Goal: Find contact information: Obtain details needed to contact an individual or organization

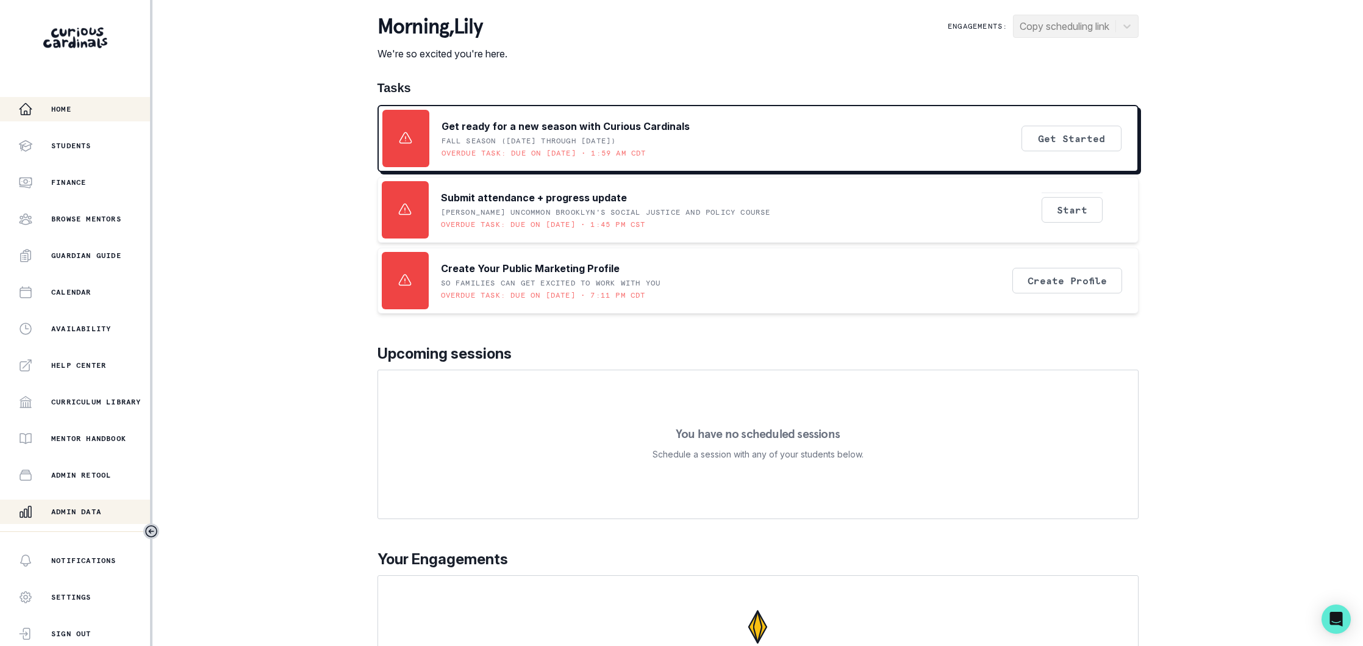
drag, startPoint x: 91, startPoint y: 512, endPoint x: 116, endPoint y: 501, distance: 26.5
click at [91, 512] on p "Admin Data" at bounding box center [76, 512] width 50 height 10
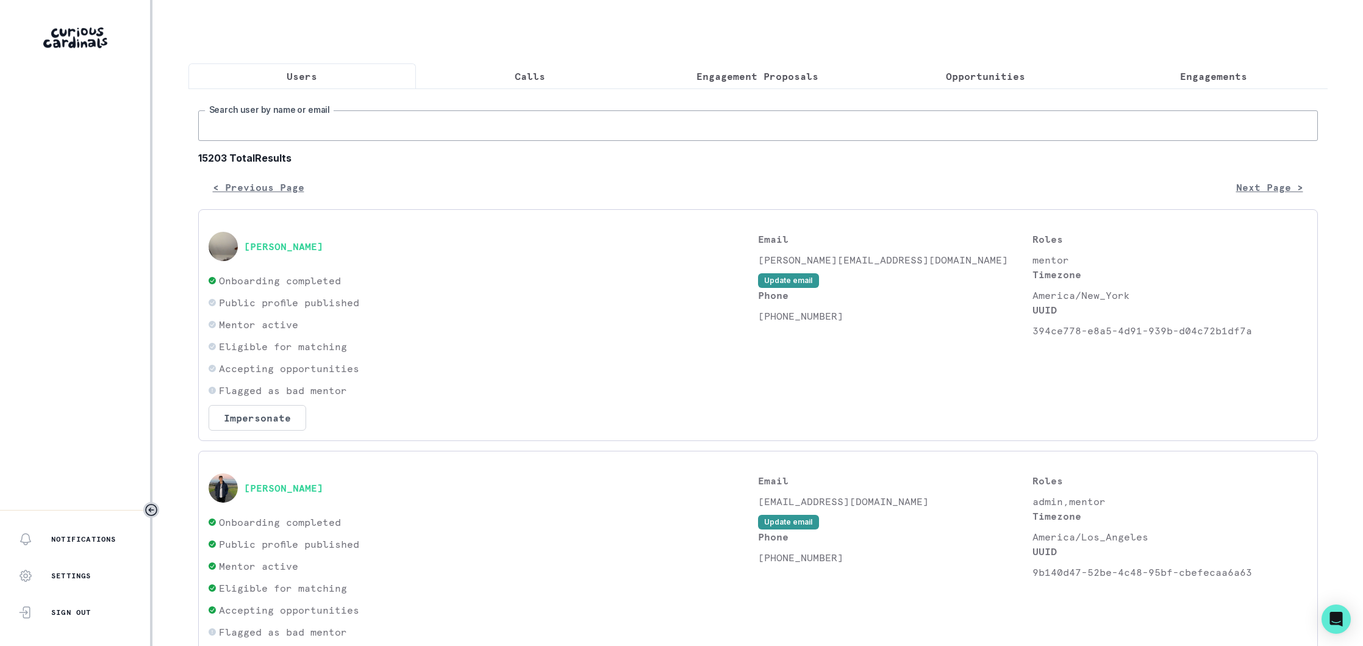
click at [343, 129] on input "Search user by name or email" at bounding box center [758, 125] width 1120 height 30
type input "[PERSON_NAME]"
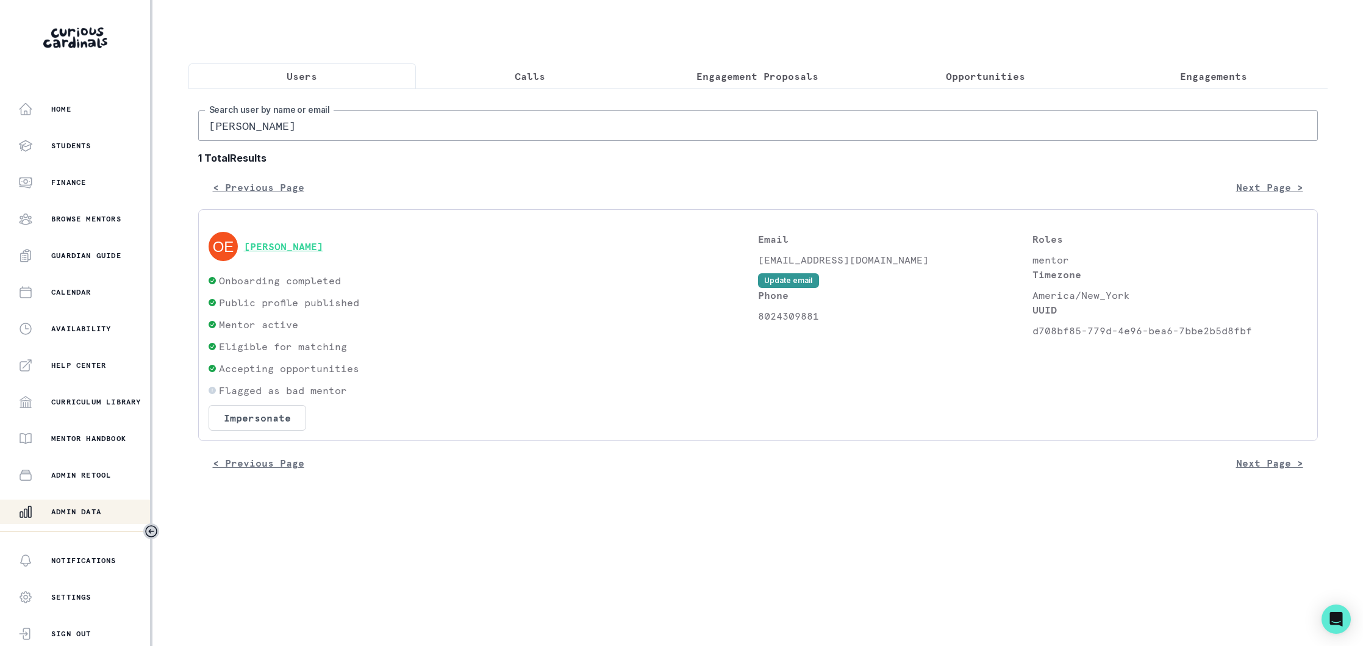
click at [292, 247] on button "[PERSON_NAME]" at bounding box center [283, 246] width 79 height 12
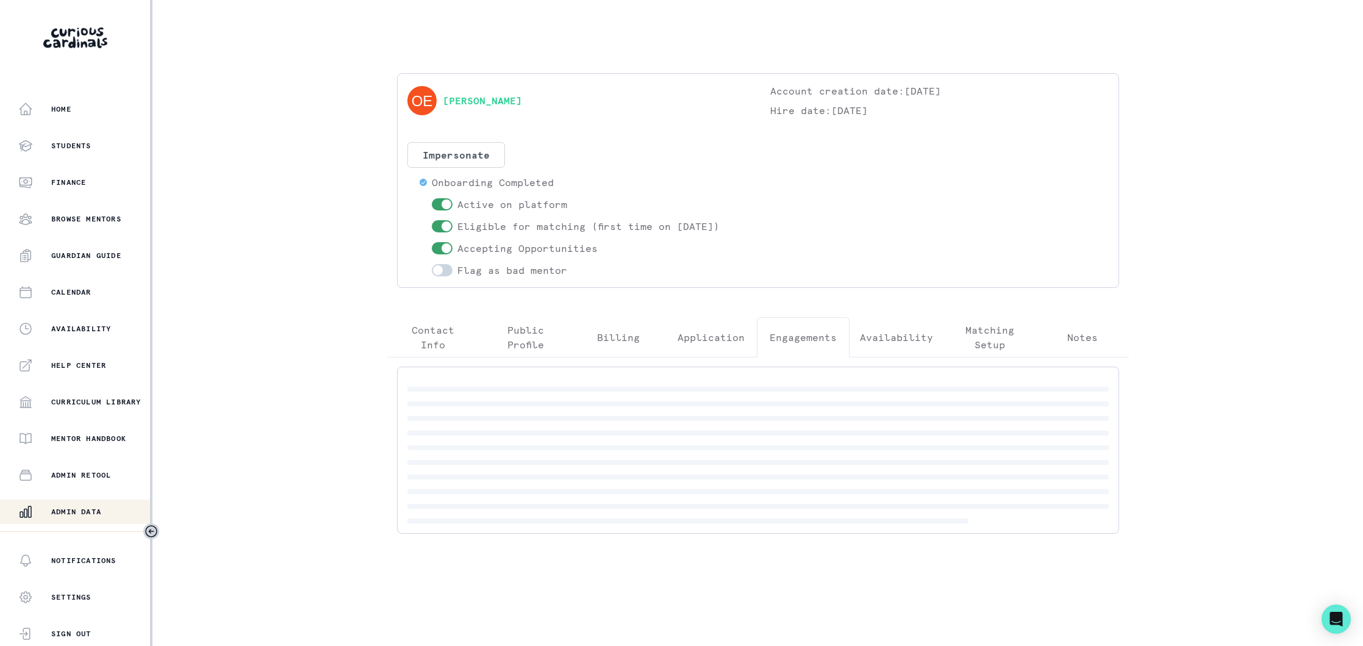
click at [802, 330] on p "Engagements" at bounding box center [803, 337] width 67 height 15
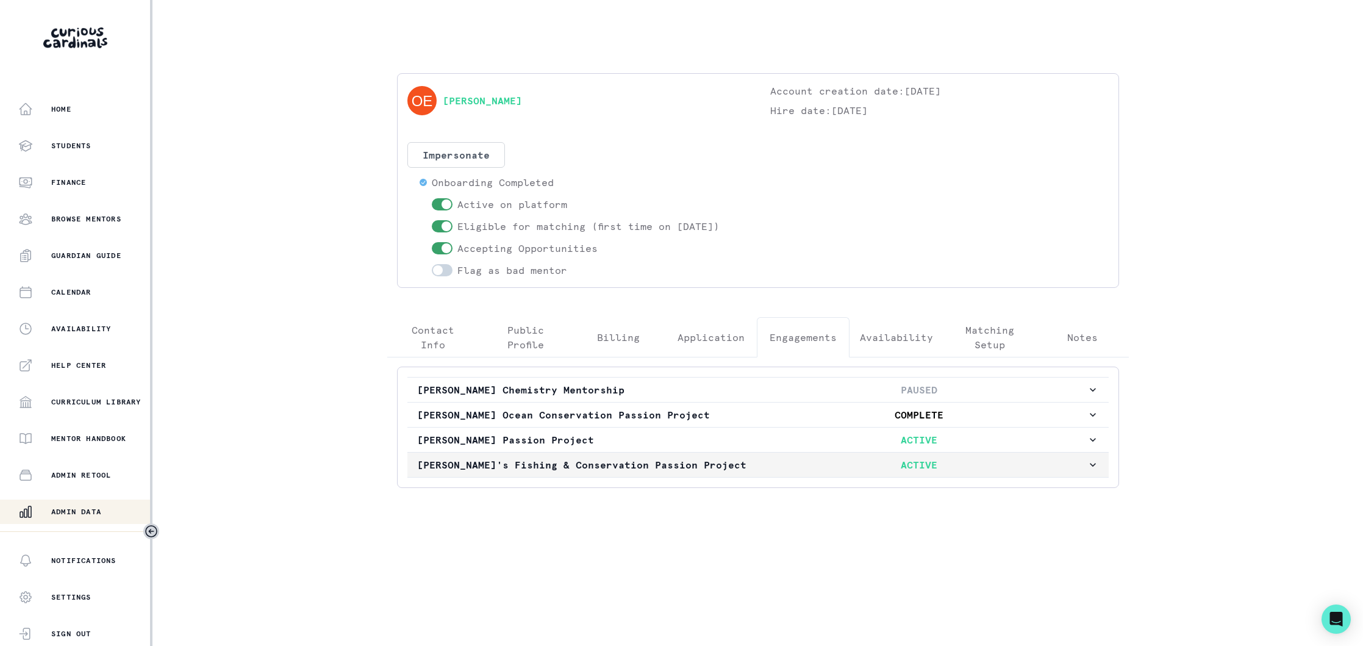
click at [712, 466] on p "[PERSON_NAME]'s Fishing & Conservation Passion Project" at bounding box center [584, 464] width 335 height 15
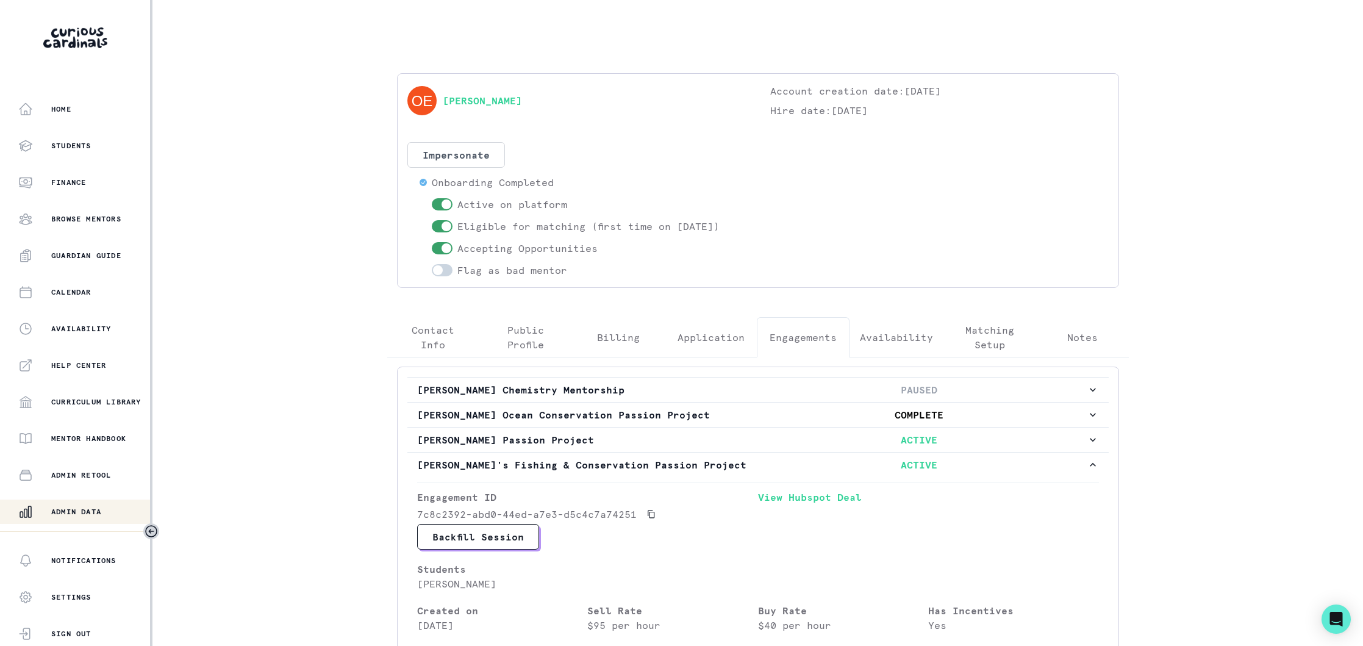
click at [439, 351] on p "Contact Info" at bounding box center [434, 337] width 72 height 29
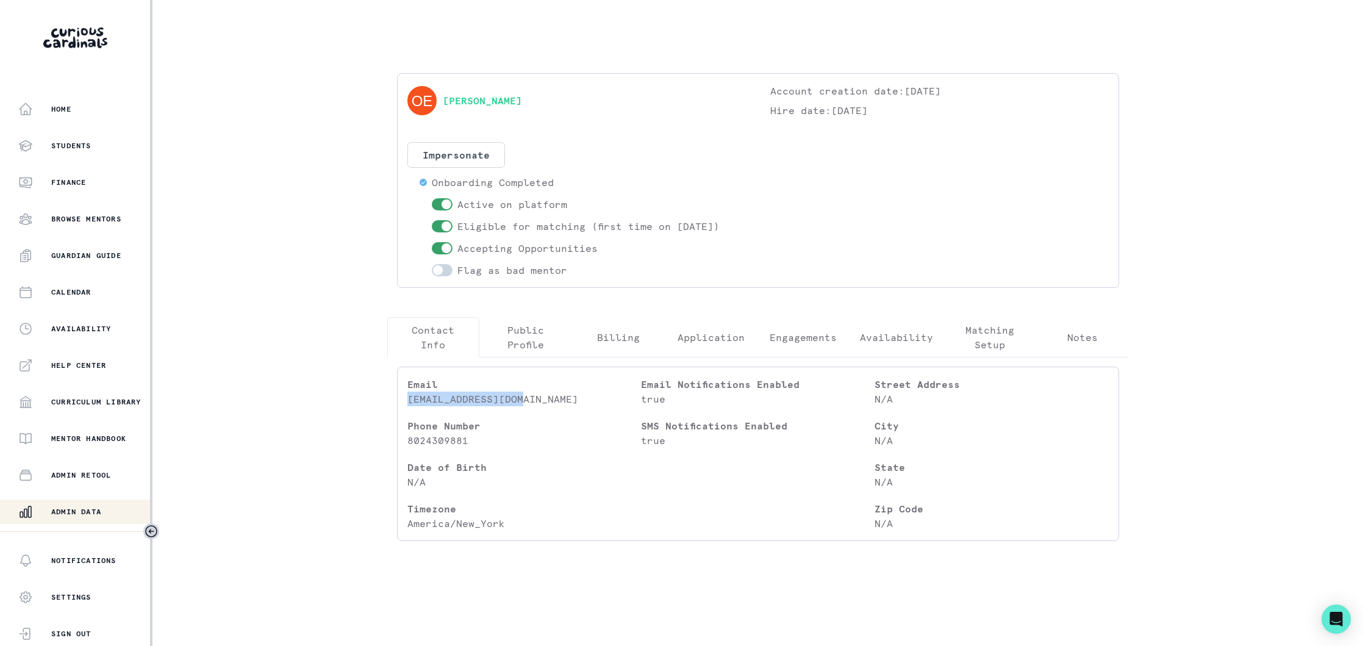
drag, startPoint x: 535, startPoint y: 404, endPoint x: 405, endPoint y: 404, distance: 129.9
click at [405, 404] on div "Email [EMAIL_ADDRESS][DOMAIN_NAME] Phone Number [PHONE_NUMBER] Date of Birth N/…" at bounding box center [758, 453] width 722 height 174
copy p "[EMAIL_ADDRESS][DOMAIN_NAME]"
click at [102, 500] on button "Admin Data" at bounding box center [76, 511] width 152 height 24
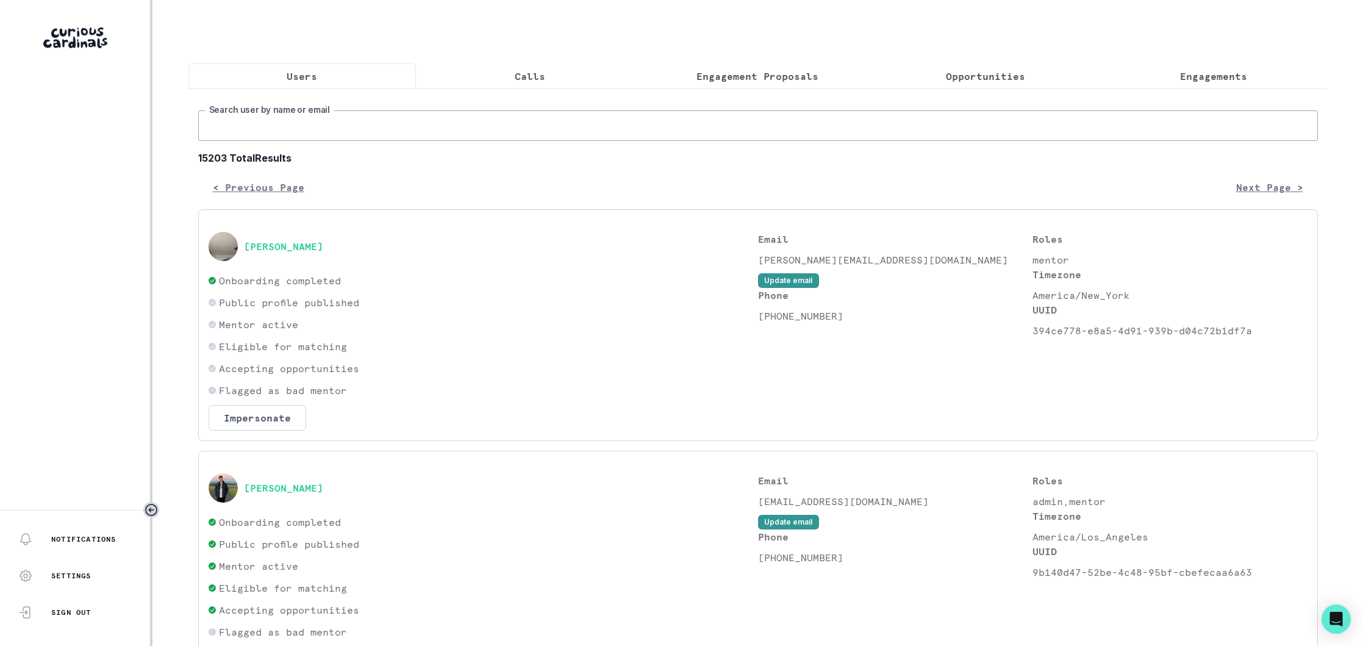
click at [340, 120] on input "Search user by name or email" at bounding box center [758, 125] width 1120 height 30
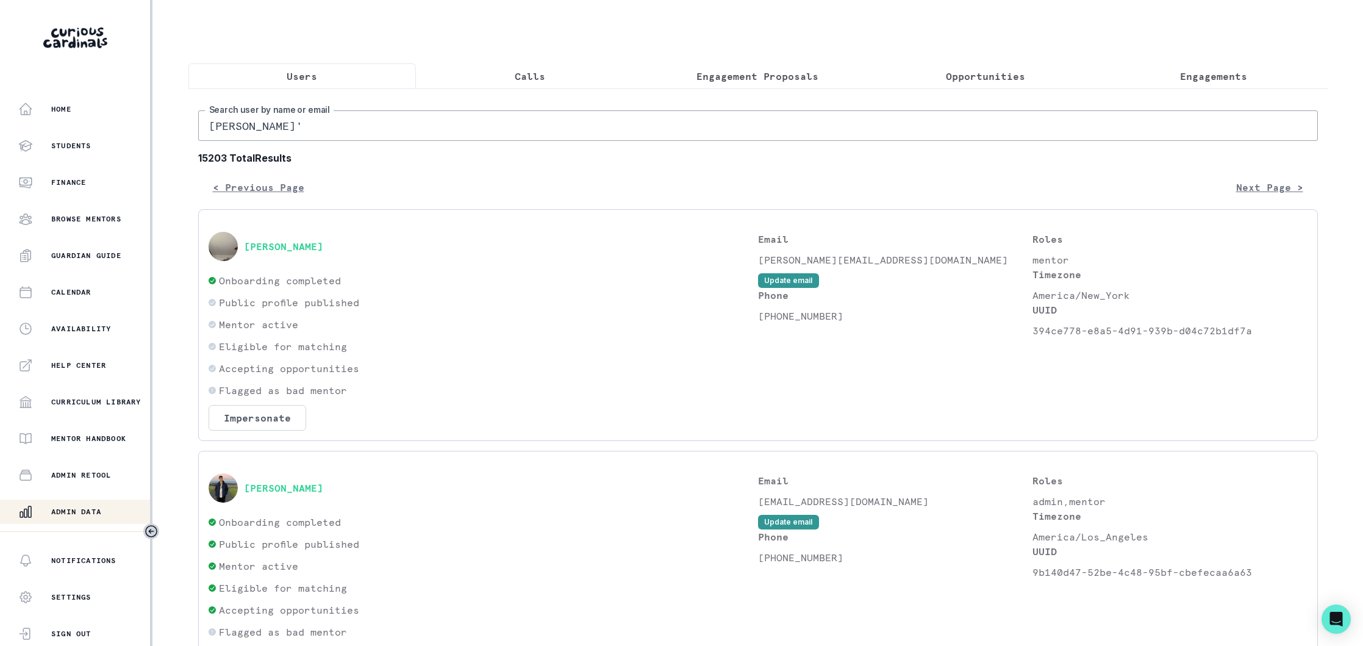
type input "[PERSON_NAME]"
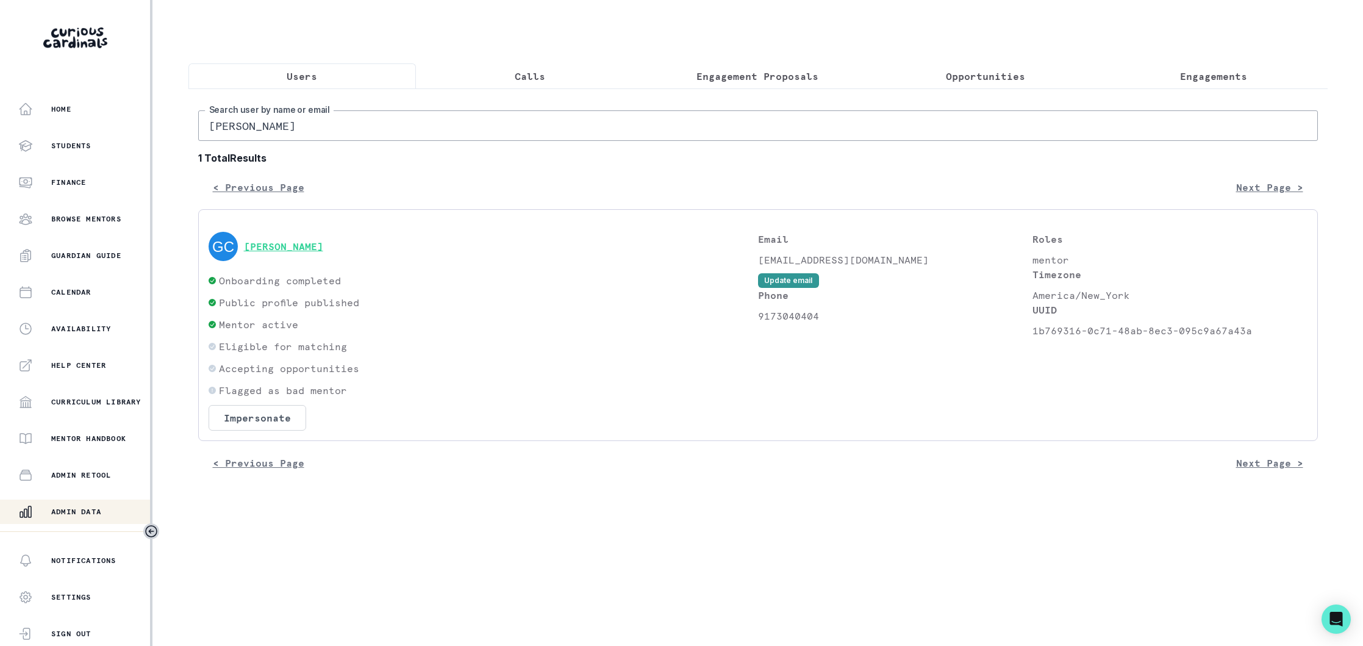
click at [301, 246] on button "[PERSON_NAME]" at bounding box center [283, 246] width 79 height 12
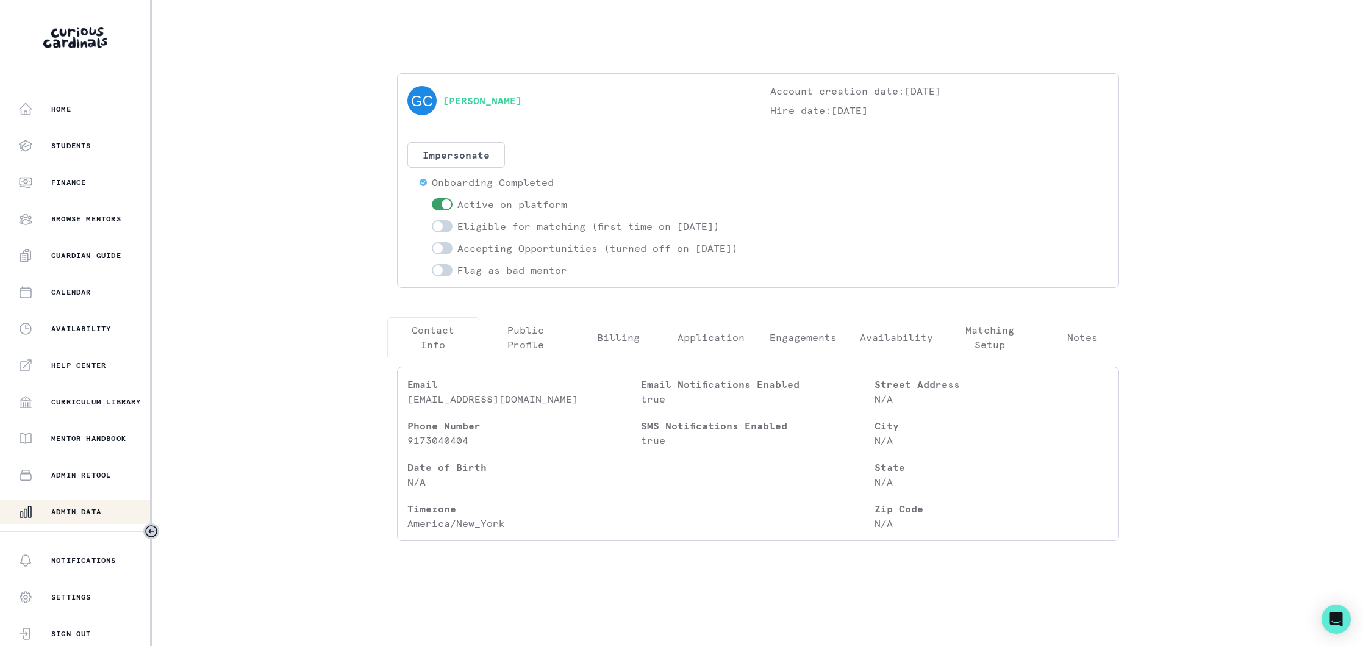
click at [796, 345] on p "Engagements" at bounding box center [803, 337] width 67 height 15
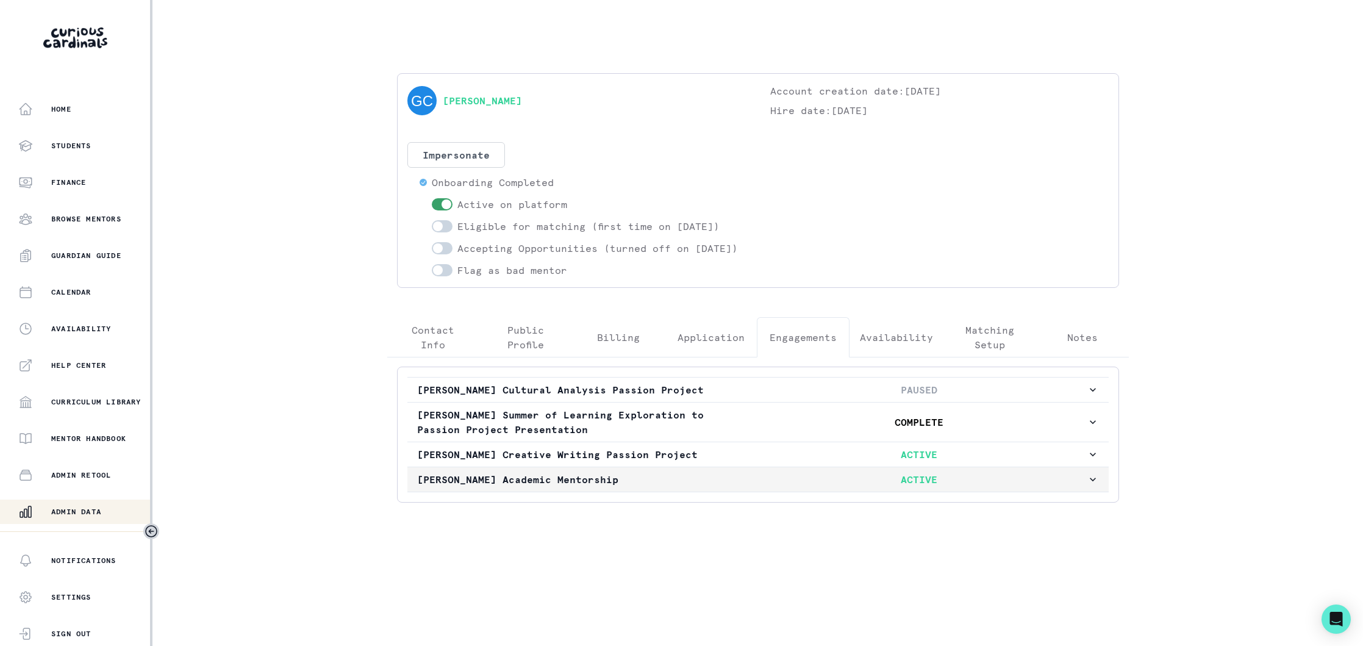
click at [674, 487] on p "[PERSON_NAME] Academic Mentorship" at bounding box center [584, 479] width 335 height 15
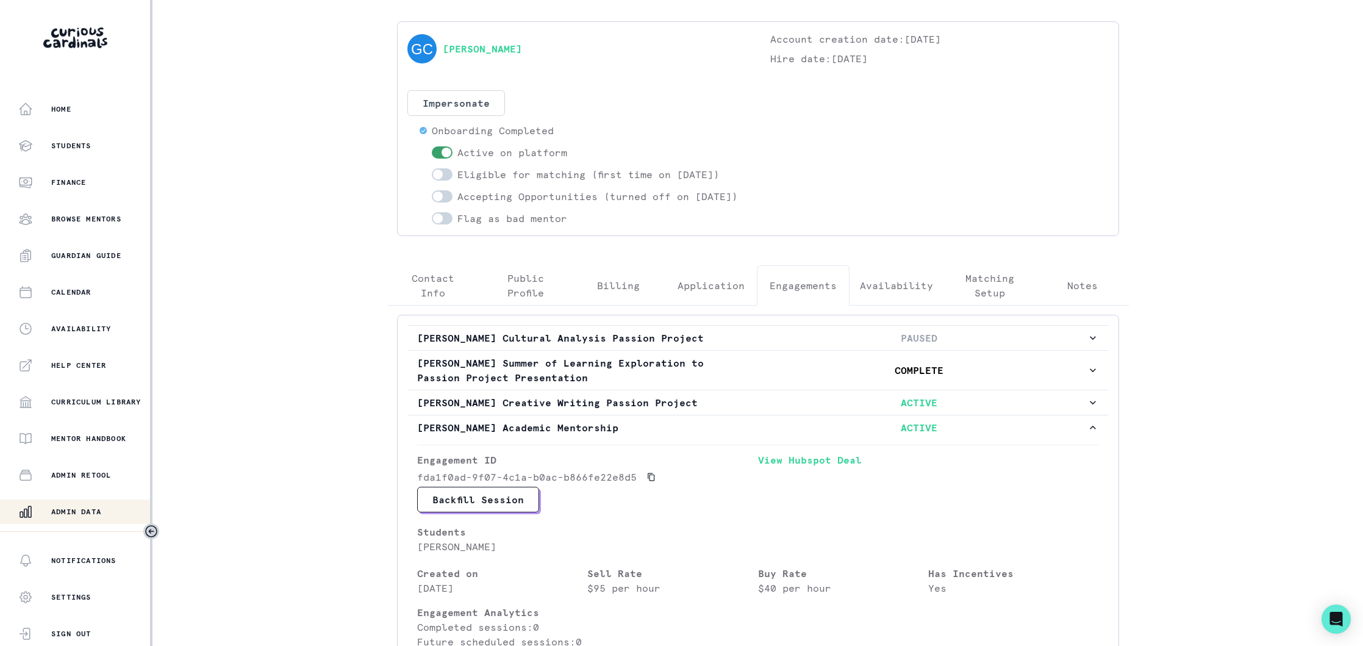
scroll to position [49, 0]
click at [438, 308] on div "[PERSON_NAME] Account creation date: [DATE] Hire date: [DATE] Impersonate Confi…" at bounding box center [757, 451] width 761 height 855
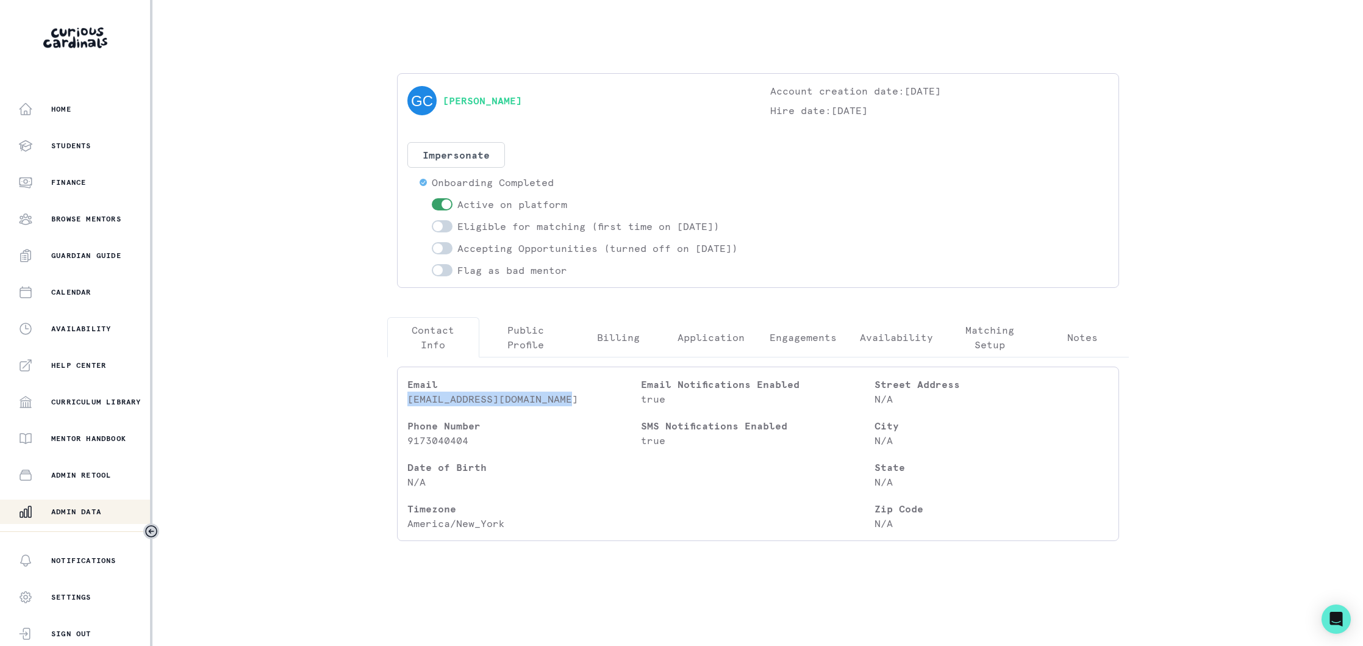
drag, startPoint x: 573, startPoint y: 413, endPoint x: 404, endPoint y: 417, distance: 169.6
click at [404, 418] on div "Email [EMAIL_ADDRESS][DOMAIN_NAME] Phone Number [PHONE_NUMBER] Date of Birth N/…" at bounding box center [758, 453] width 722 height 174
copy p "[EMAIL_ADDRESS][DOMAIN_NAME]"
click at [80, 507] on p "Admin Data" at bounding box center [76, 512] width 50 height 10
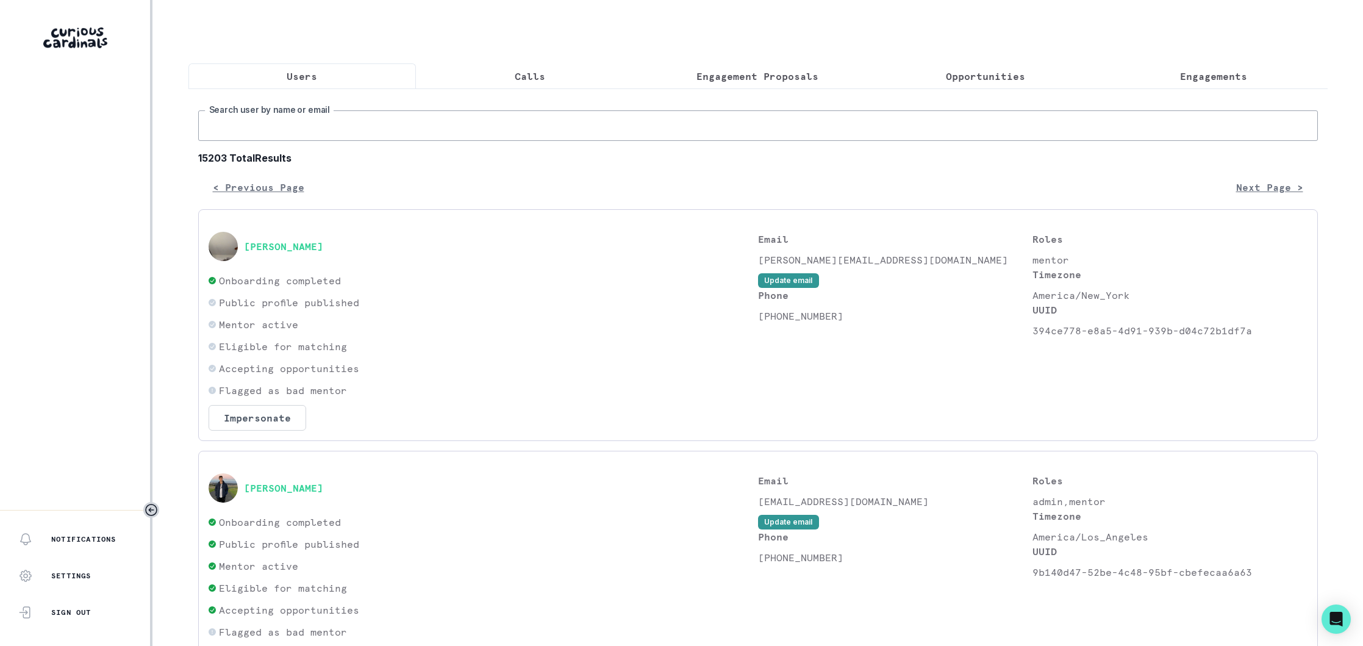
click at [426, 130] on input "Search user by name or email" at bounding box center [758, 125] width 1120 height 30
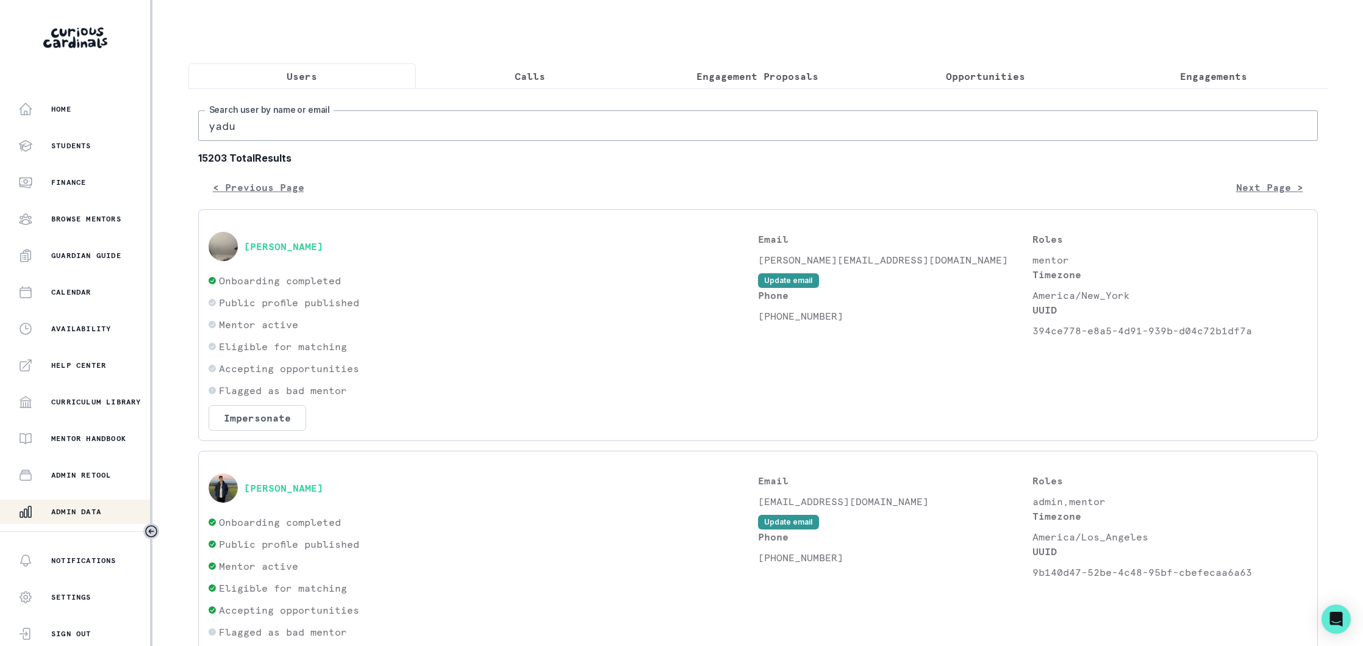
type input "yaduk"
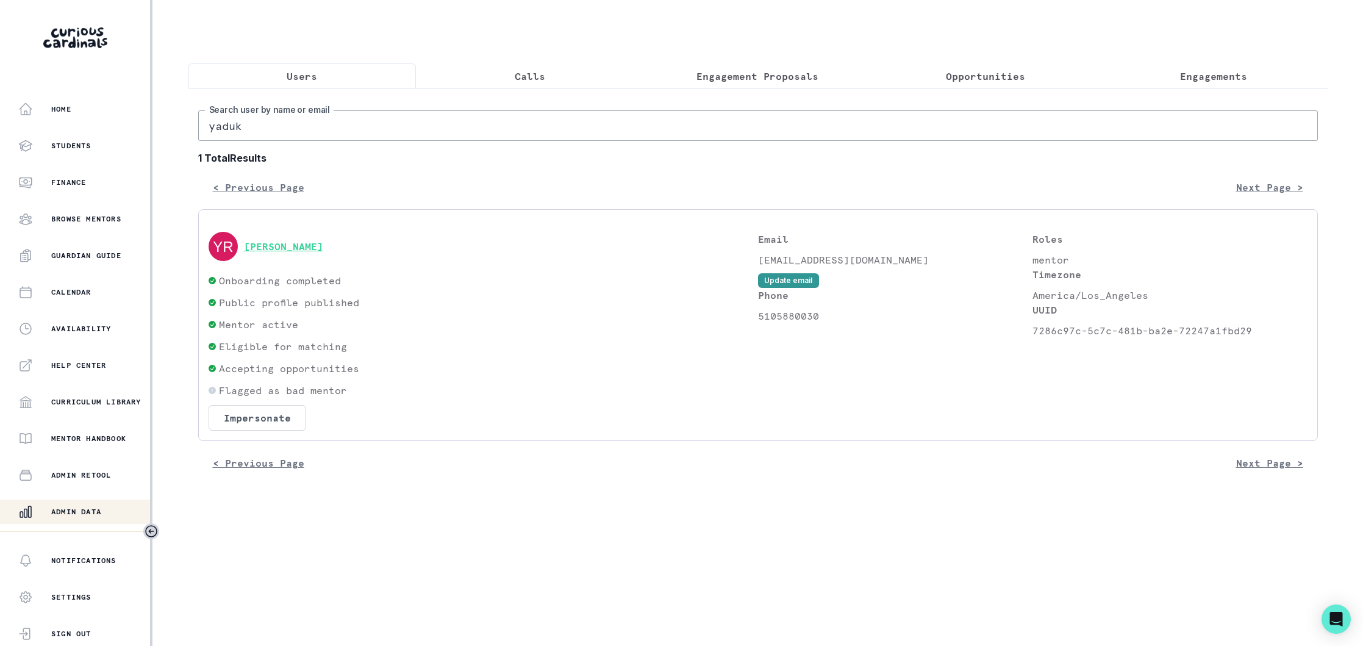
click at [296, 248] on button "[PERSON_NAME]" at bounding box center [283, 246] width 79 height 12
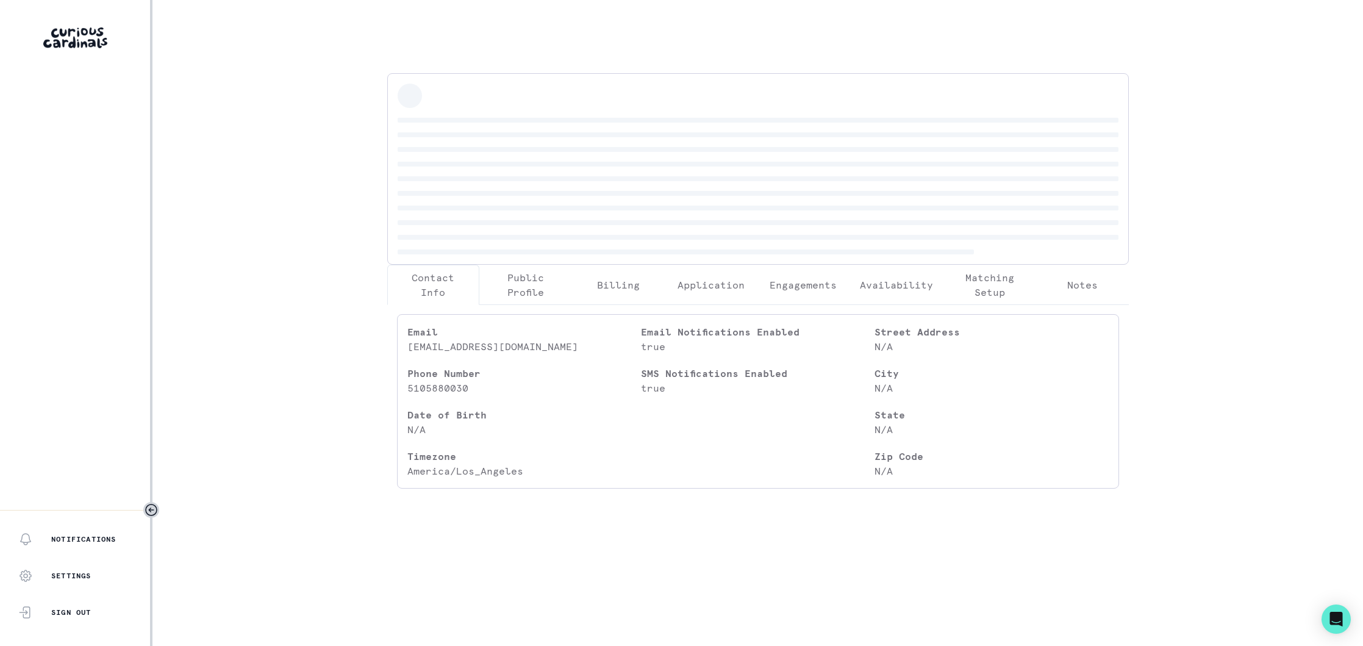
click at [806, 282] on div "Contact Info Public Profile Billing Application Engagements Availability Matchi…" at bounding box center [757, 285] width 761 height 425
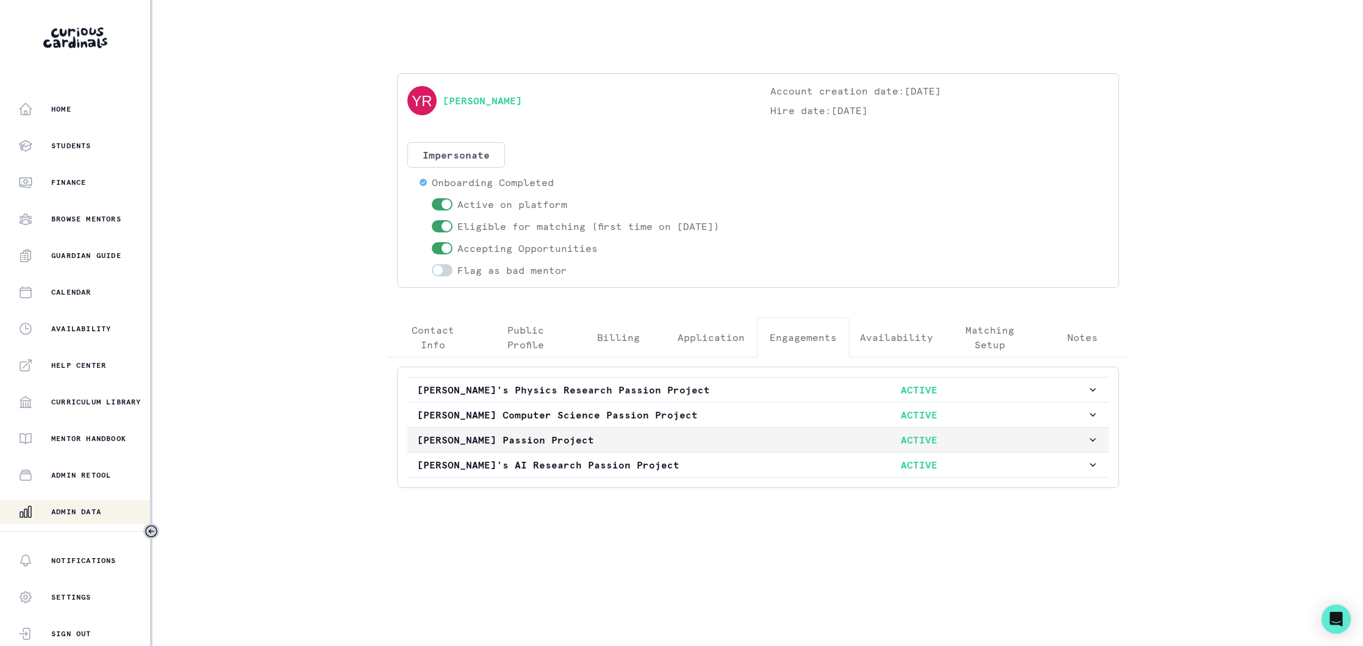
click at [740, 441] on p "[PERSON_NAME] Passion Project" at bounding box center [584, 439] width 335 height 15
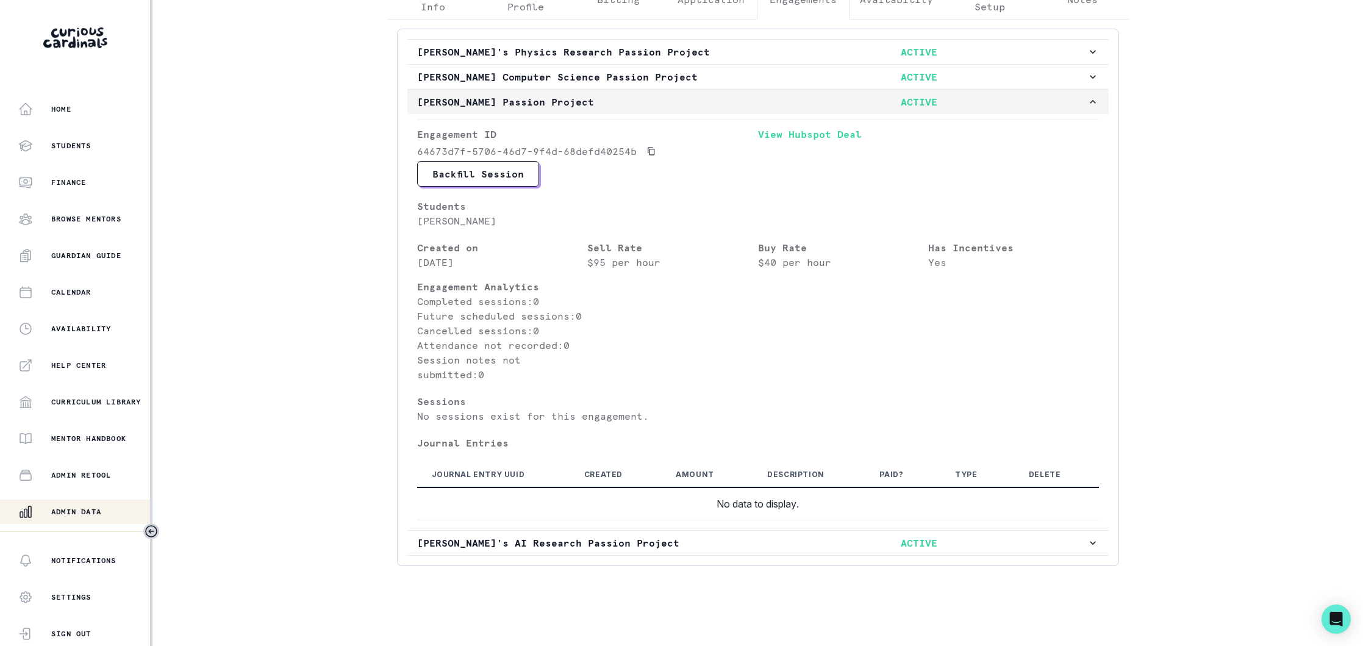
scroll to position [341, 0]
click at [643, 93] on p "[PERSON_NAME] Passion Project" at bounding box center [584, 98] width 335 height 15
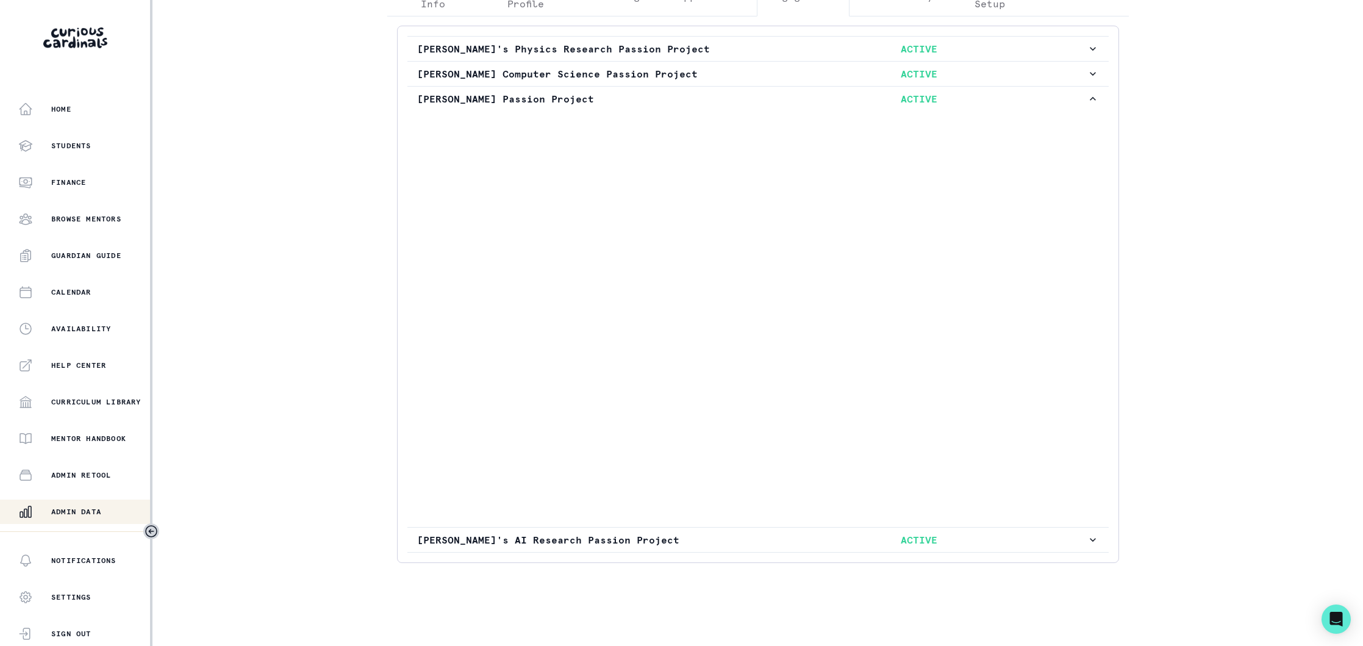
scroll to position [0, 0]
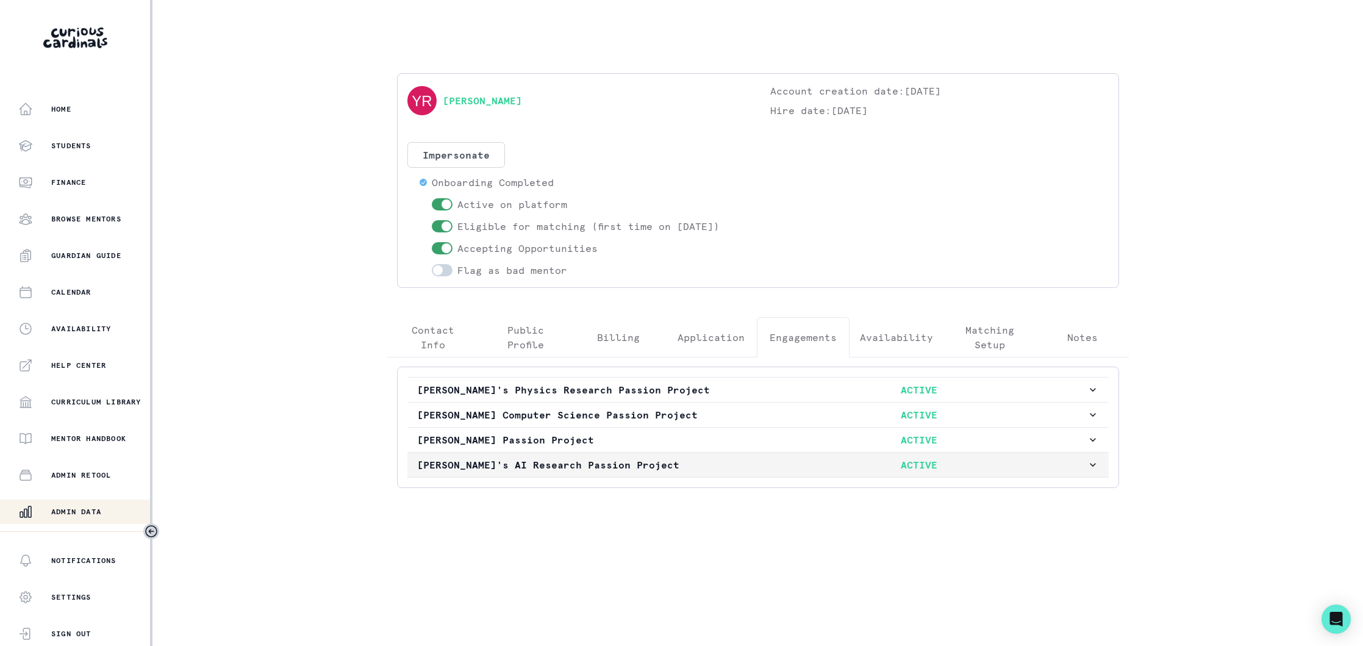
click at [696, 465] on p "[PERSON_NAME]'s AI Research Passion Project" at bounding box center [584, 464] width 335 height 15
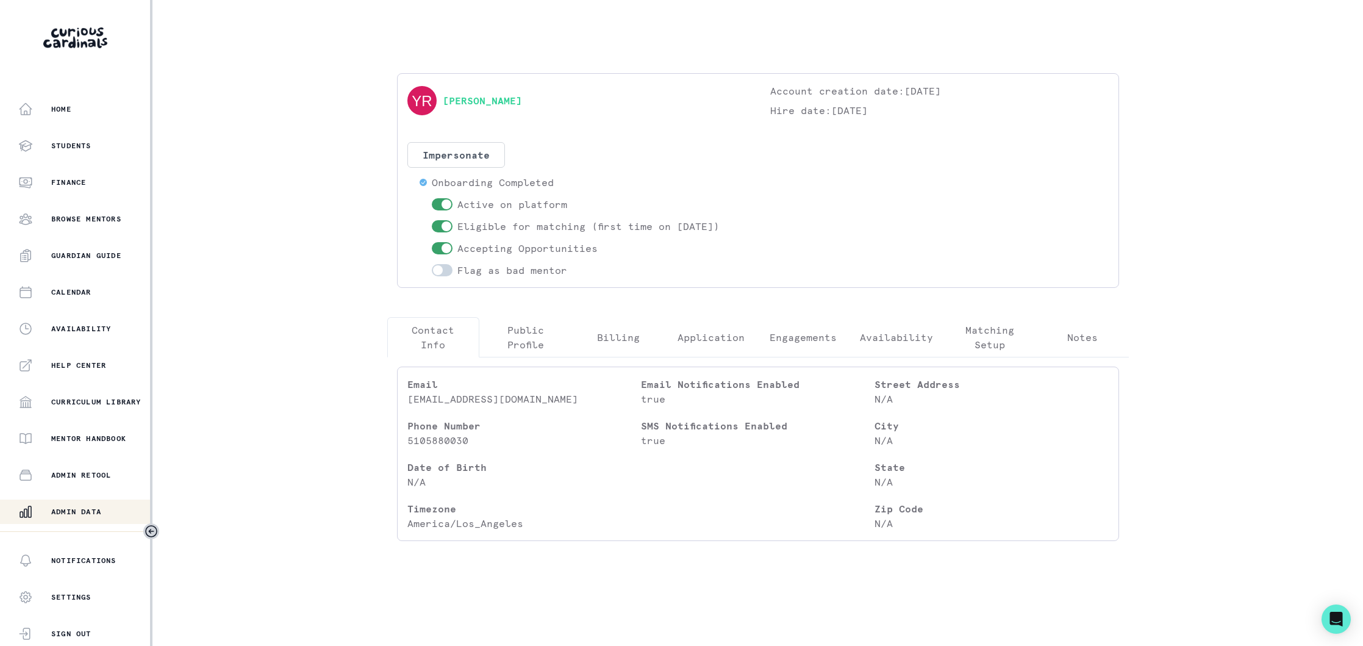
drag, startPoint x: 515, startPoint y: 396, endPoint x: 398, endPoint y: 398, distance: 117.1
click at [398, 398] on div "Email [PERSON_NAME][EMAIL_ADDRESS][DOMAIN_NAME] Phone Number [PHONE_NUMBER] Dat…" at bounding box center [758, 453] width 722 height 174
click at [93, 513] on p "Admin Data" at bounding box center [76, 512] width 50 height 10
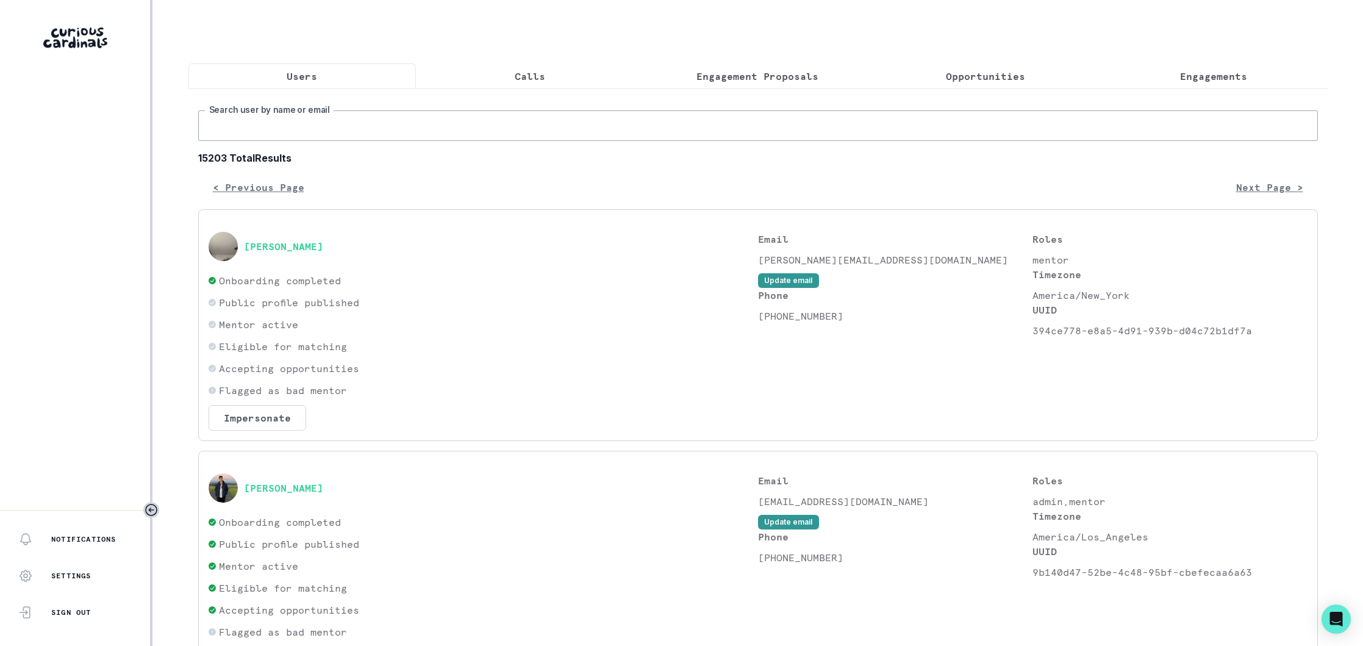
click at [413, 136] on input "Search user by name or email" at bounding box center [758, 125] width 1120 height 30
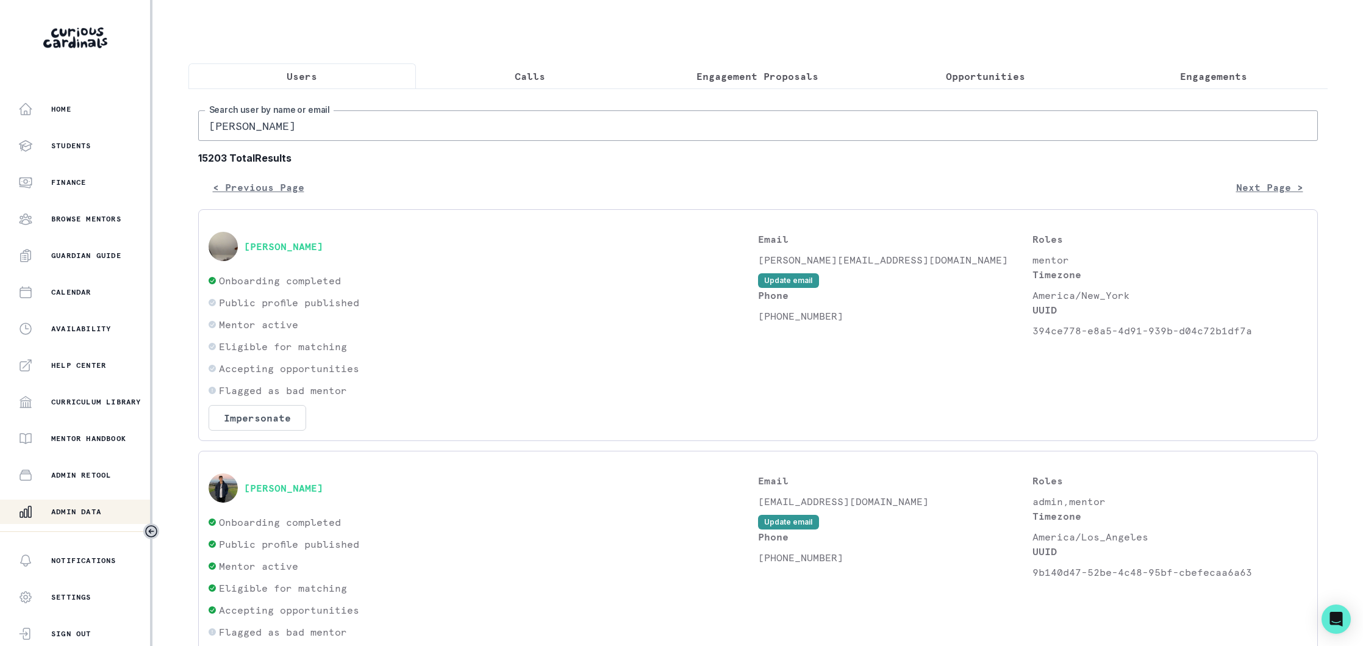
type input "[PERSON_NAME]"
click at [290, 251] on button "[PERSON_NAME]" at bounding box center [283, 246] width 79 height 12
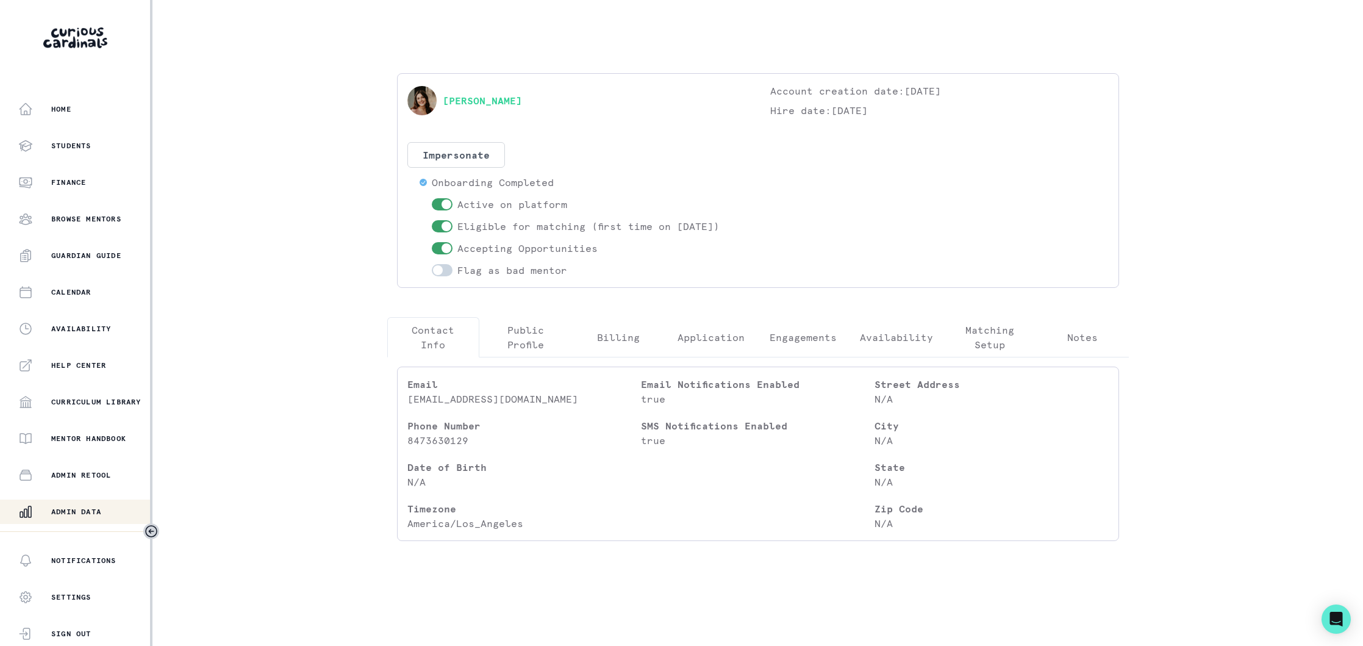
click at [798, 337] on p "Engagements" at bounding box center [803, 337] width 67 height 15
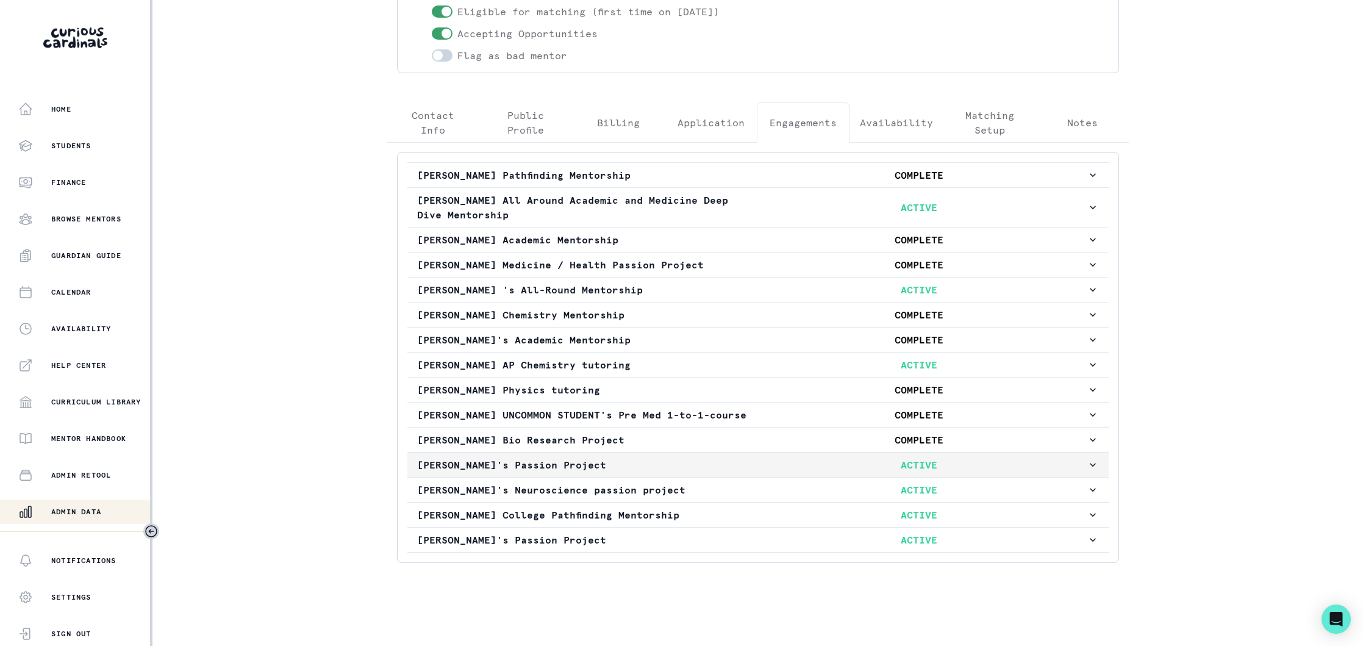
scroll to position [229, 0]
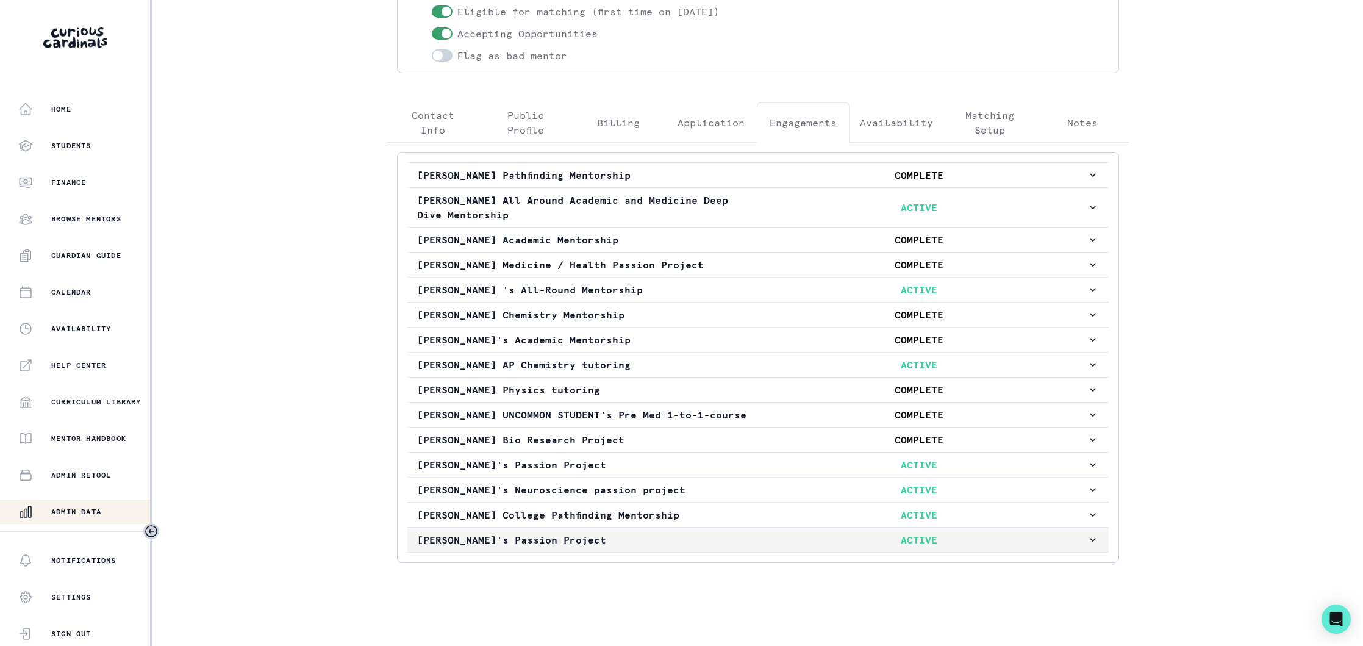
click at [700, 535] on p "[PERSON_NAME]'s Passion Project" at bounding box center [584, 539] width 335 height 15
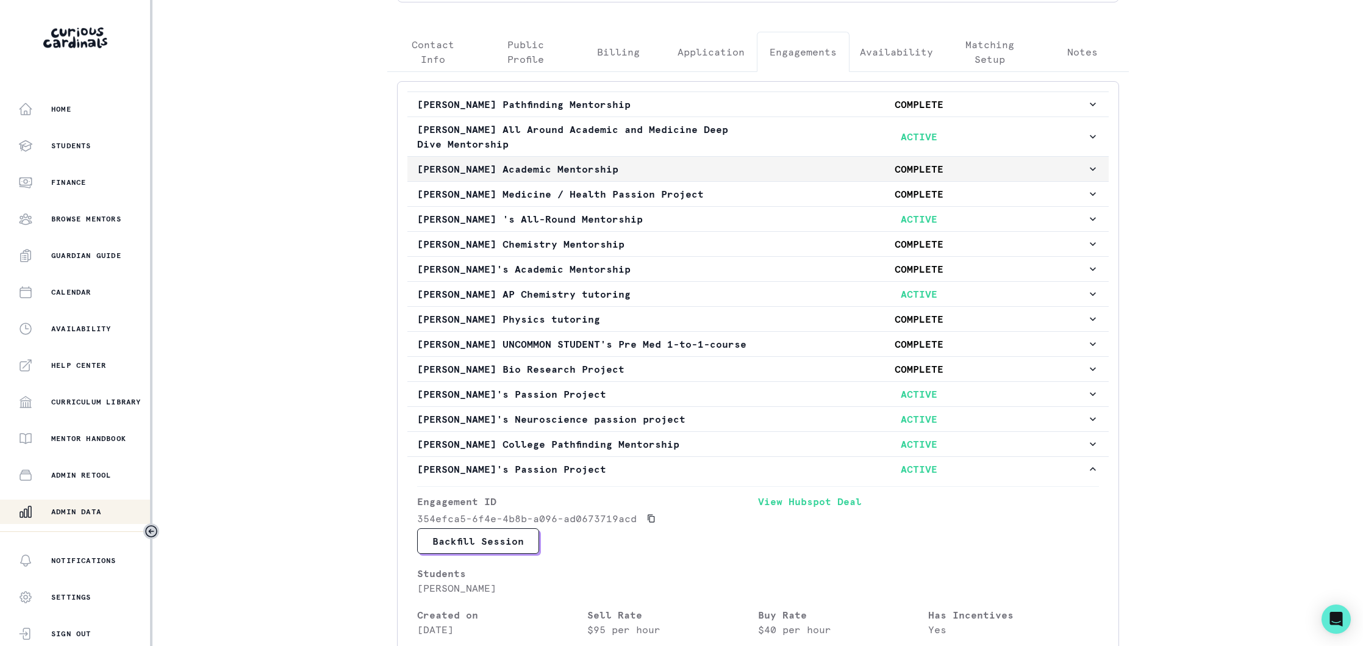
scroll to position [252, 0]
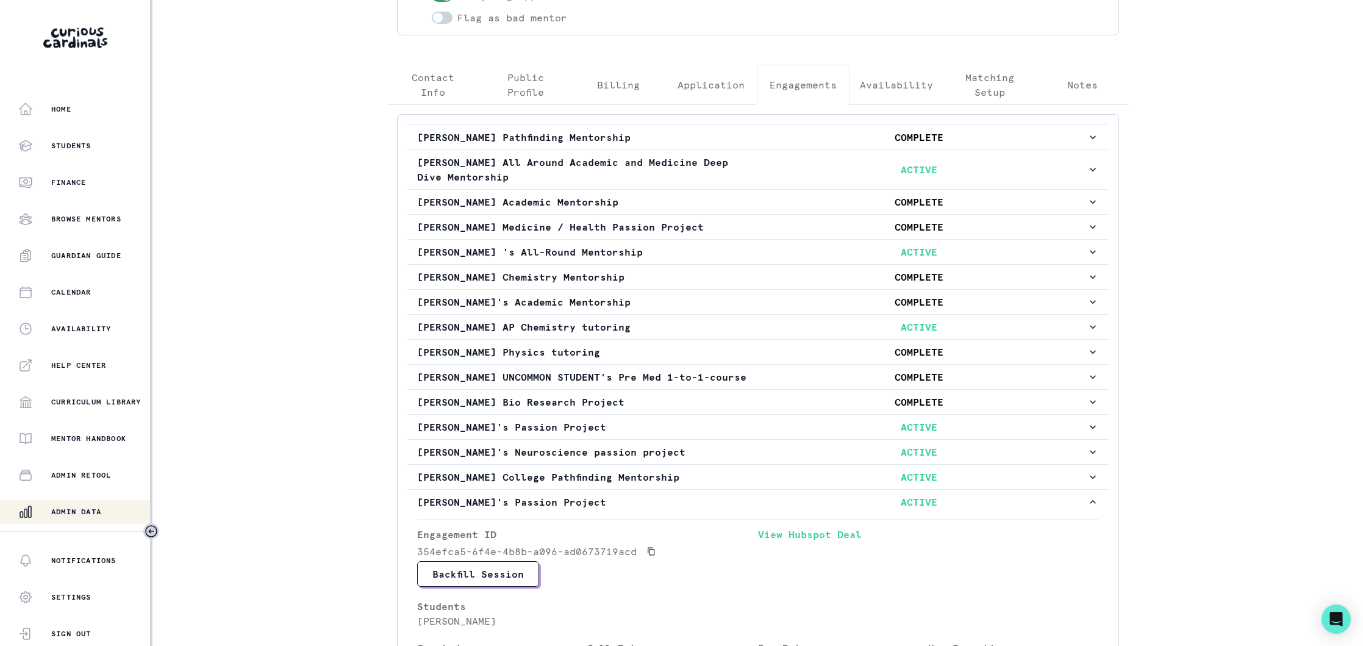
drag, startPoint x: 437, startPoint y: 75, endPoint x: 460, endPoint y: 152, distance: 81.0
click at [437, 76] on div "[PERSON_NAME] Account creation date: [DATE] Hire date: [DATE] Impersonate Confi…" at bounding box center [757, 418] width 761 height 1195
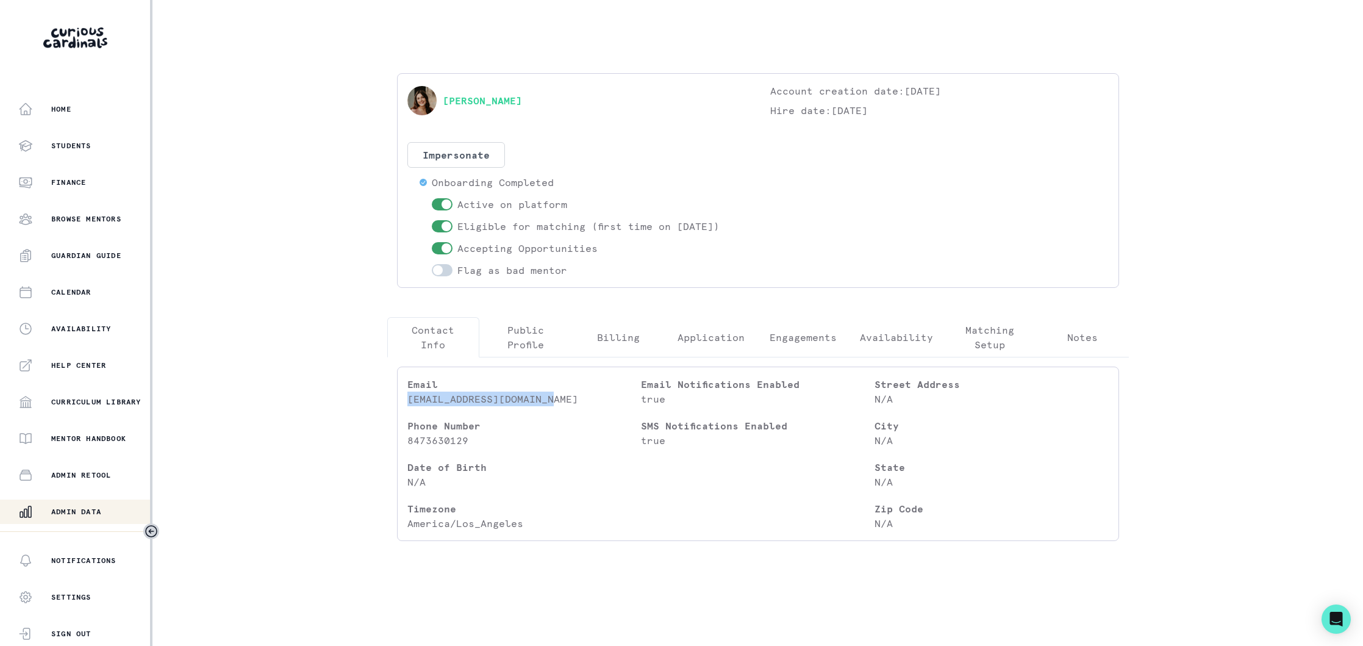
drag, startPoint x: 565, startPoint y: 392, endPoint x: 406, endPoint y: 404, distance: 159.6
click at [406, 404] on div "Email [EMAIL_ADDRESS][DOMAIN_NAME] Phone Number [PHONE_NUMBER] Date of Birth N/…" at bounding box center [758, 453] width 722 height 174
copy p "[EMAIL_ADDRESS][DOMAIN_NAME]"
click at [813, 333] on p "Engagements" at bounding box center [803, 337] width 67 height 15
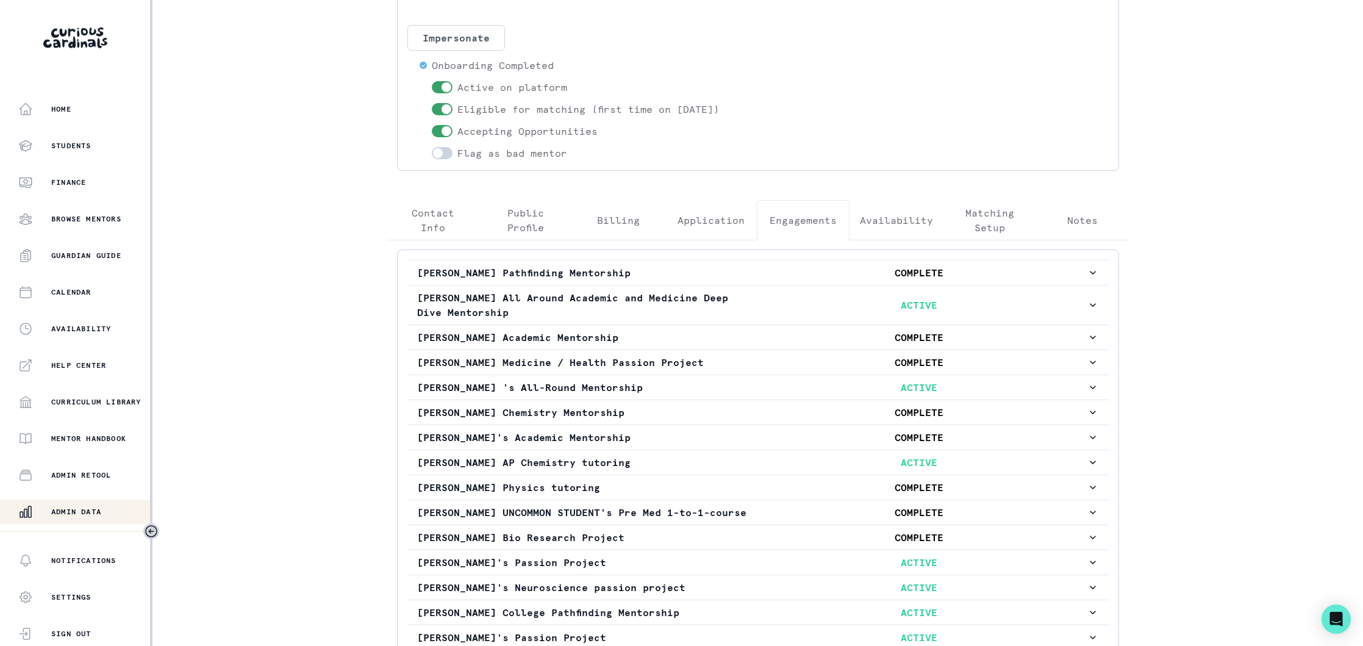
scroll to position [229, 0]
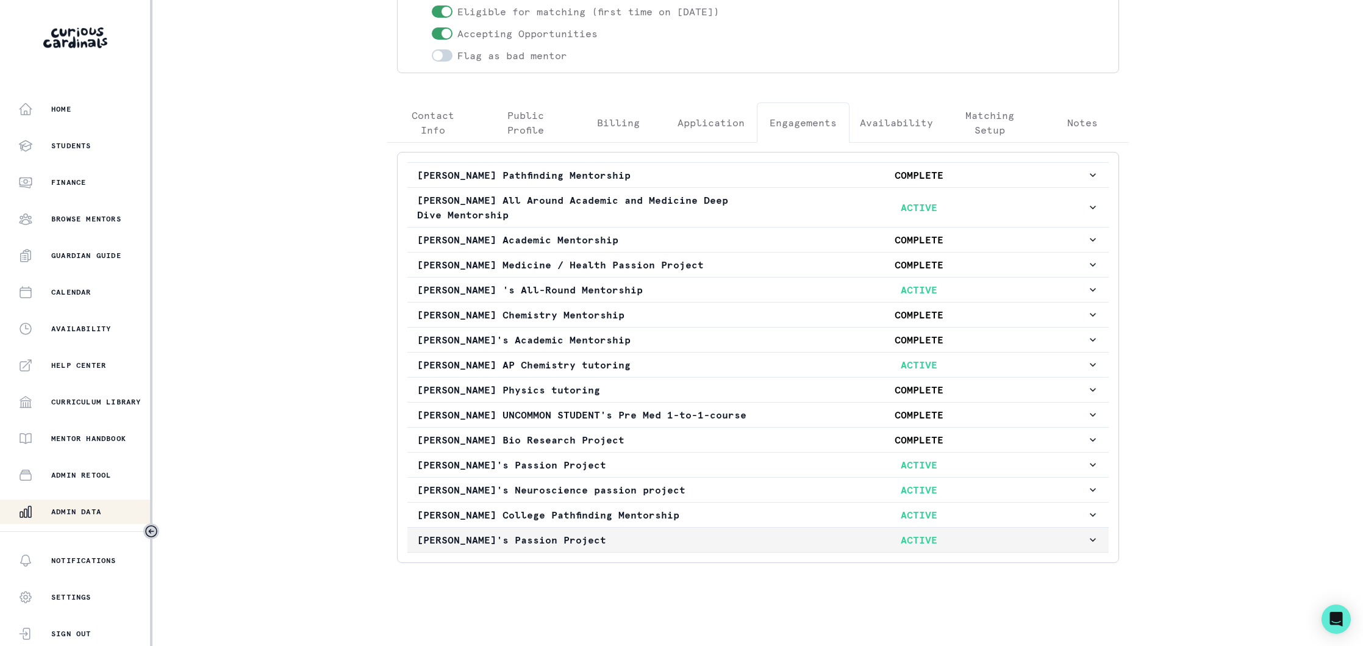
click at [706, 544] on p "[PERSON_NAME]'s Passion Project" at bounding box center [584, 539] width 335 height 15
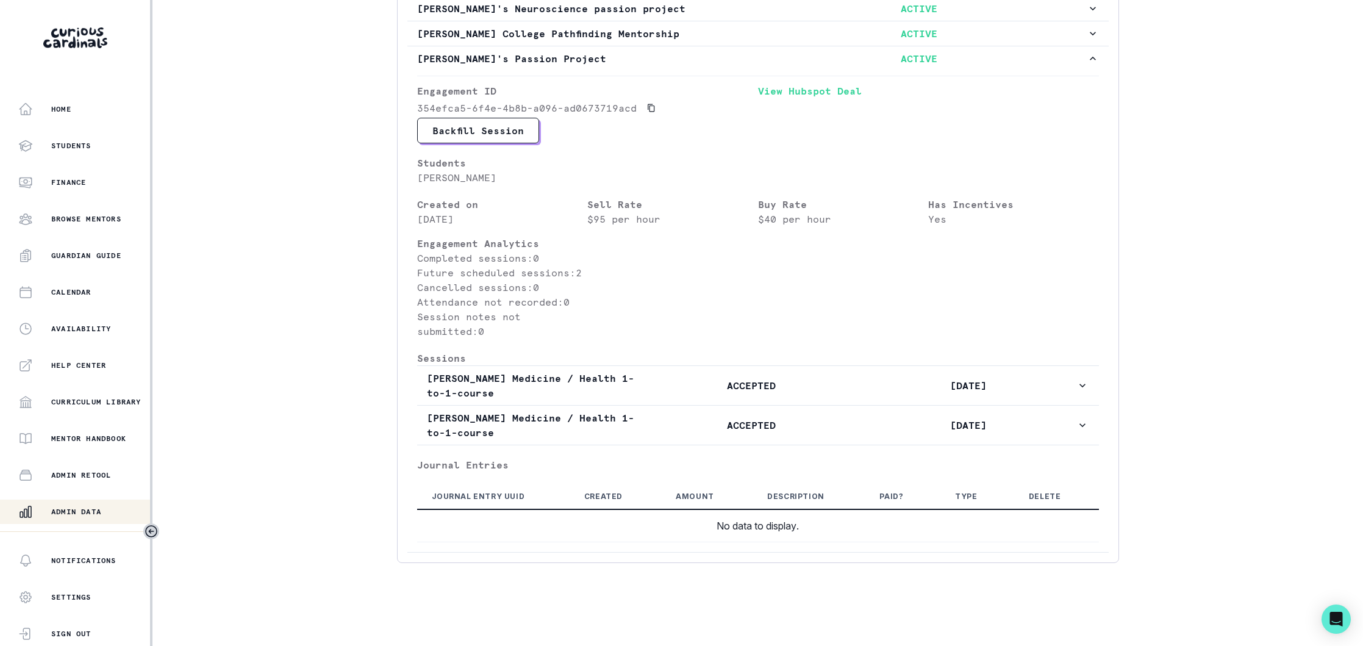
scroll to position [710, 0]
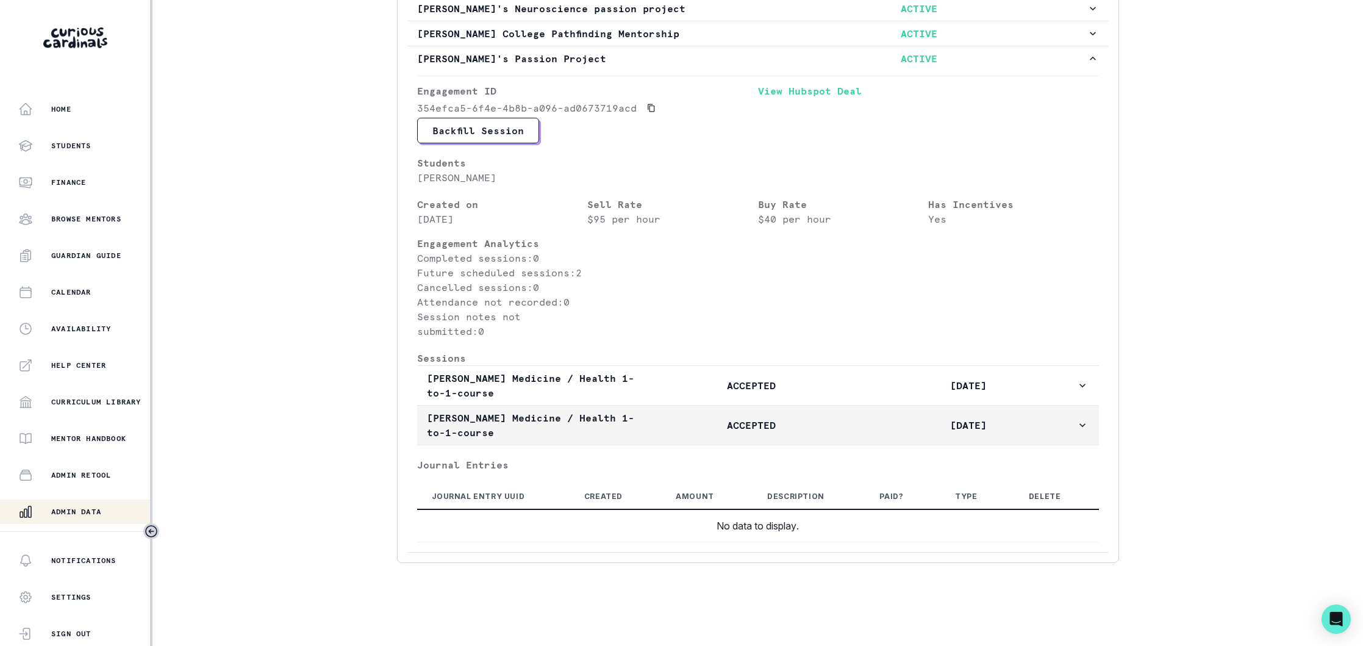
click at [652, 430] on p "ACCEPTED" at bounding box center [751, 425] width 216 height 15
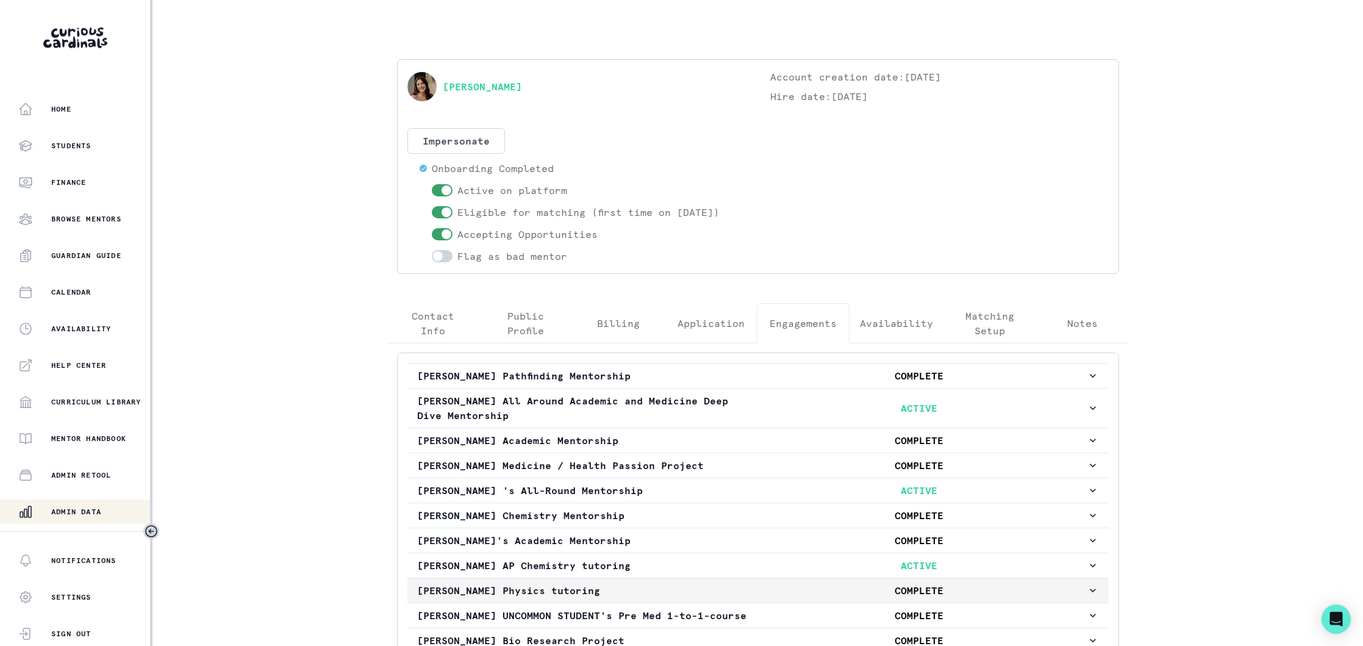
scroll to position [0, 0]
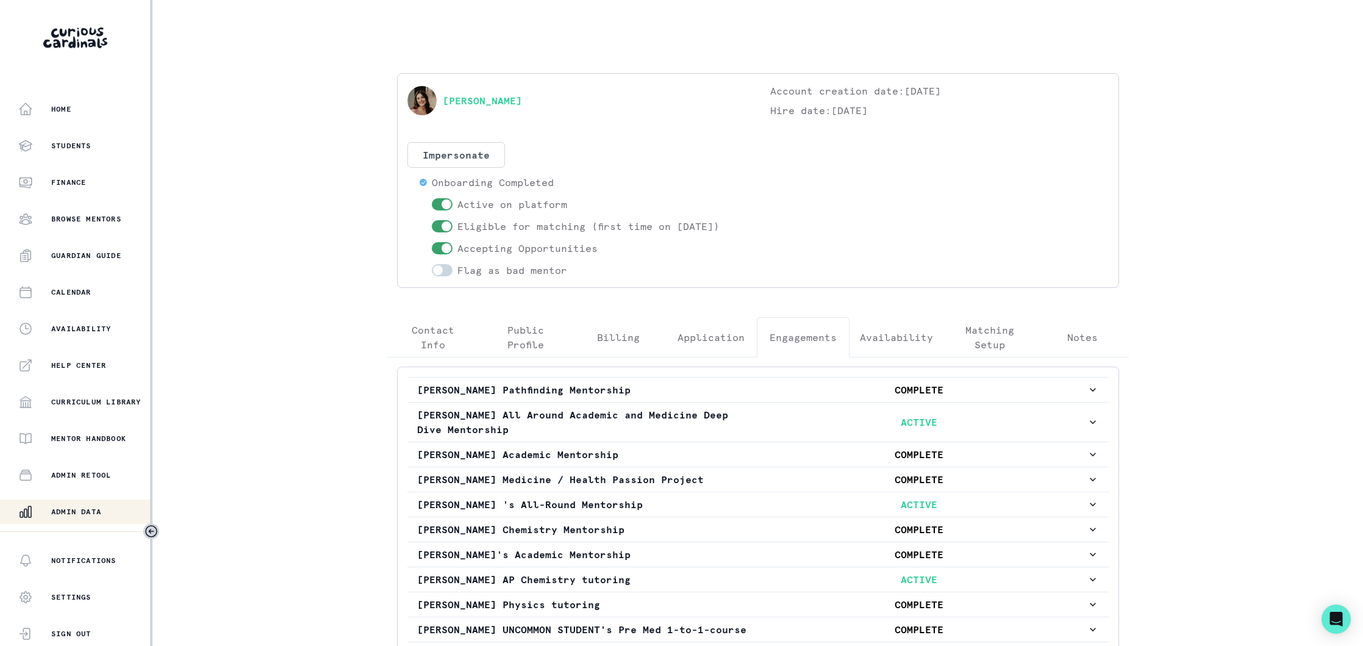
drag, startPoint x: 82, startPoint y: 511, endPoint x: 144, endPoint y: 451, distance: 85.8
click at [84, 508] on p "Admin Data" at bounding box center [76, 512] width 50 height 10
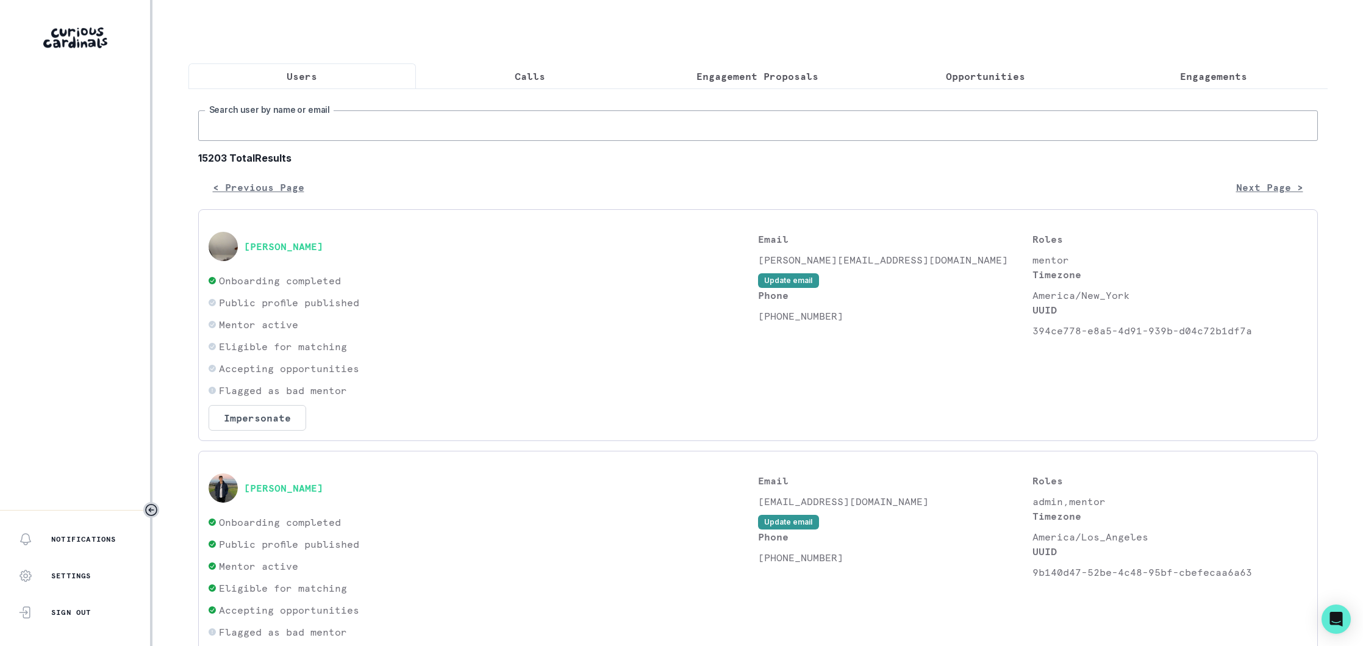
click at [377, 123] on input "Search user by name or email" at bounding box center [758, 125] width 1120 height 30
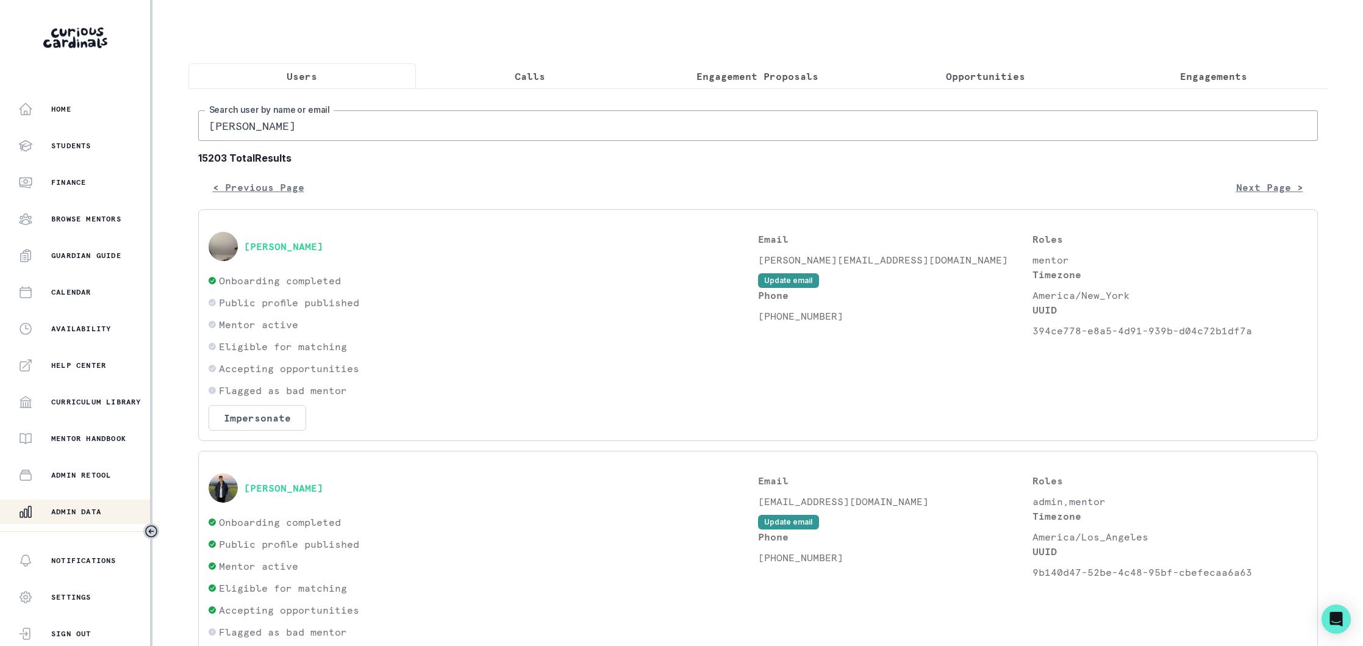
type input "[PERSON_NAME]"
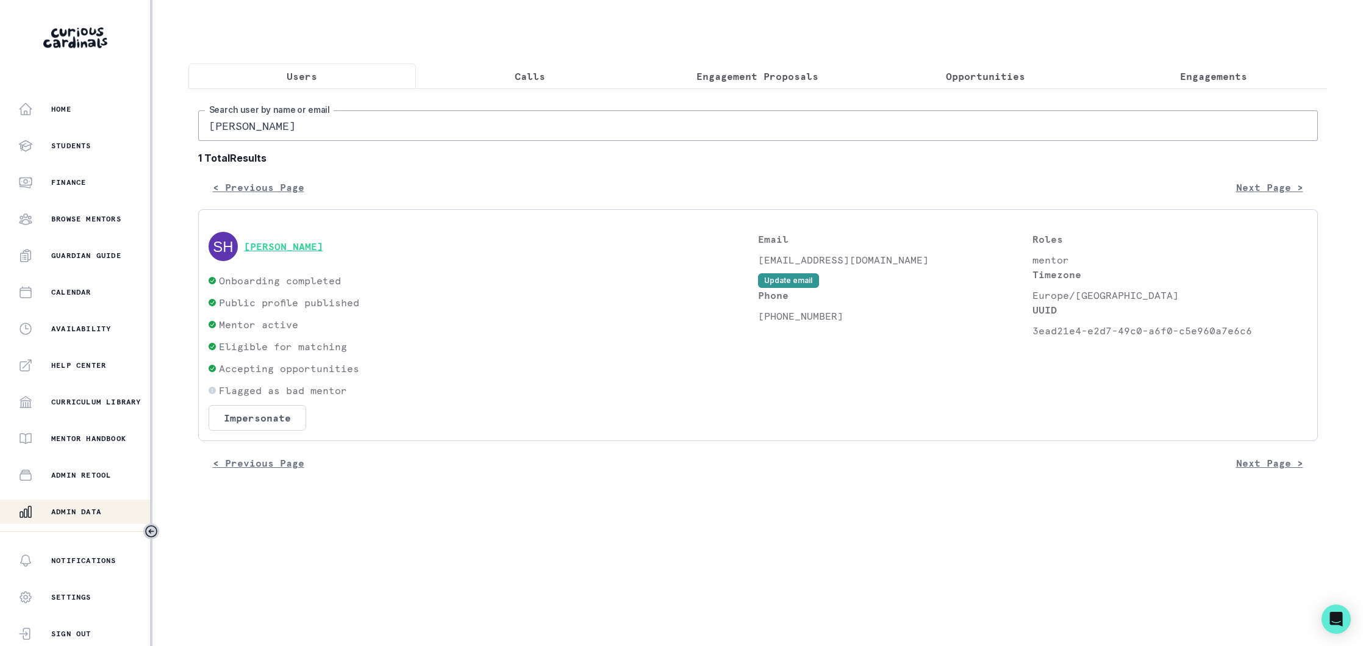
click at [283, 245] on button "[PERSON_NAME]" at bounding box center [283, 246] width 79 height 12
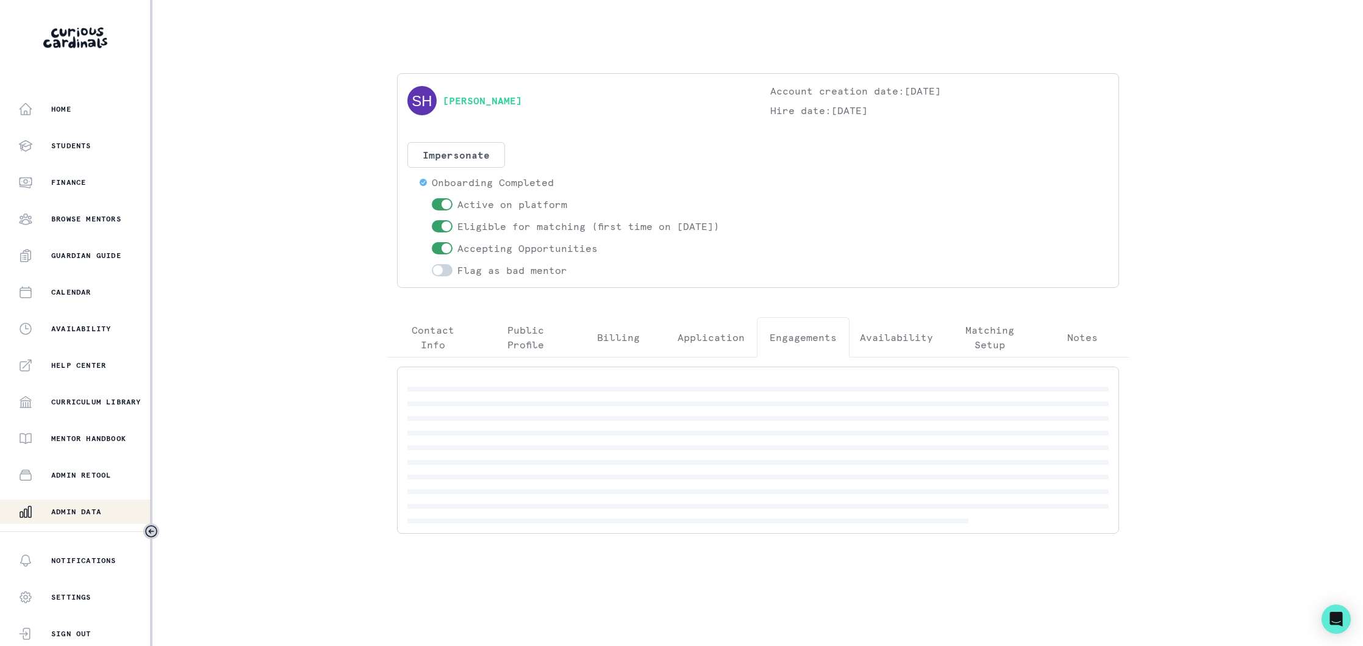
click at [801, 337] on p "Engagements" at bounding box center [803, 337] width 67 height 15
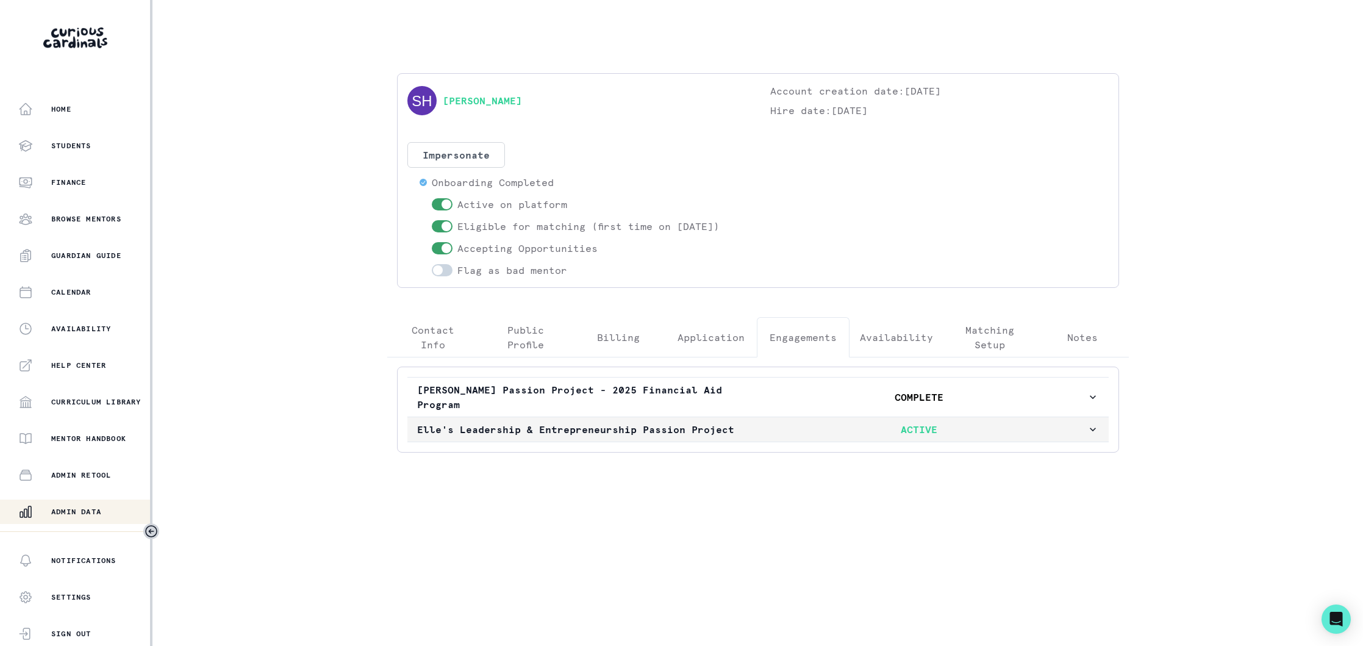
click at [754, 427] on p "ACTIVE" at bounding box center [919, 429] width 335 height 15
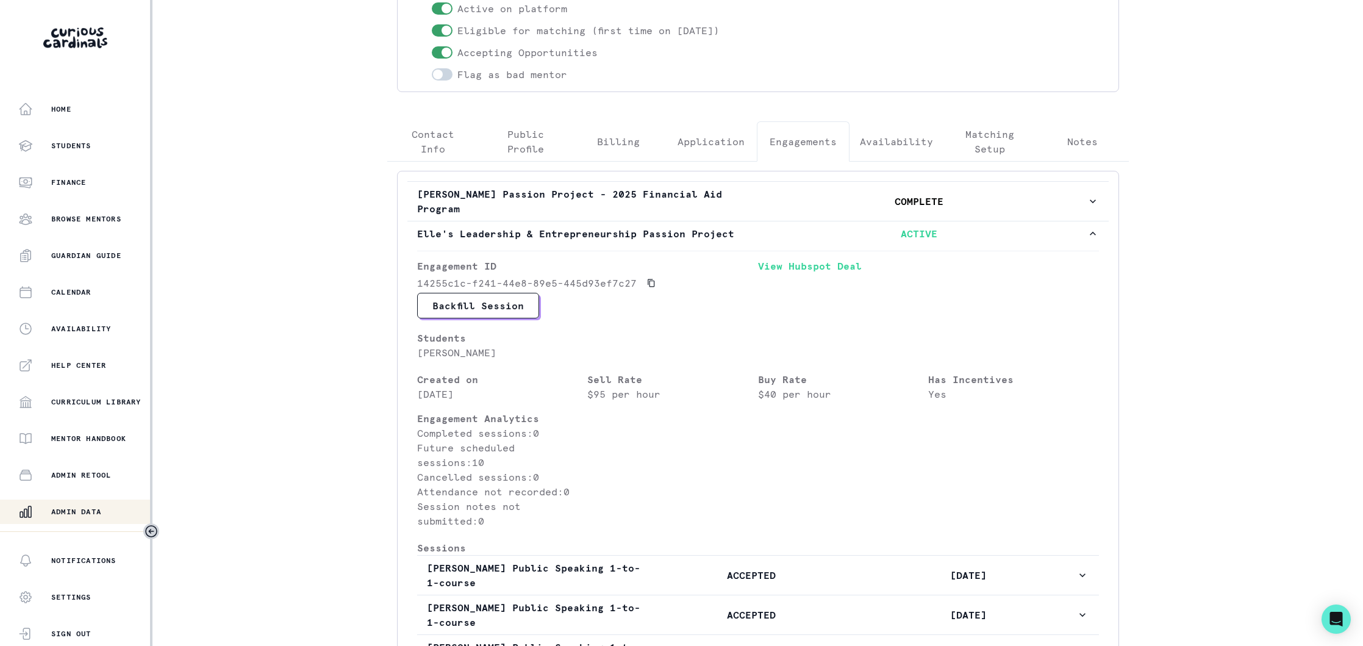
scroll to position [164, 0]
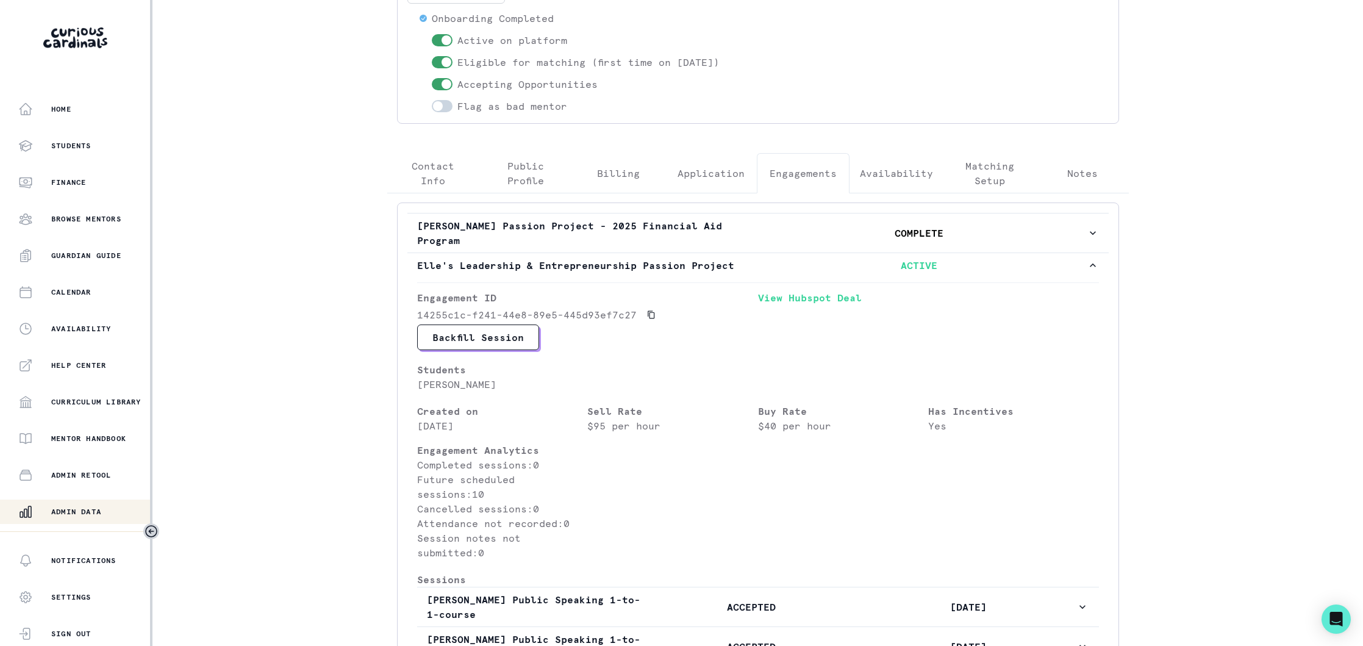
drag, startPoint x: 429, startPoint y: 176, endPoint x: 474, endPoint y: 267, distance: 102.0
click at [429, 176] on div "[PERSON_NAME] Account creation date: [DATE] Hire date: [DATE] Impersonate Confi…" at bounding box center [757, 510] width 761 height 1202
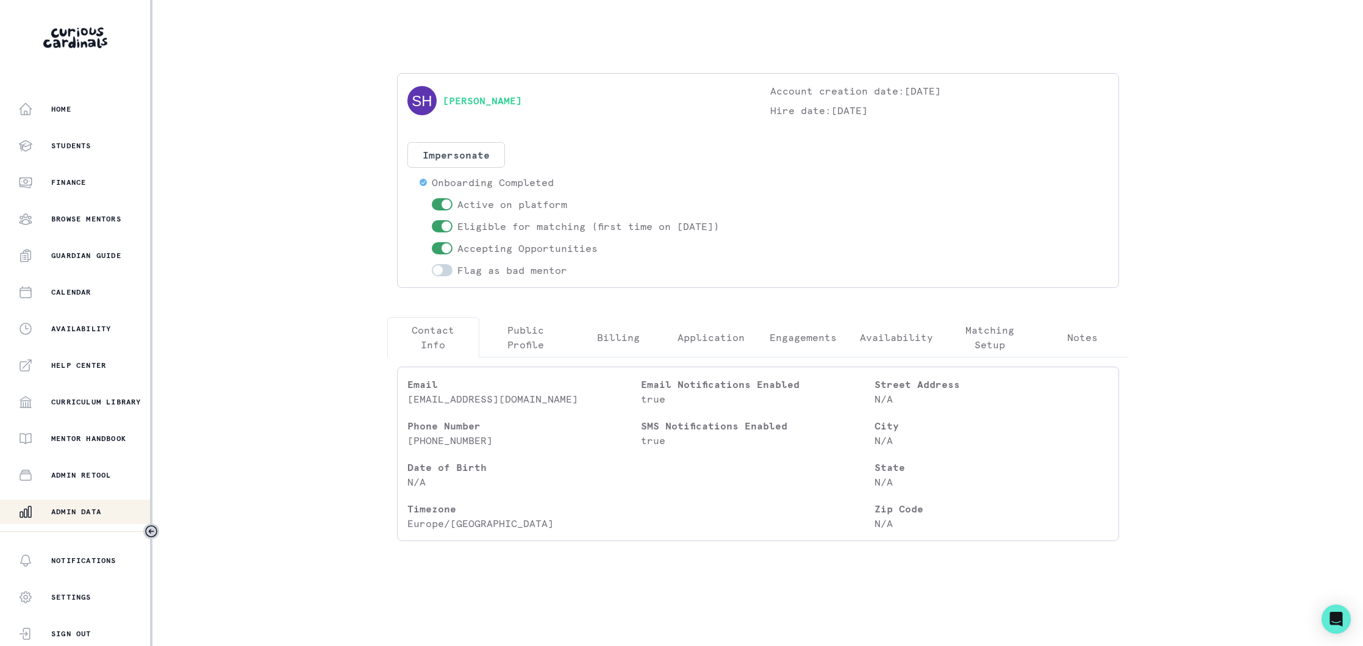
drag, startPoint x: 413, startPoint y: 415, endPoint x: 406, endPoint y: 404, distance: 13.2
click at [406, 404] on div "Email [EMAIL_ADDRESS][DOMAIN_NAME] Phone Number [PHONE_NUMBER] Date of Birth N/…" at bounding box center [758, 453] width 722 height 174
copy p "[EMAIL_ADDRESS][DOMAIN_NAME]"
drag, startPoint x: 112, startPoint y: 501, endPoint x: 224, endPoint y: 399, distance: 151.5
click at [112, 501] on button "Admin Data" at bounding box center [76, 511] width 152 height 24
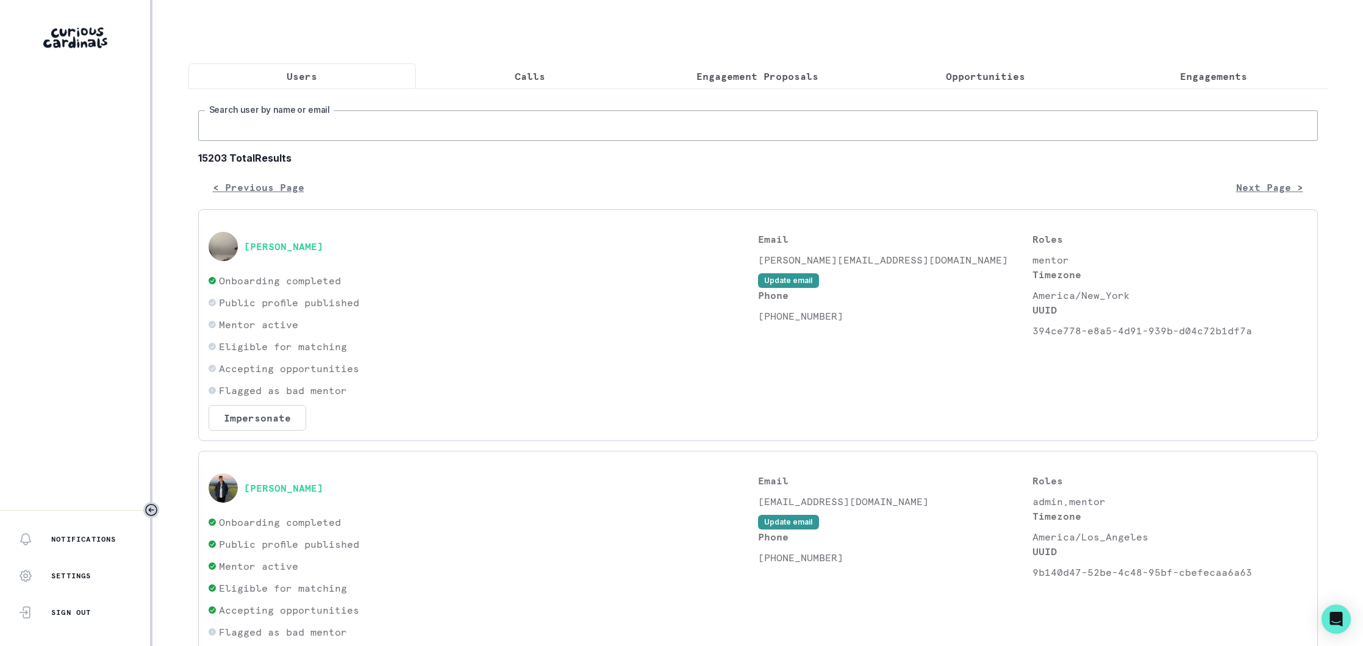
click at [362, 127] on input "Search user by name or email" at bounding box center [758, 125] width 1120 height 30
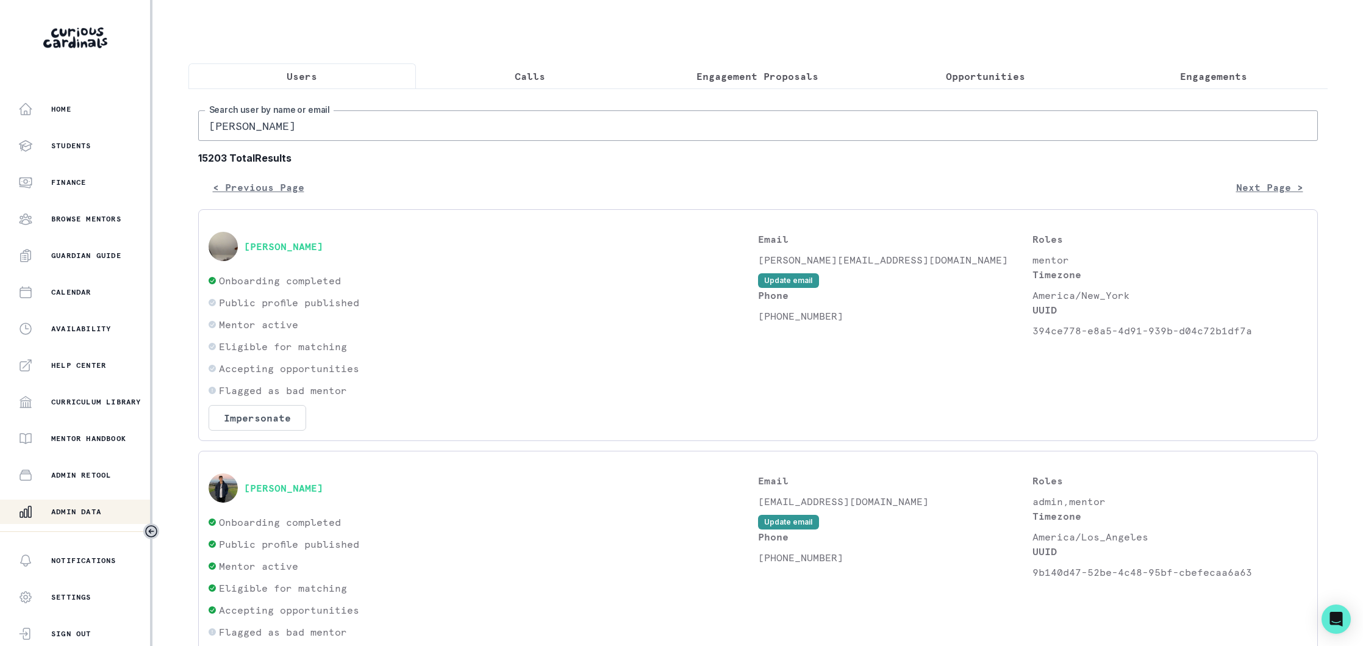
type input "[PERSON_NAME]"
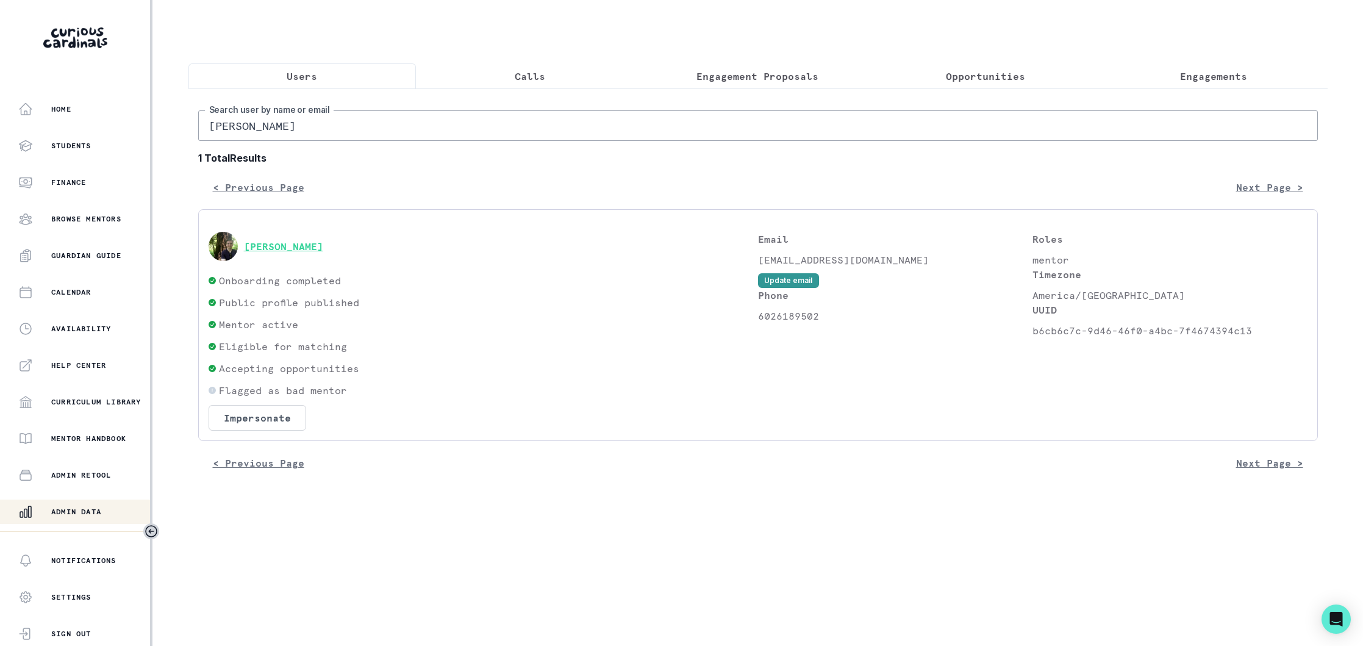
click at [295, 242] on button "[PERSON_NAME]" at bounding box center [283, 246] width 79 height 12
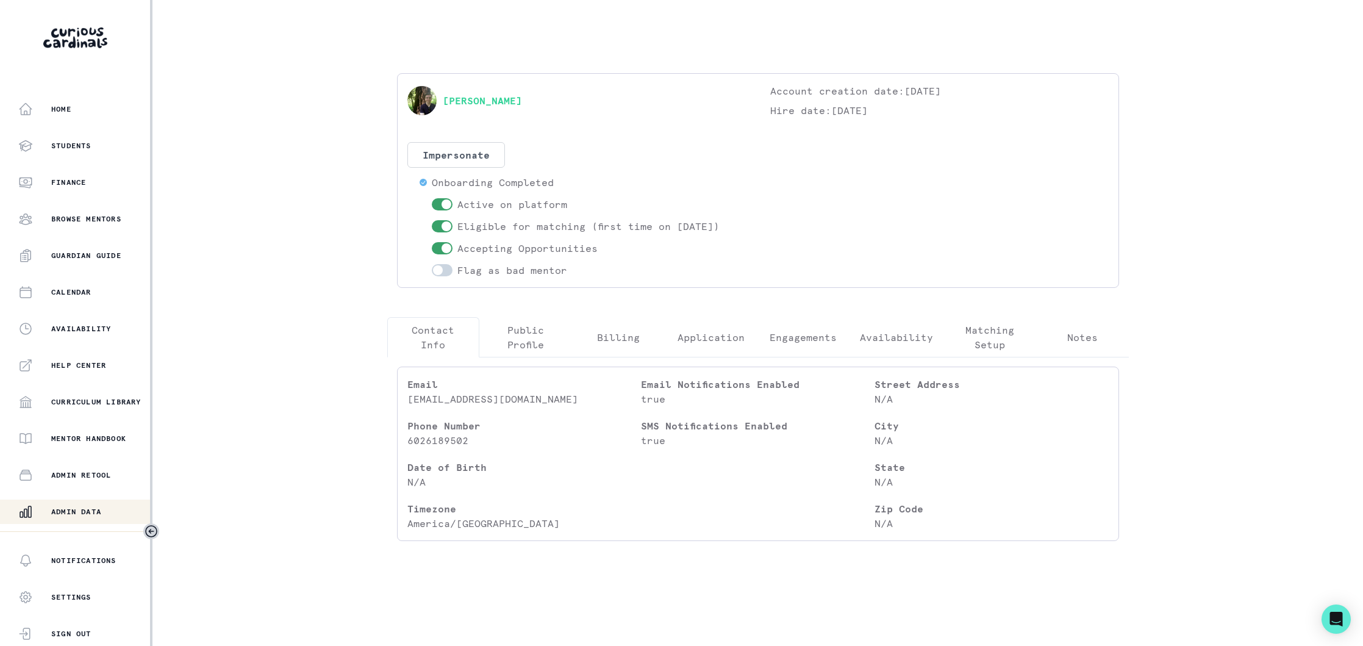
click at [822, 338] on p "Engagements" at bounding box center [803, 337] width 67 height 15
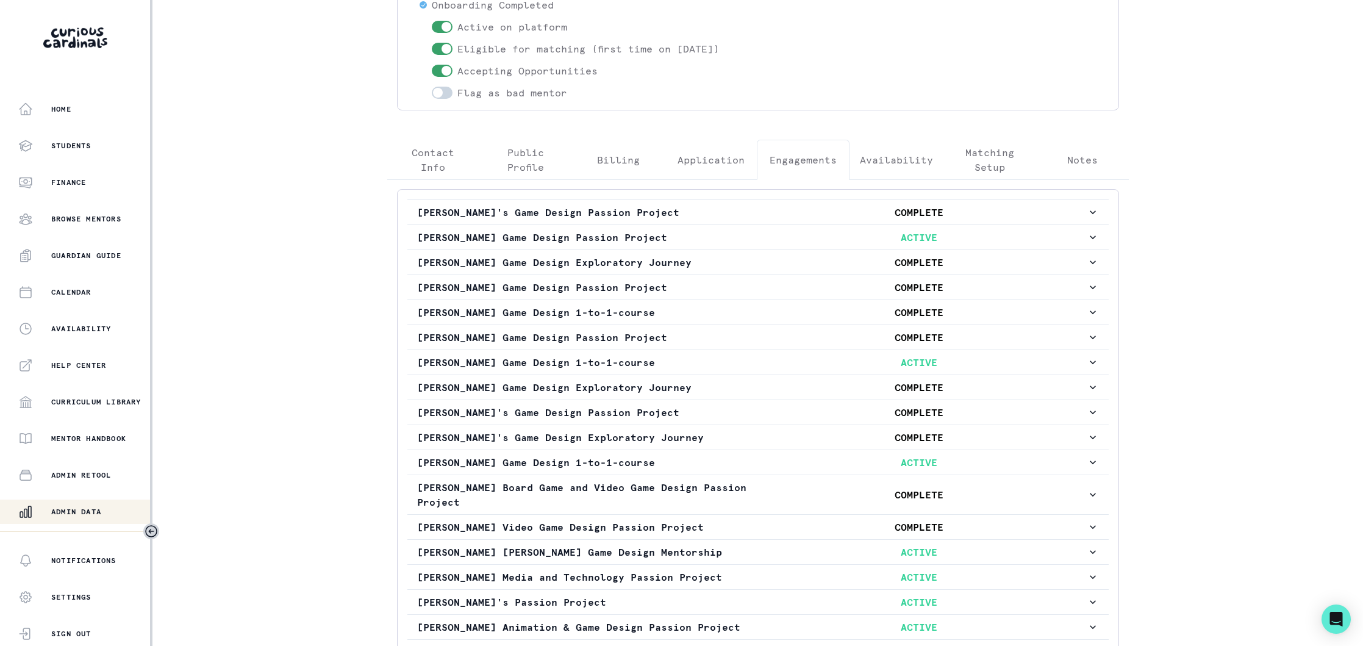
scroll to position [265, 0]
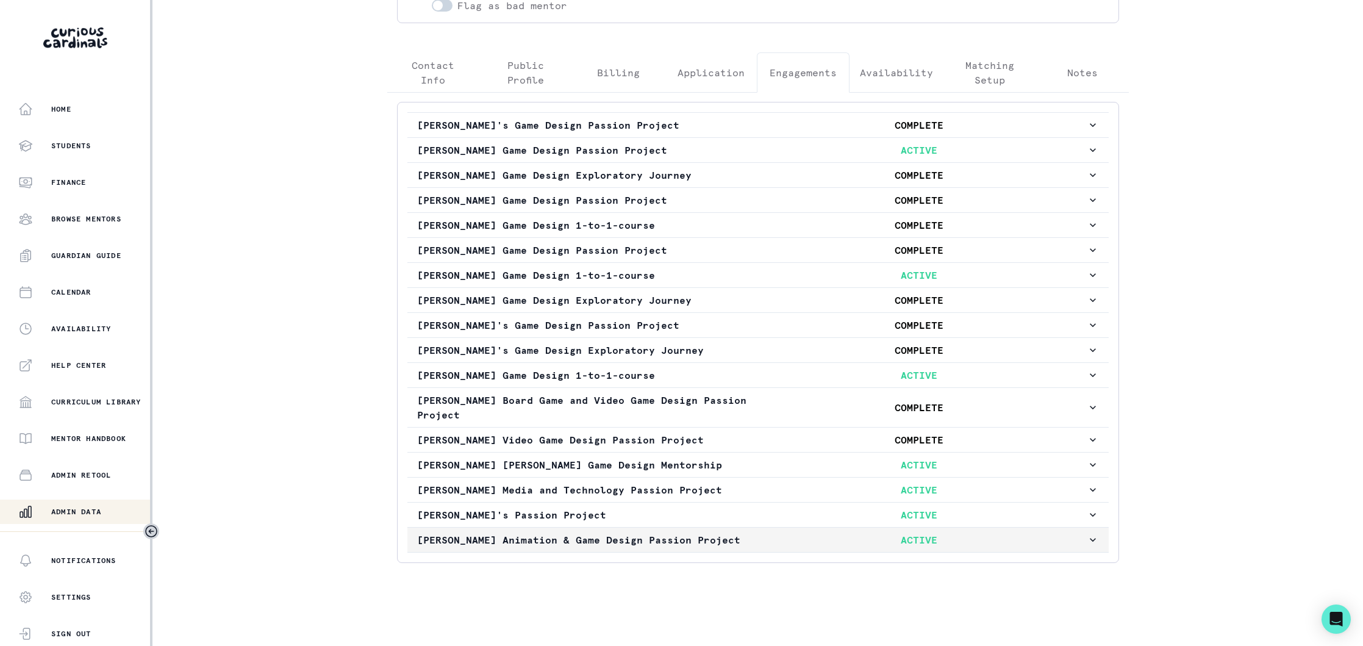
click at [731, 538] on p "[PERSON_NAME] Animation & Game Design Passion Project" at bounding box center [584, 539] width 335 height 15
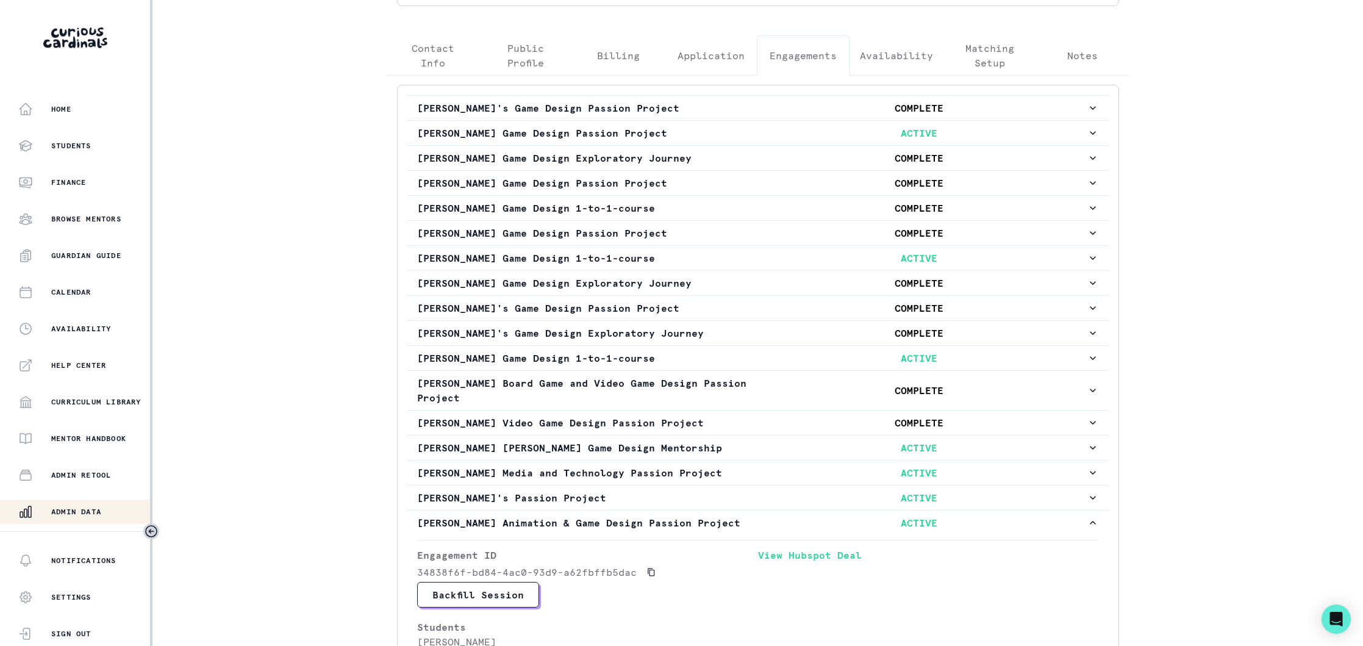
scroll to position [281, 0]
click at [432, 66] on div "[PERSON_NAME] Account creation date: [DATE] Hire date: [DATE] Impersonate Confi…" at bounding box center [757, 580] width 761 height 1723
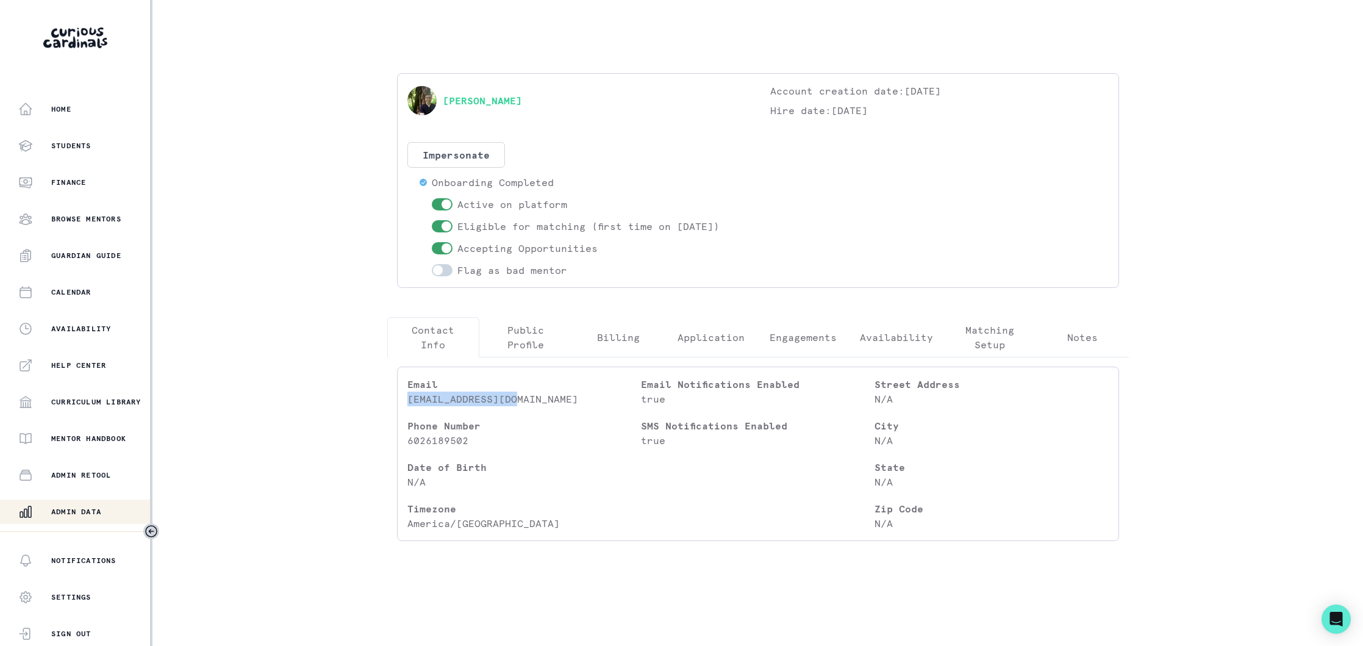
drag, startPoint x: 528, startPoint y: 400, endPoint x: 396, endPoint y: 399, distance: 132.3
click at [396, 399] on div "Email [EMAIL_ADDRESS][DOMAIN_NAME] Phone Number [PHONE_NUMBER] Date of Birth N/…" at bounding box center [757, 454] width 741 height 194
copy p "[EMAIL_ADDRESS][DOMAIN_NAME]"
drag, startPoint x: 100, startPoint y: 505, endPoint x: 270, endPoint y: 398, distance: 200.6
click at [101, 505] on div "Admin Data" at bounding box center [84, 511] width 132 height 15
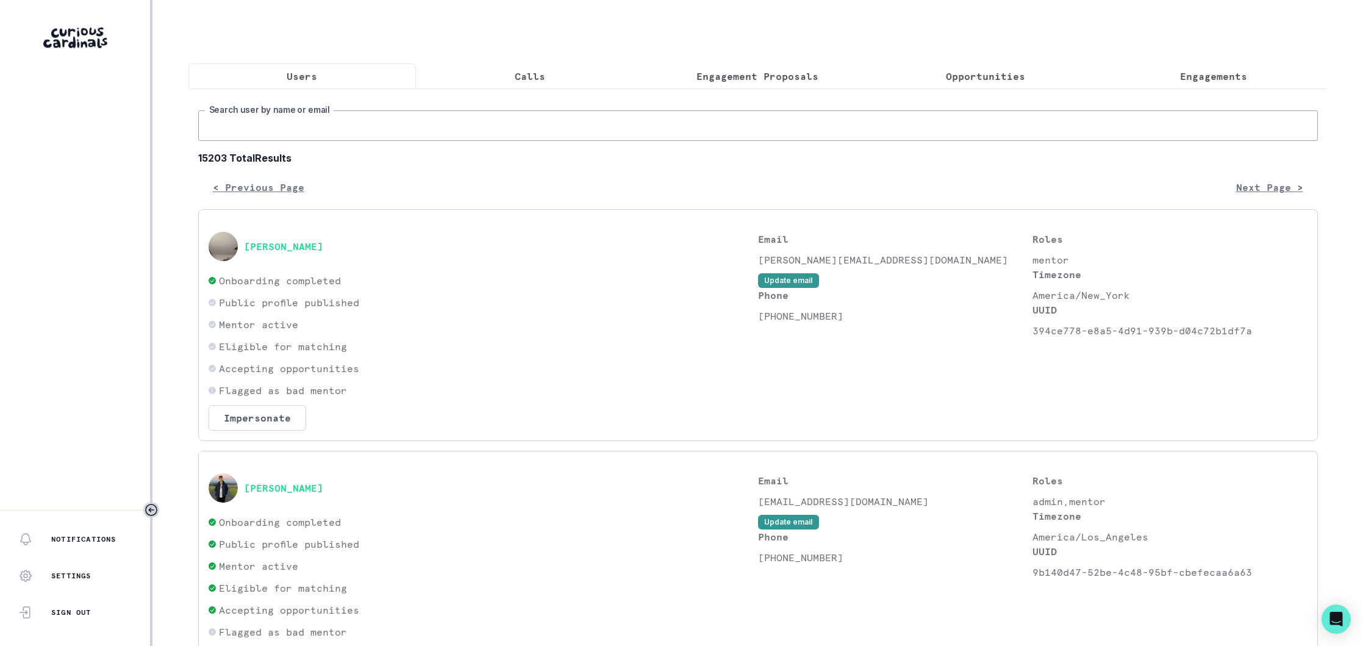
click at [413, 135] on input "Search user by name or email" at bounding box center [758, 125] width 1120 height 30
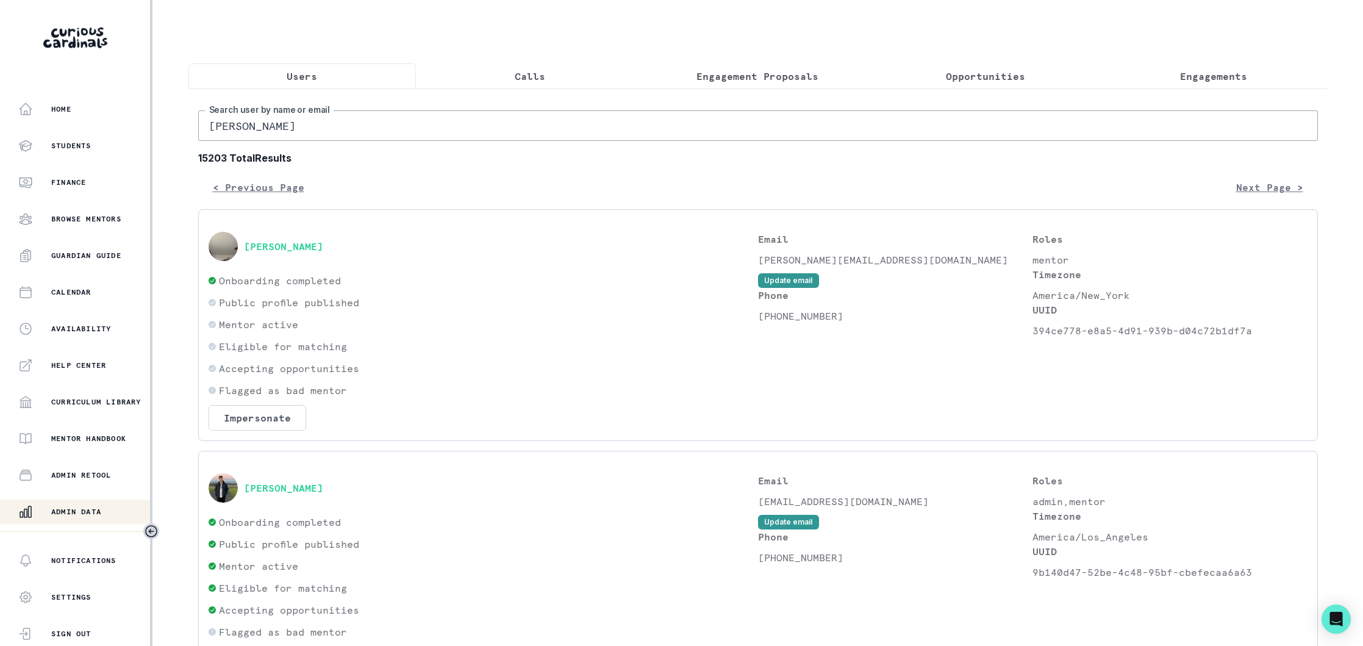
type input "[PERSON_NAME]"
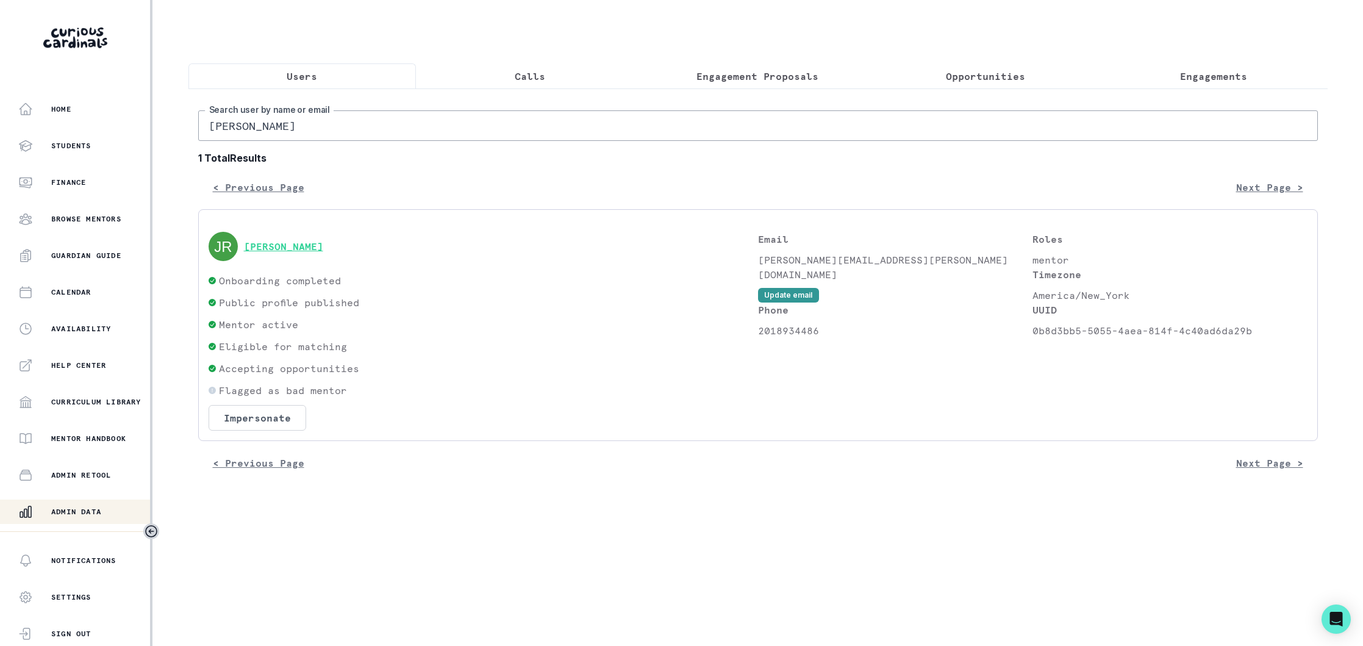
click at [285, 251] on button "[PERSON_NAME]" at bounding box center [283, 246] width 79 height 12
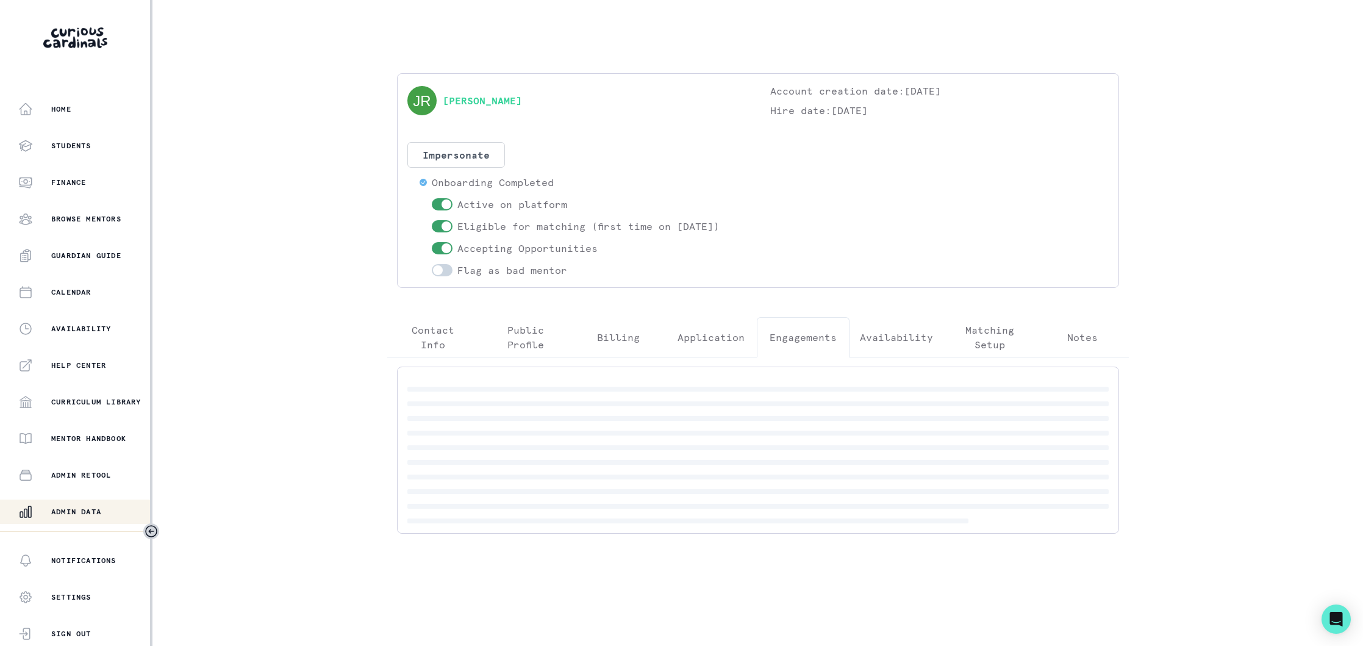
click at [808, 337] on p "Engagements" at bounding box center [803, 337] width 67 height 15
click at [723, 398] on button "[PERSON_NAME] Writing and Math Academic Mentorship ACTIVE" at bounding box center [757, 389] width 701 height 24
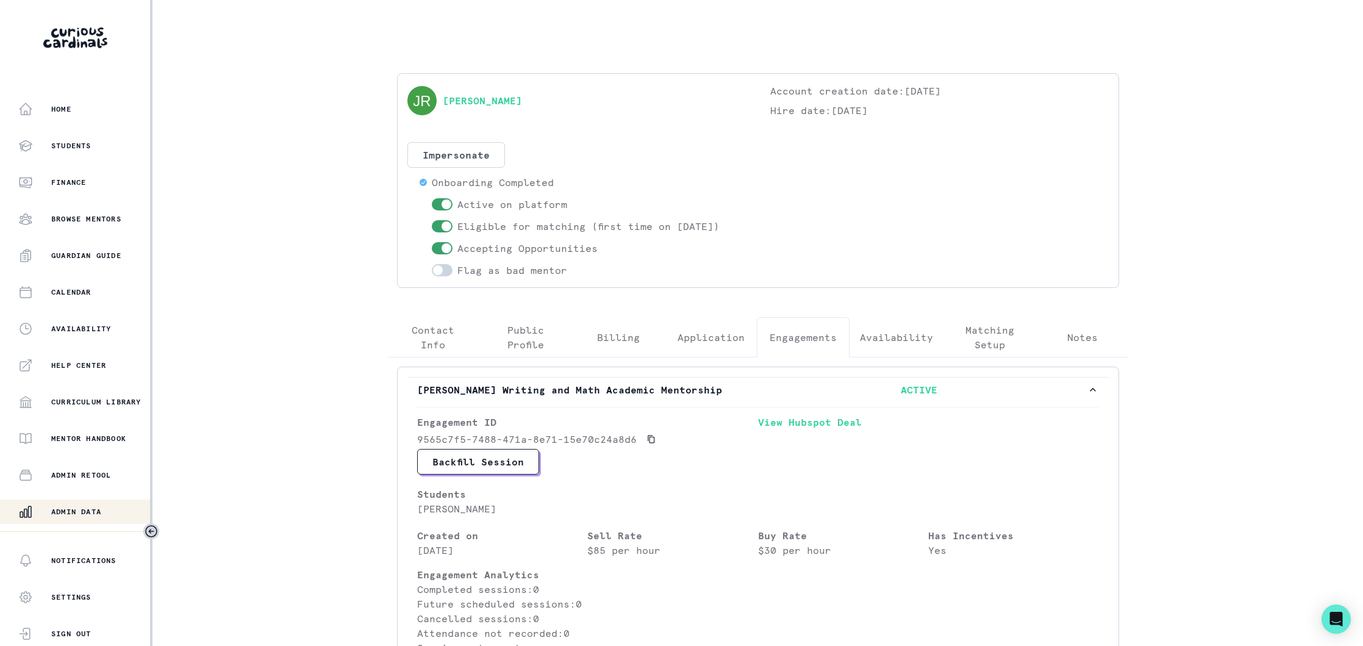
click at [438, 81] on div "[PERSON_NAME] Account creation date: [DATE] Hire date: [DATE] Impersonate Confi…" at bounding box center [757, 455] width 761 height 765
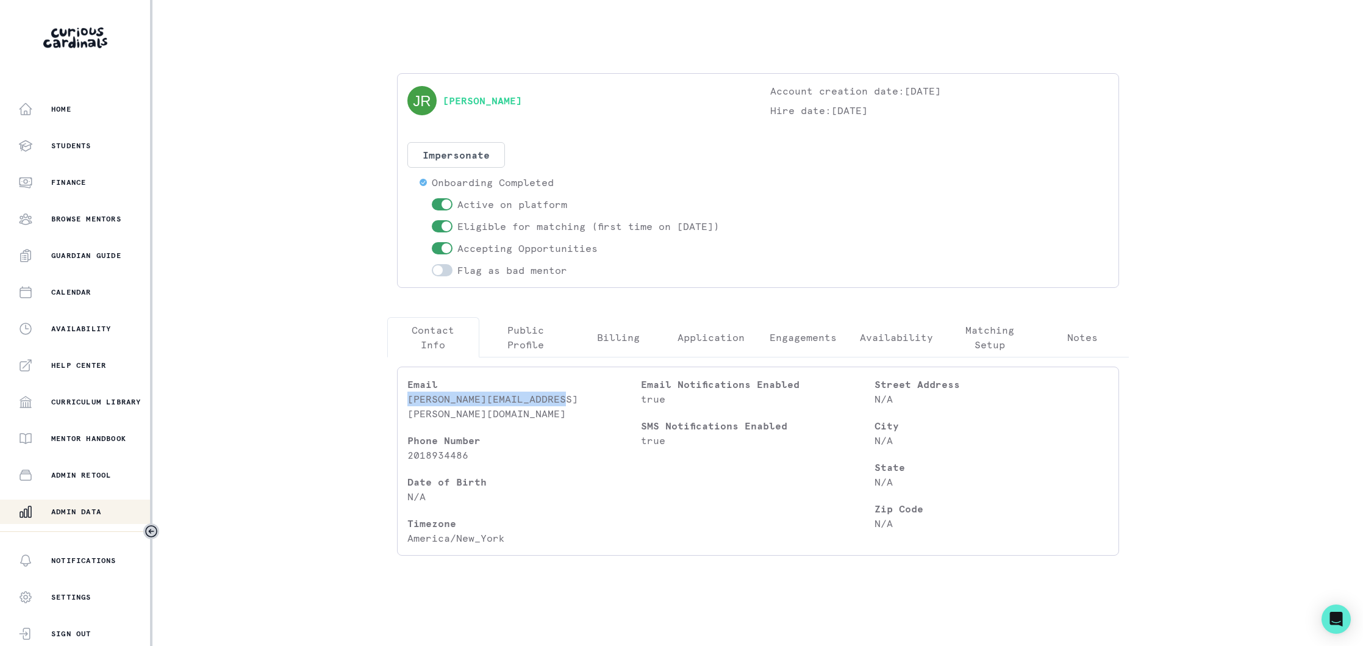
drag, startPoint x: 575, startPoint y: 404, endPoint x: 409, endPoint y: 401, distance: 166.5
click at [405, 402] on div "Email [PERSON_NAME][EMAIL_ADDRESS][PERSON_NAME][DOMAIN_NAME] Phone Number [PHON…" at bounding box center [758, 460] width 722 height 189
copy p "[PERSON_NAME][EMAIL_ADDRESS][PERSON_NAME][DOMAIN_NAME]"
click at [95, 505] on div "Admin Data" at bounding box center [84, 511] width 132 height 15
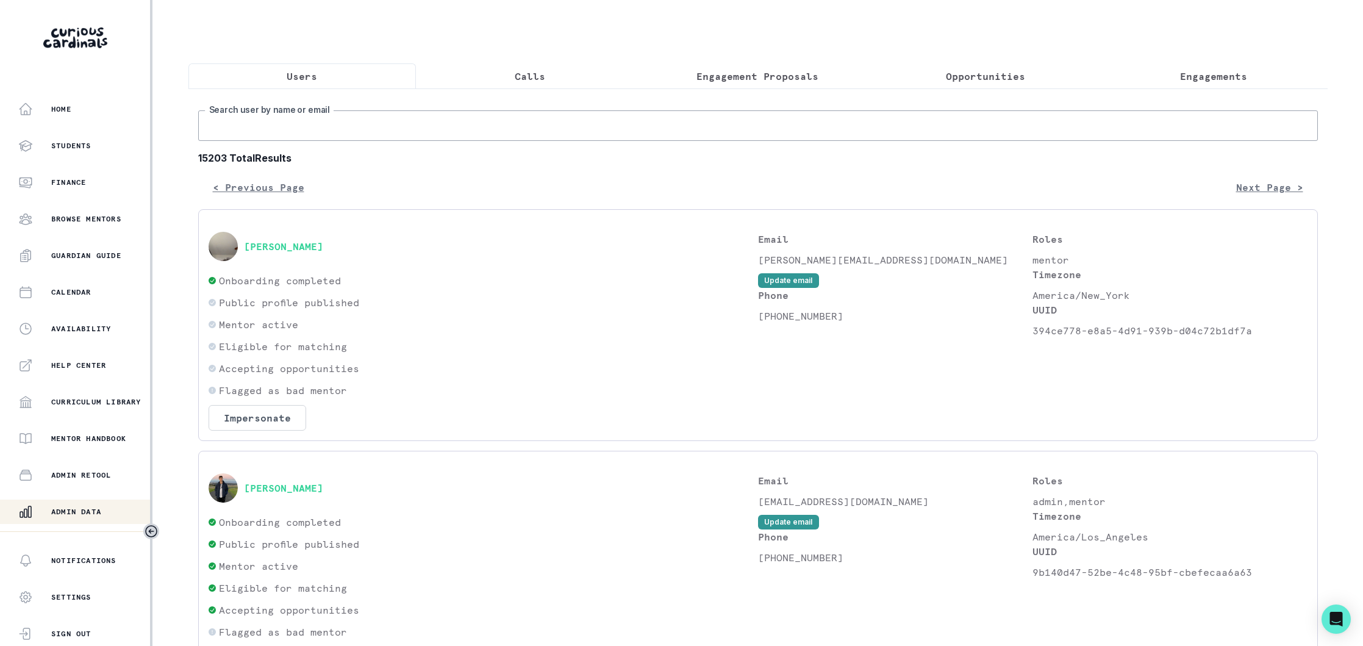
click at [419, 130] on input "Search user by name or email" at bounding box center [758, 125] width 1120 height 30
type input "[PERSON_NAME] go"
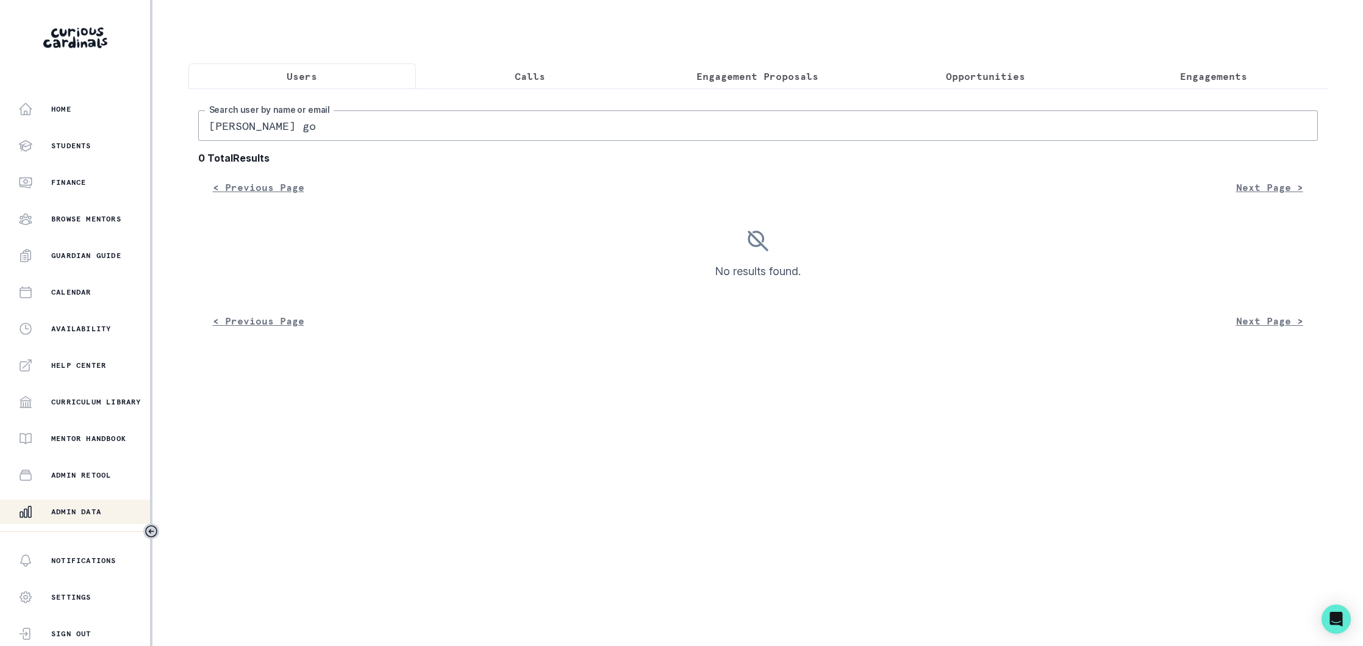
click at [293, 131] on input "[PERSON_NAME] go" at bounding box center [758, 125] width 1120 height 30
type input "[PERSON_NAME] ger"
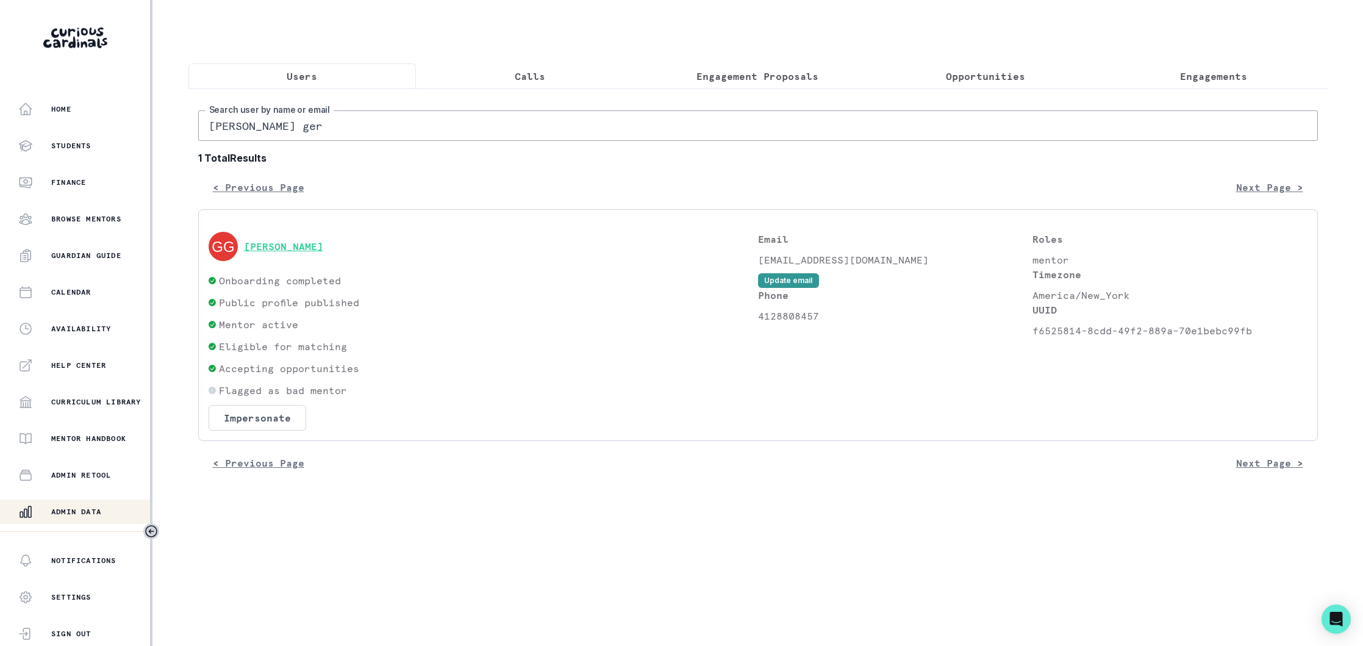
click at [265, 246] on button "[PERSON_NAME]" at bounding box center [283, 246] width 79 height 12
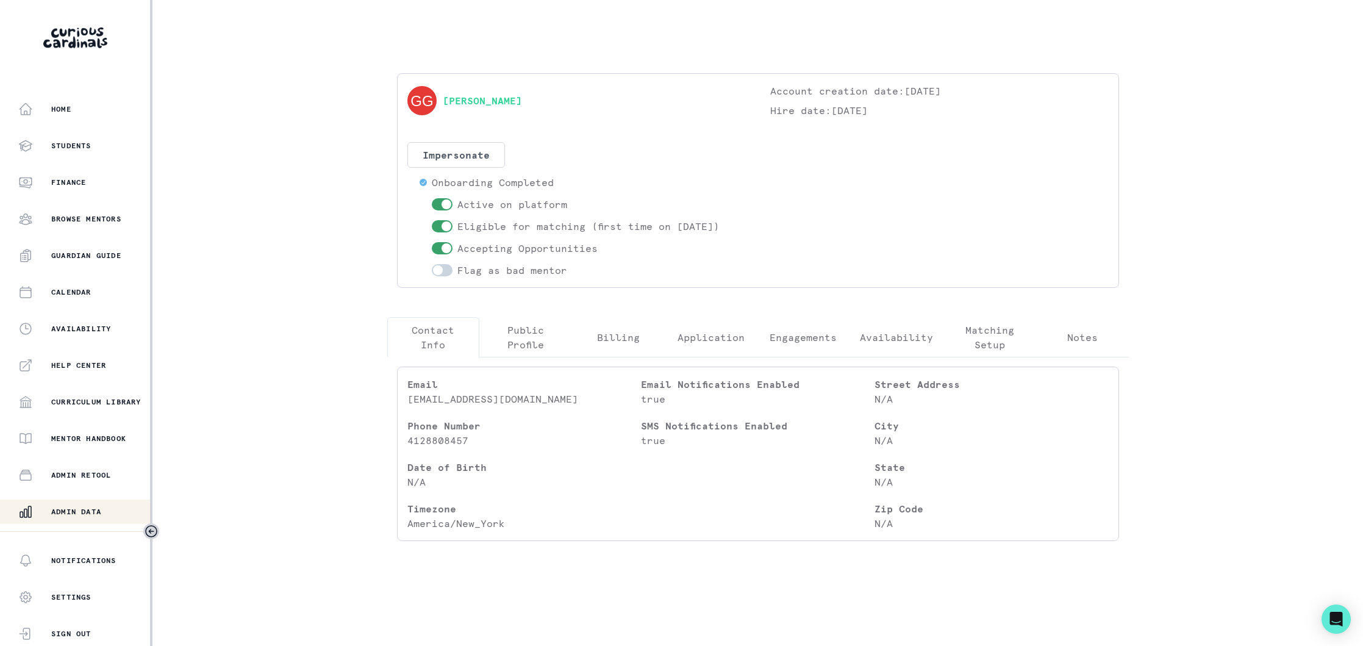
click at [821, 343] on p "Engagements" at bounding box center [803, 337] width 67 height 15
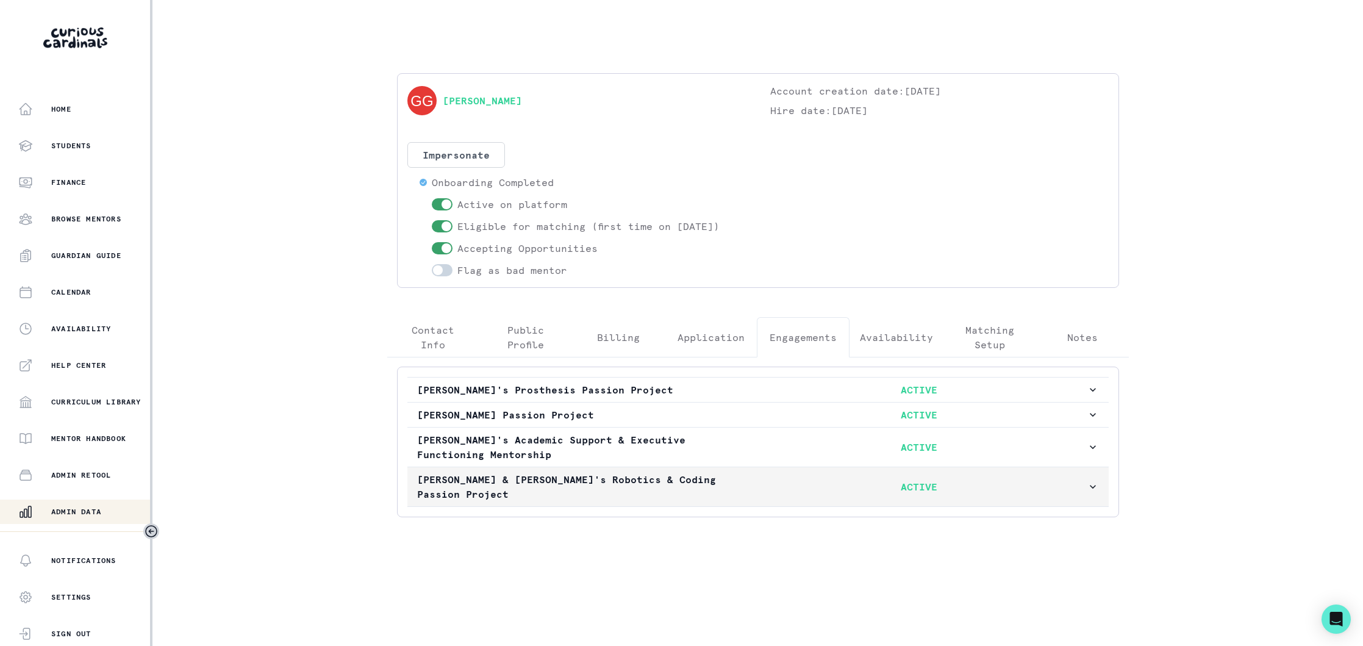
click at [729, 474] on p "[PERSON_NAME] & [PERSON_NAME]'s Robotics & Coding Passion Project" at bounding box center [584, 486] width 335 height 29
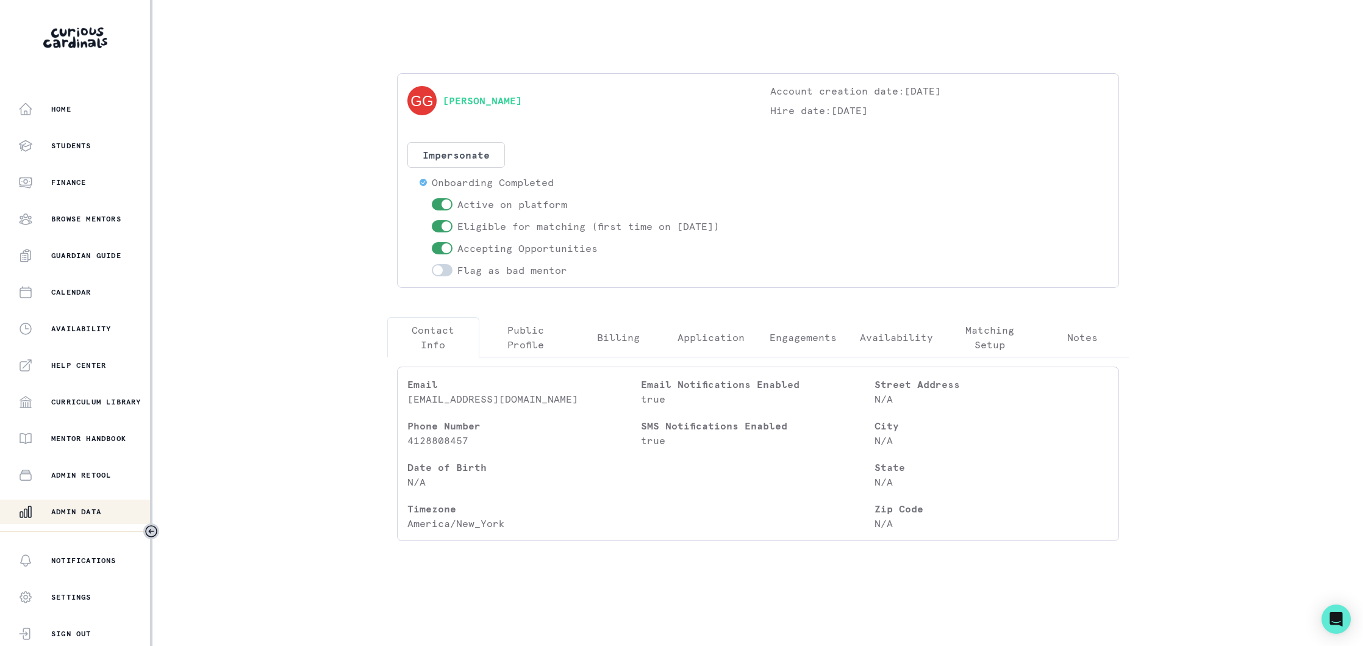
click at [430, 57] on div "[PERSON_NAME] Account creation date: [DATE] Hire date: [DATE] Impersonate Confi…" at bounding box center [757, 312] width 761 height 624
drag, startPoint x: 504, startPoint y: 405, endPoint x: 408, endPoint y: 405, distance: 95.7
click at [407, 405] on div "Email [EMAIL_ADDRESS][DOMAIN_NAME] Phone Number [PHONE_NUMBER] Date of Birth N/…" at bounding box center [524, 454] width 234 height 154
copy p "[EMAIL_ADDRESS][DOMAIN_NAME]"
click at [72, 514] on p "Admin Data" at bounding box center [76, 512] width 50 height 10
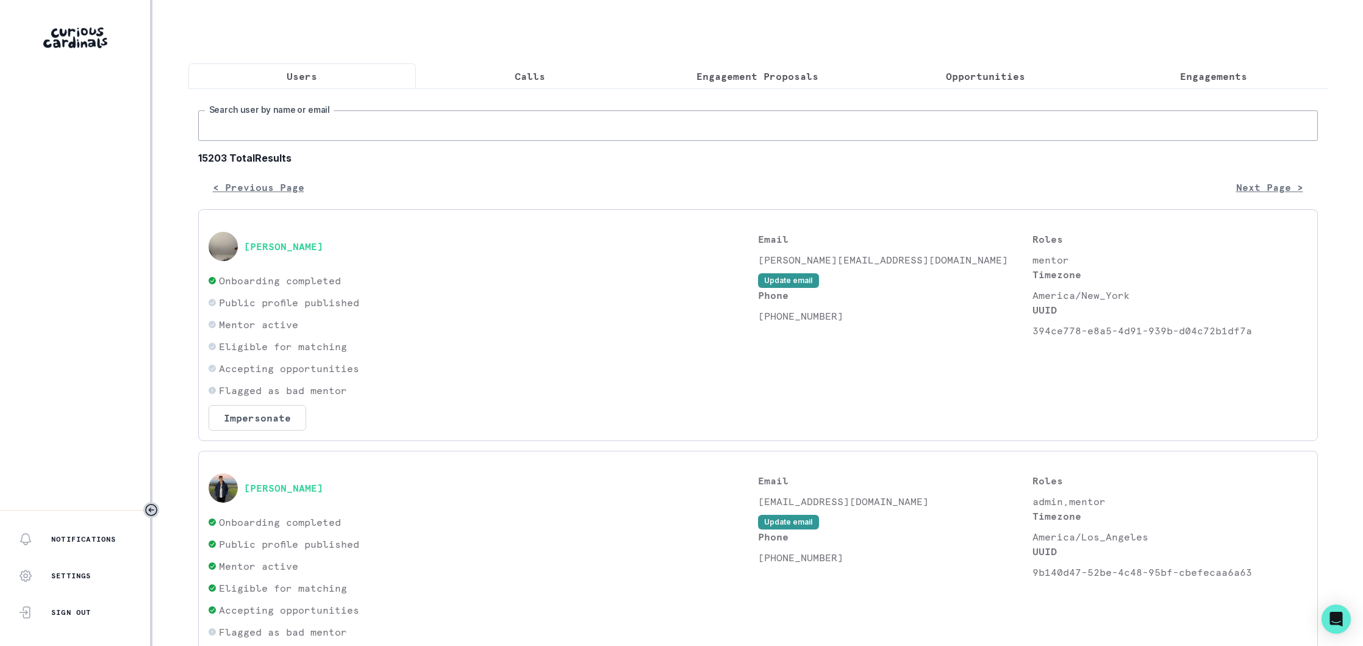
click at [375, 136] on input "Search user by name or email" at bounding box center [758, 125] width 1120 height 30
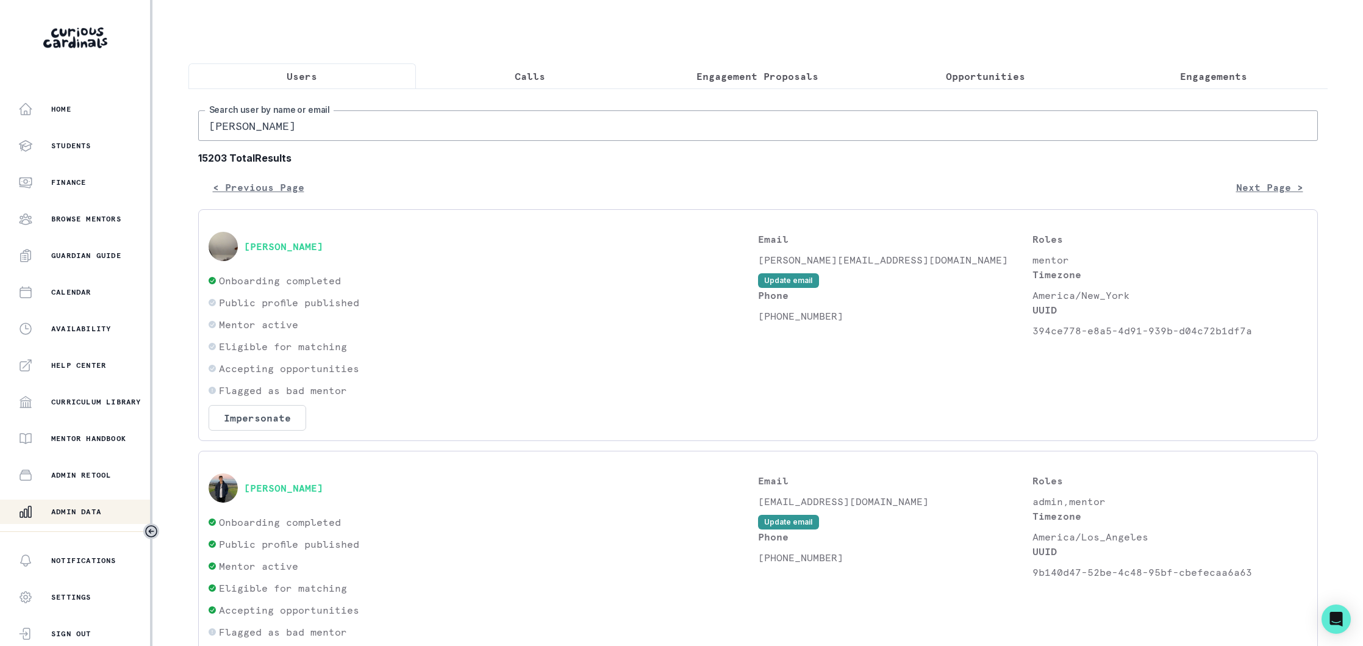
type input "[PERSON_NAME]"
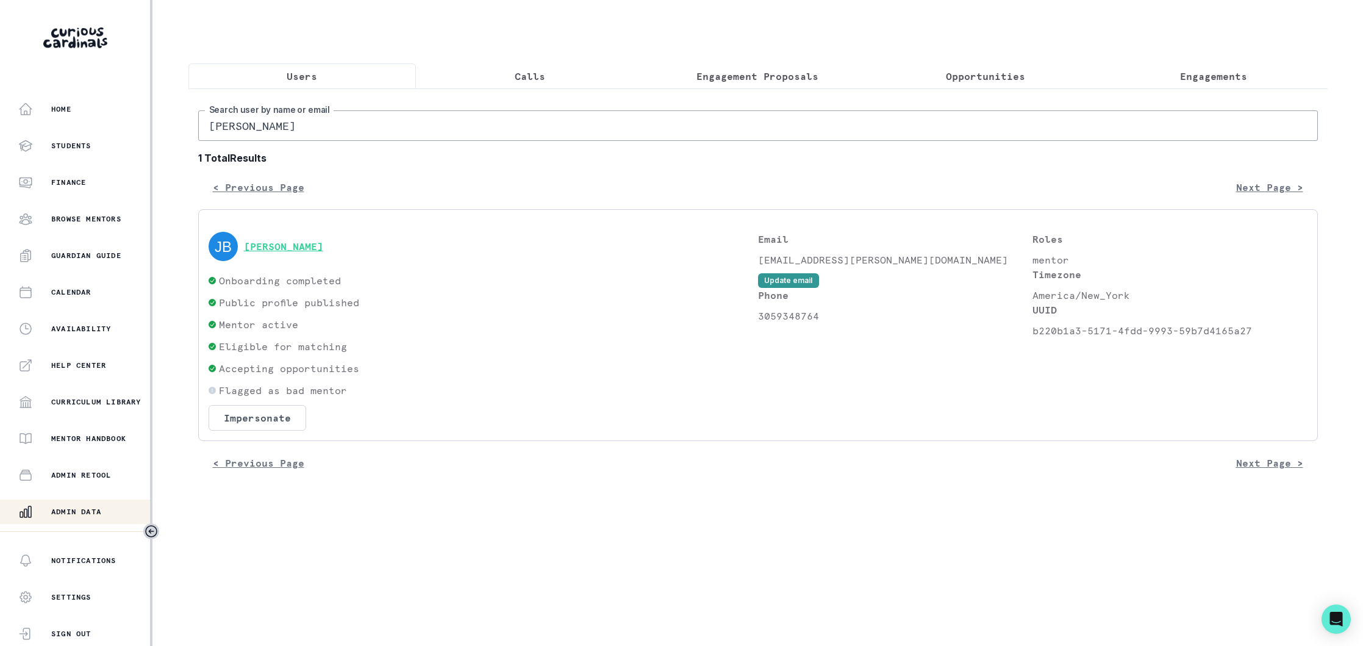
click at [315, 249] on button "[PERSON_NAME]" at bounding box center [283, 246] width 79 height 12
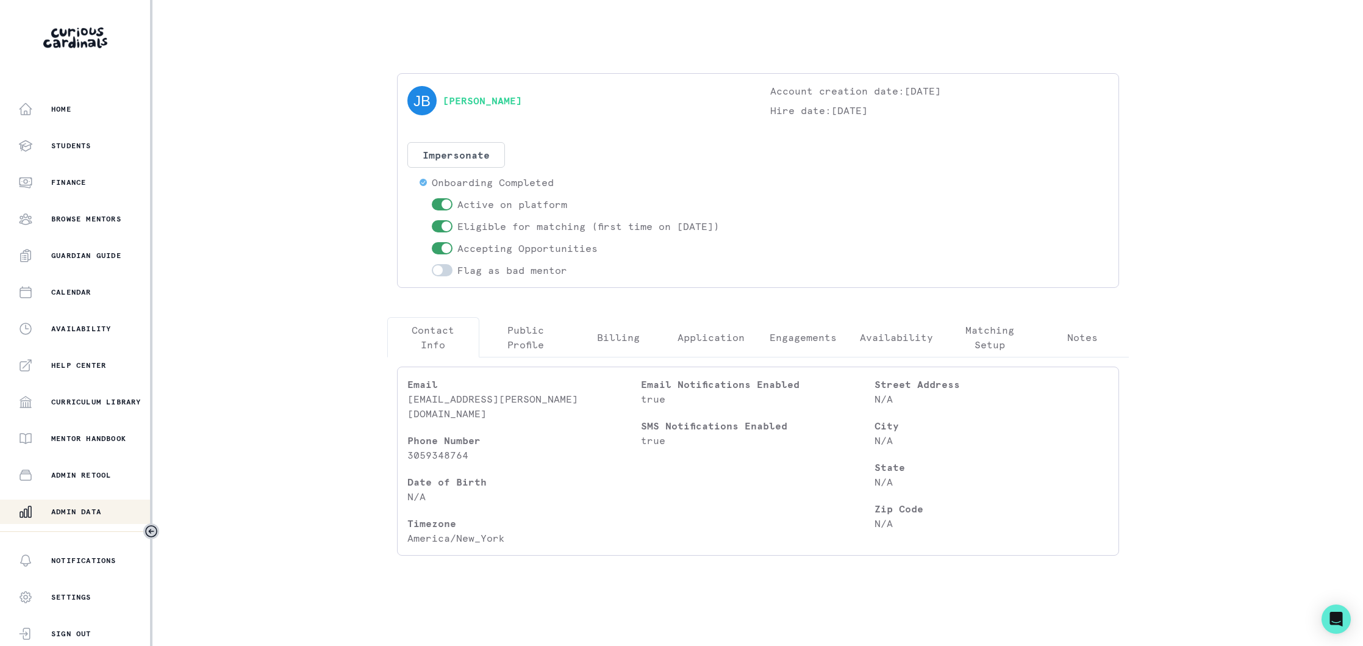
click at [782, 340] on p "Engagements" at bounding box center [803, 337] width 67 height 15
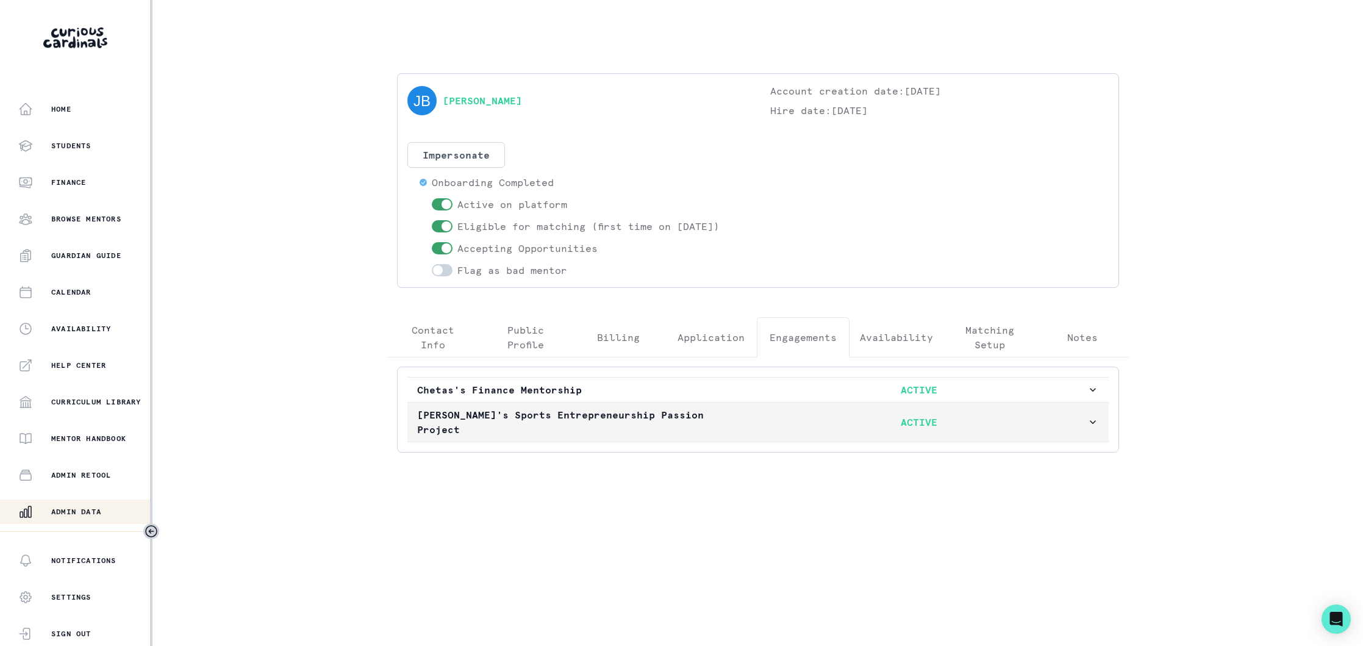
click at [763, 418] on p "ACTIVE" at bounding box center [919, 422] width 335 height 15
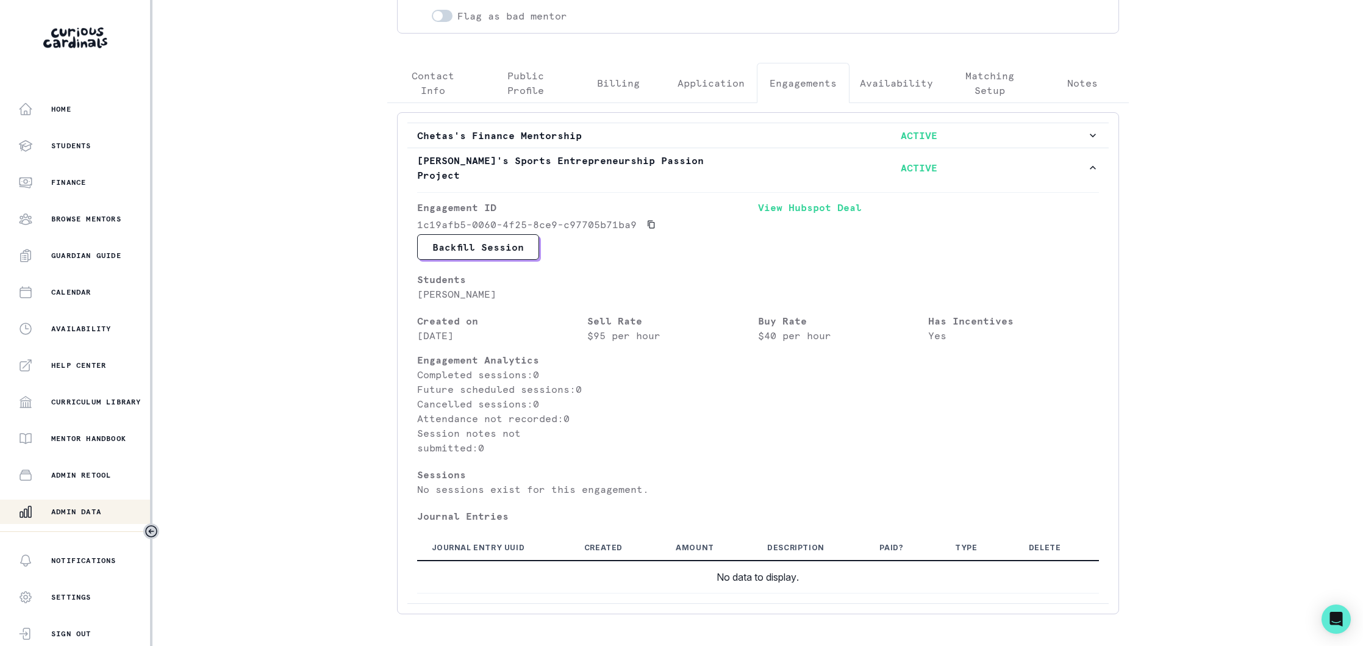
scroll to position [291, 0]
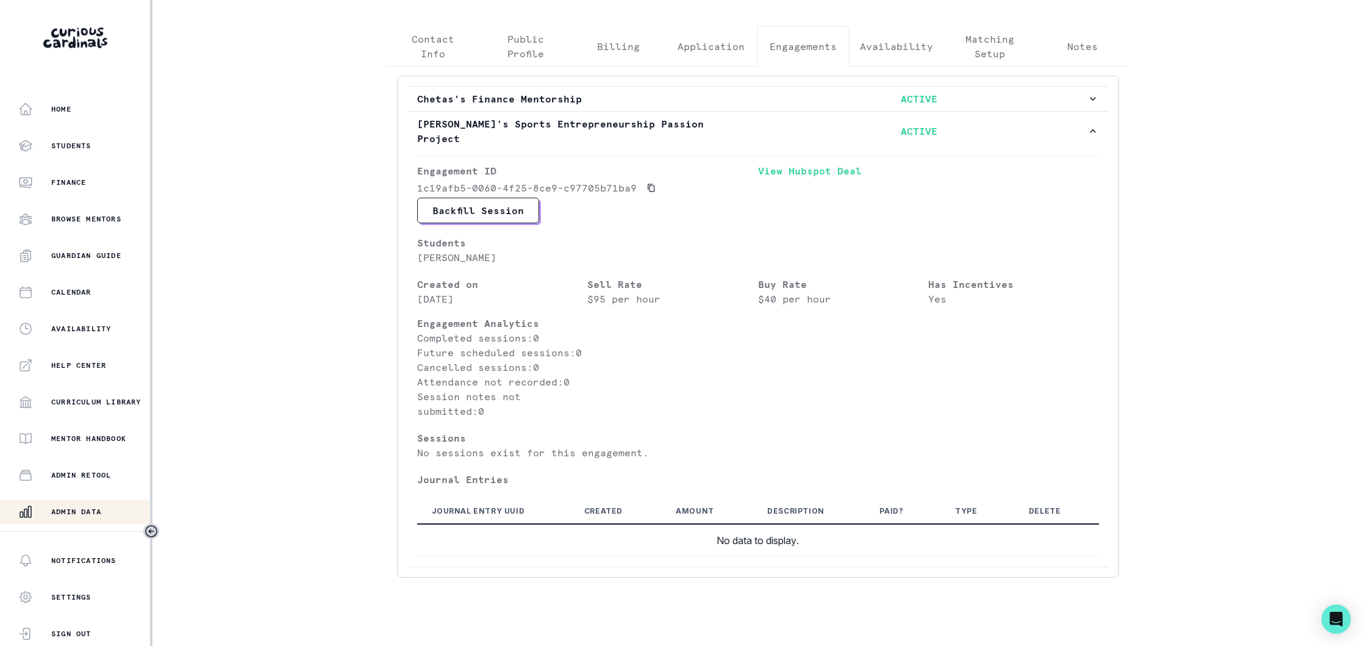
drag, startPoint x: 430, startPoint y: 45, endPoint x: 471, endPoint y: 120, distance: 85.9
click at [431, 45] on div "[PERSON_NAME] Account creation date: [DATE] Hire date: [DATE] Impersonate Confi…" at bounding box center [757, 184] width 761 height 951
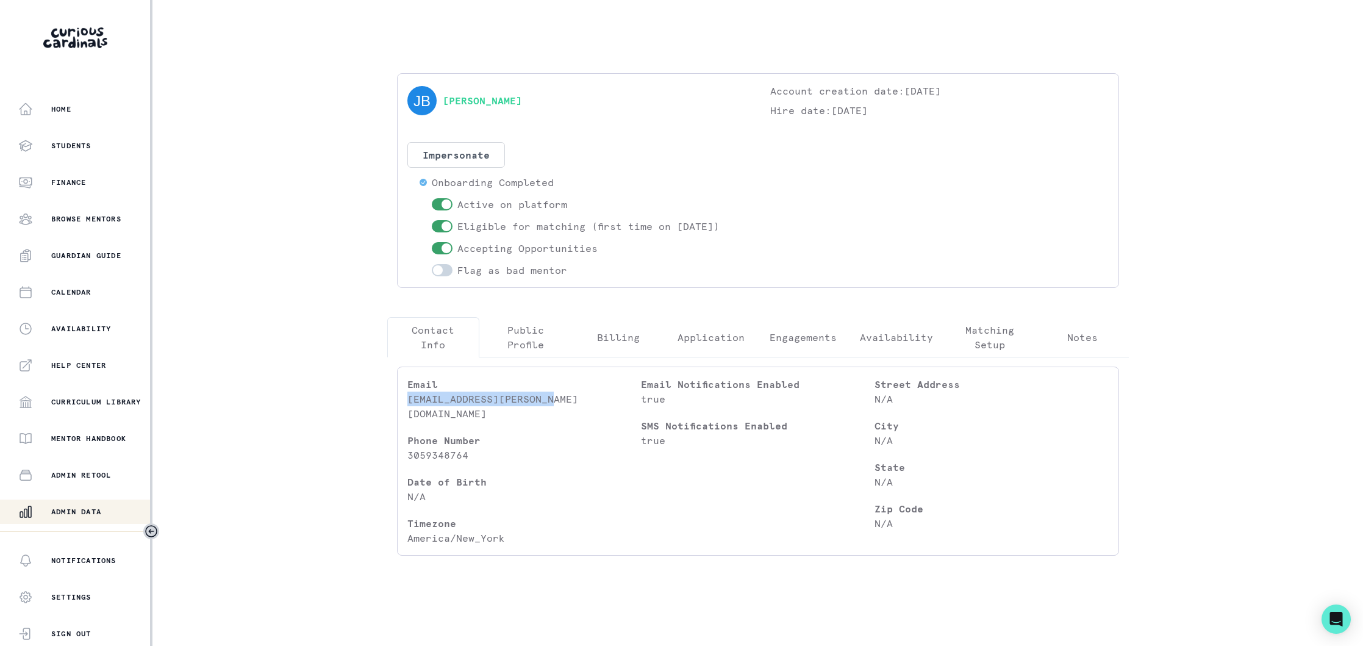
drag, startPoint x: 557, startPoint y: 403, endPoint x: 400, endPoint y: 404, distance: 156.7
click at [400, 404] on div "Email [EMAIL_ADDRESS][PERSON_NAME][DOMAIN_NAME] Phone Number [PHONE_NUMBER] Dat…" at bounding box center [758, 460] width 722 height 189
drag, startPoint x: 93, startPoint y: 512, endPoint x: 143, endPoint y: 493, distance: 52.7
click at [93, 512] on p "Admin Data" at bounding box center [76, 512] width 50 height 10
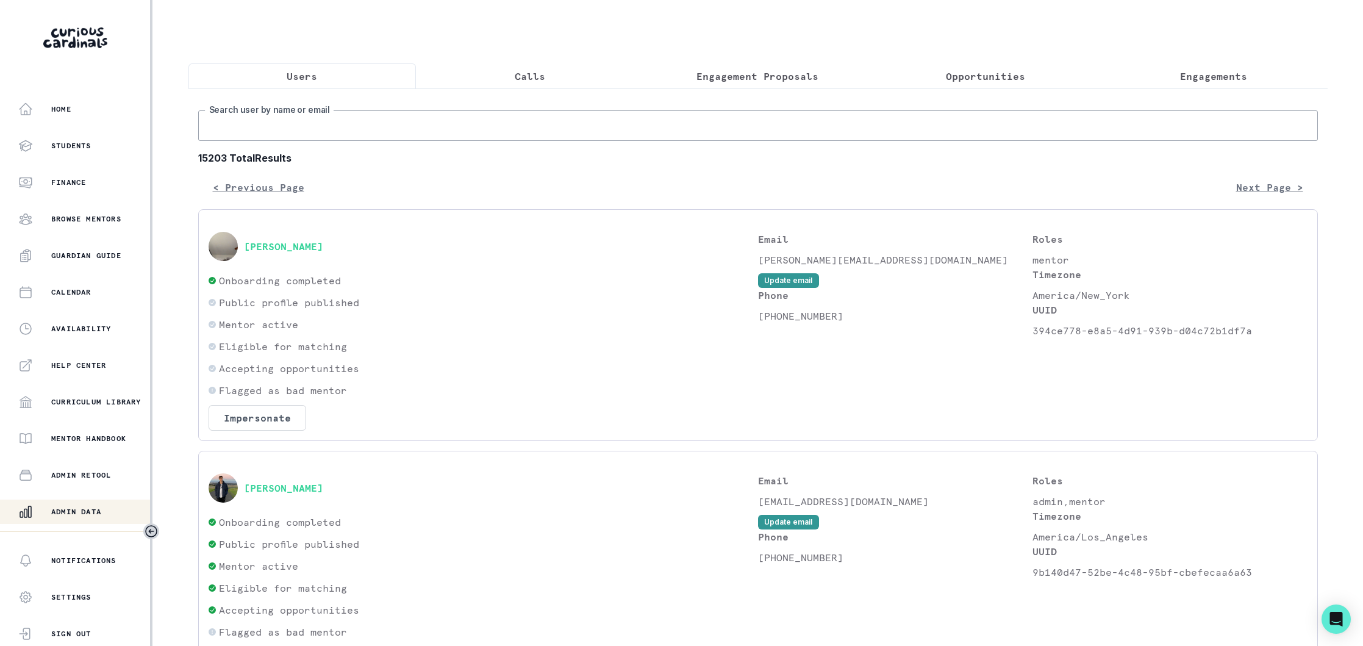
click at [398, 124] on input "Search user by name or email" at bounding box center [758, 125] width 1120 height 30
type input "[PERSON_NAME] wo"
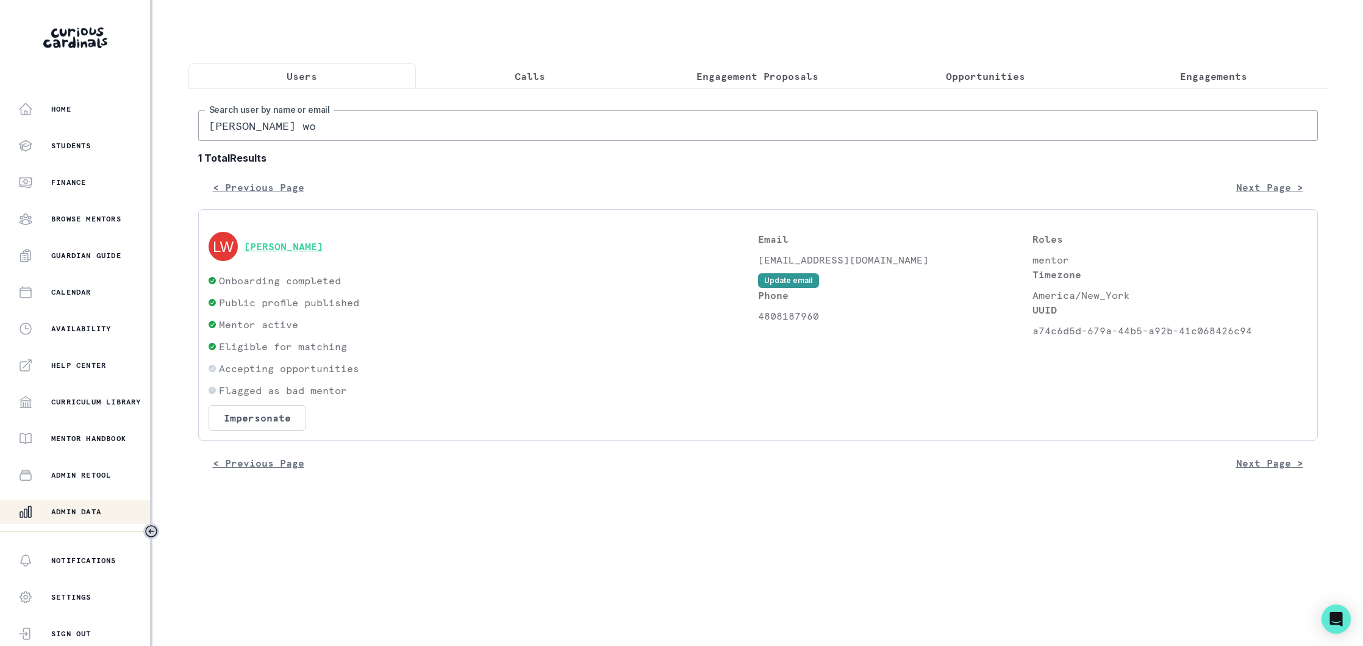
click at [292, 246] on button "[PERSON_NAME]" at bounding box center [283, 246] width 79 height 12
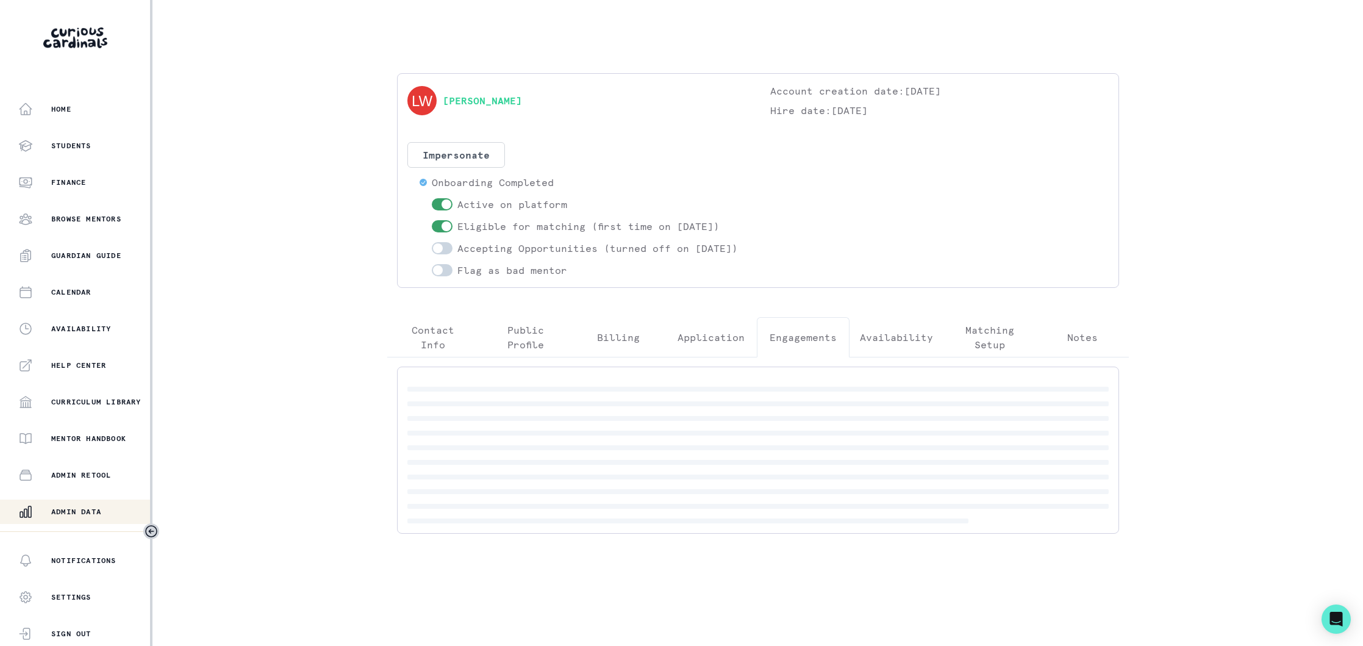
click at [798, 288] on div "[PERSON_NAME] Account creation date: [DATE] Hire date: [DATE] Impersonate Confi…" at bounding box center [757, 308] width 761 height 470
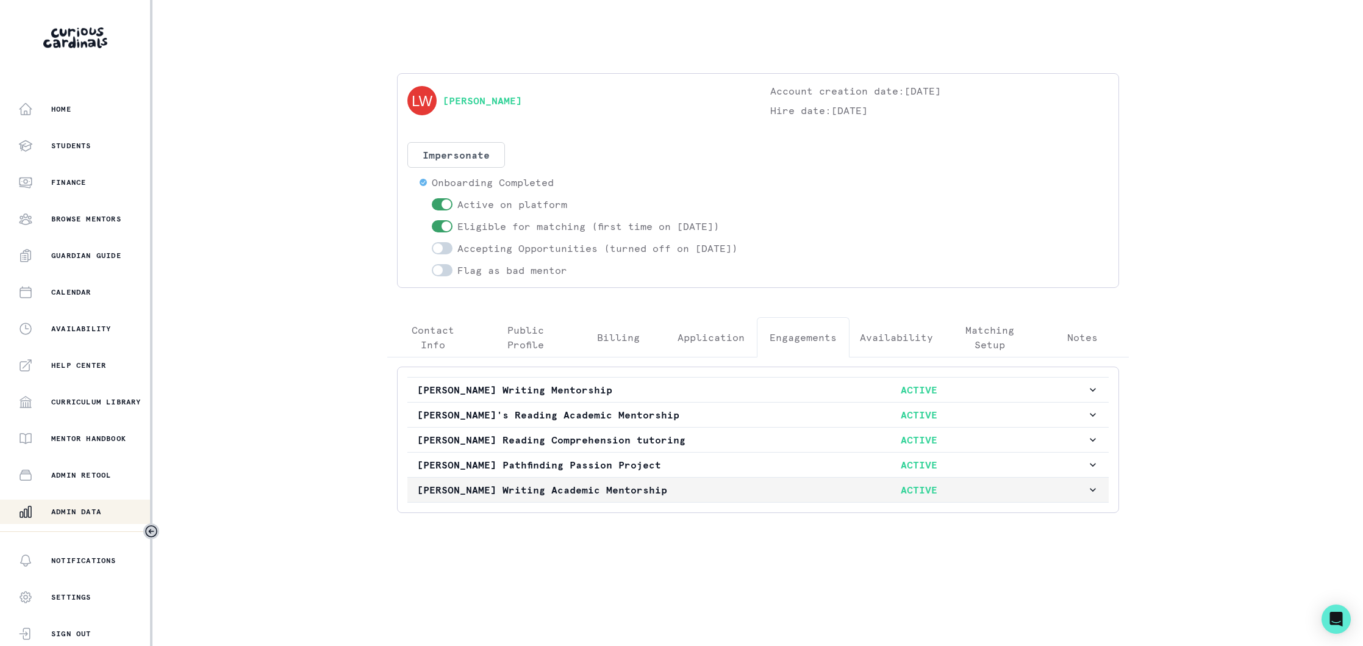
click at [704, 497] on p "[PERSON_NAME] Writing Academic Mentorship" at bounding box center [584, 489] width 335 height 15
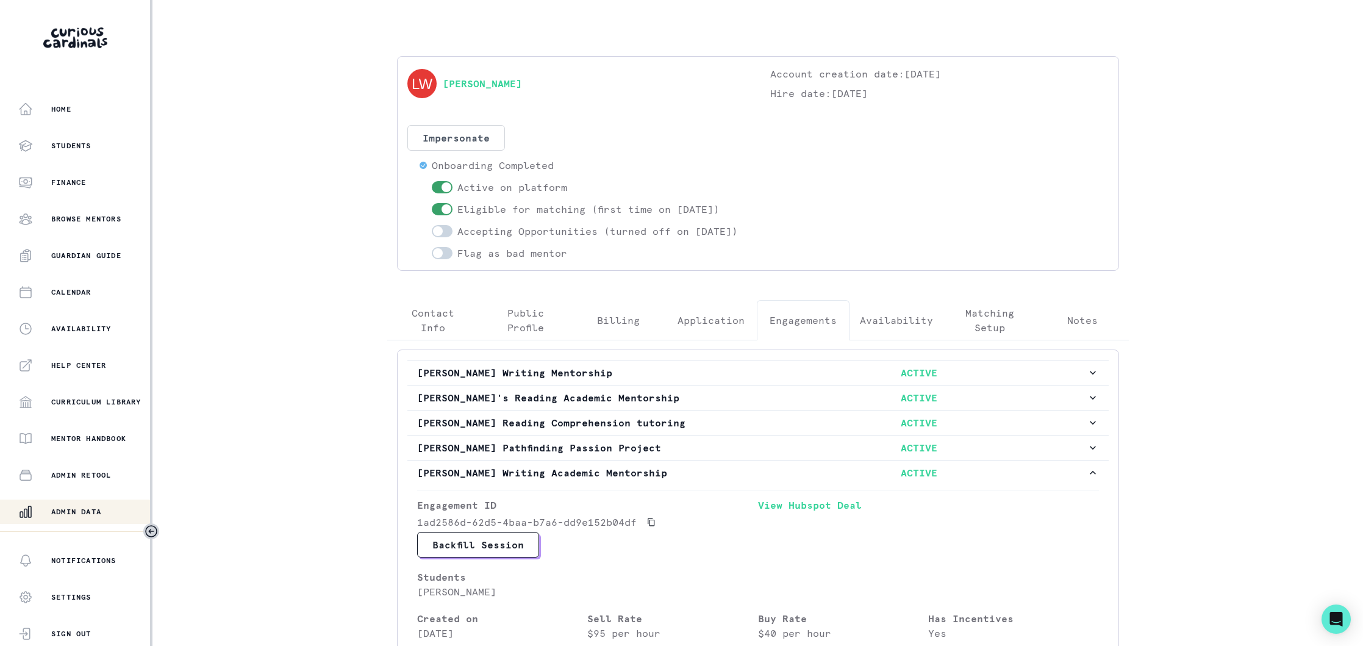
scroll to position [9, 0]
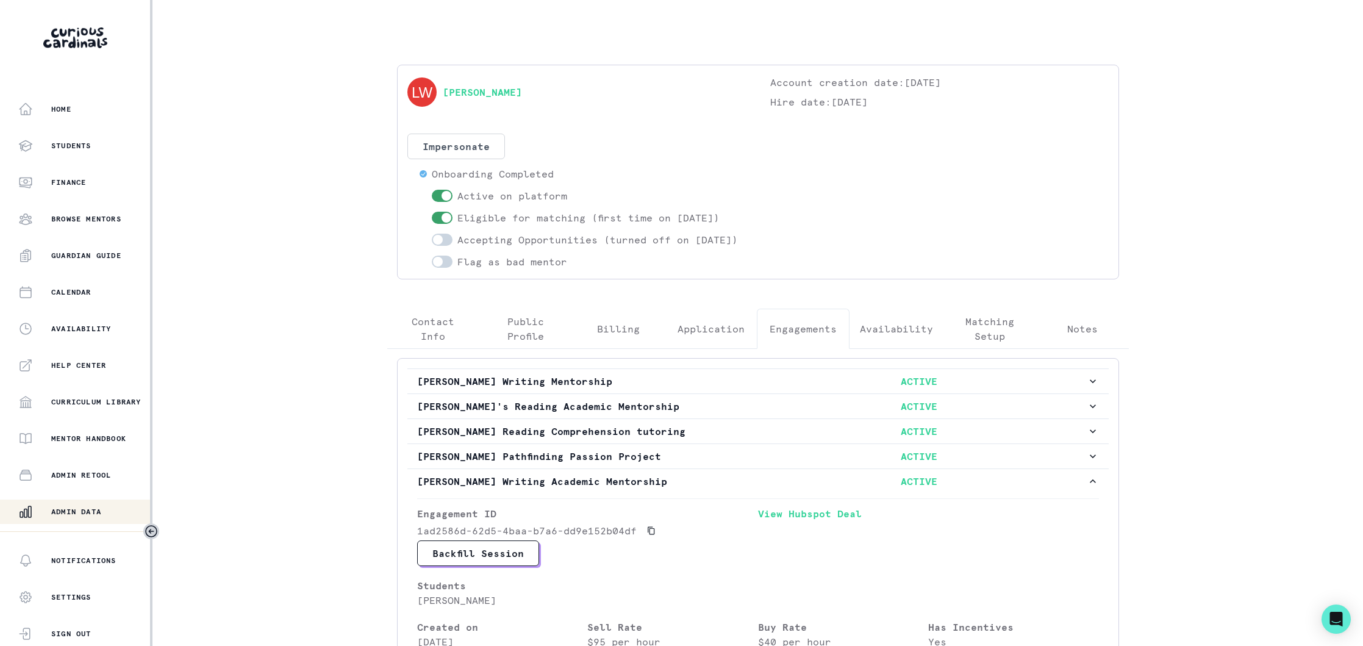
drag, startPoint x: 446, startPoint y: 341, endPoint x: 441, endPoint y: 349, distance: 9.3
click at [446, 341] on p "Contact Info" at bounding box center [434, 328] width 72 height 29
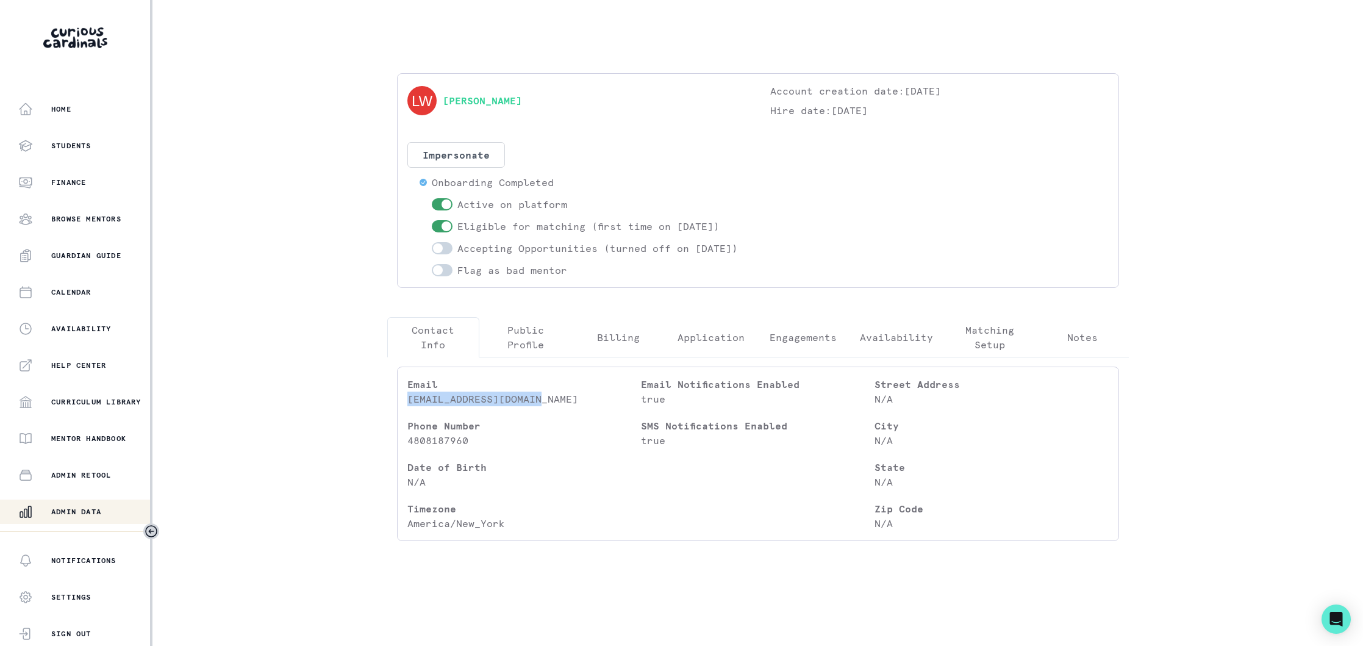
drag, startPoint x: 521, startPoint y: 414, endPoint x: 406, endPoint y: 418, distance: 115.3
click at [406, 418] on div "Email [EMAIL_ADDRESS][DOMAIN_NAME] Phone Number [PHONE_NUMBER] Date of Birth N/…" at bounding box center [758, 453] width 722 height 174
copy p "[EMAIL_ADDRESS][DOMAIN_NAME]"
